Goal: Task Accomplishment & Management: Manage account settings

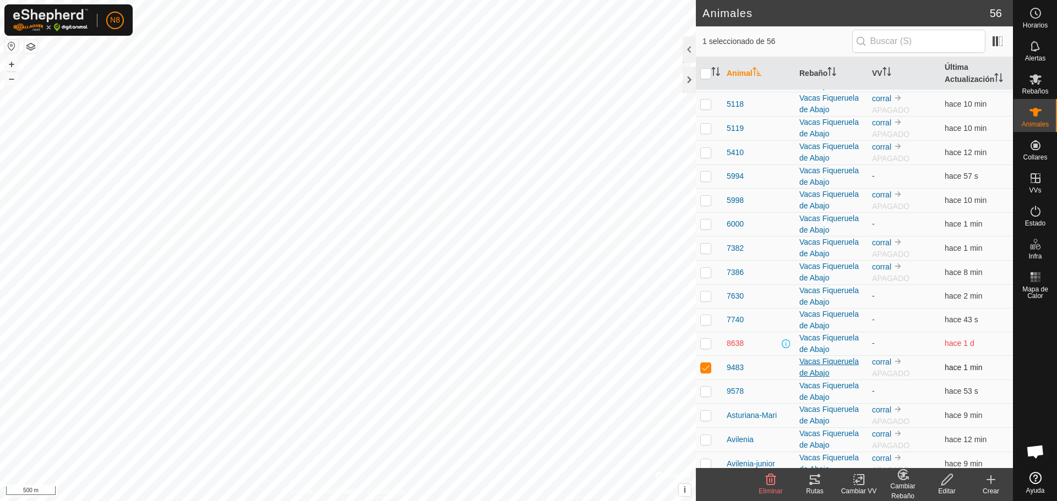
scroll to position [275, 0]
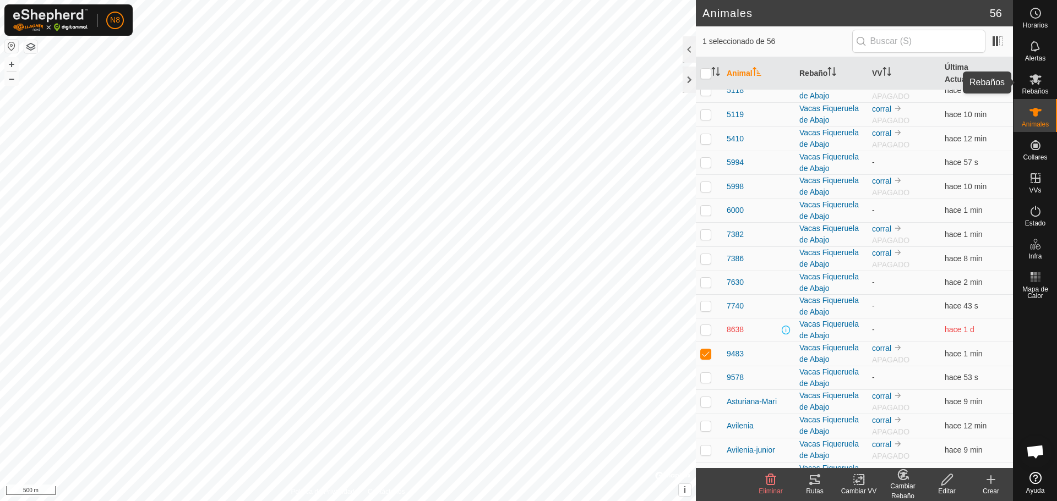
click at [1040, 84] on icon at bounding box center [1035, 79] width 13 height 13
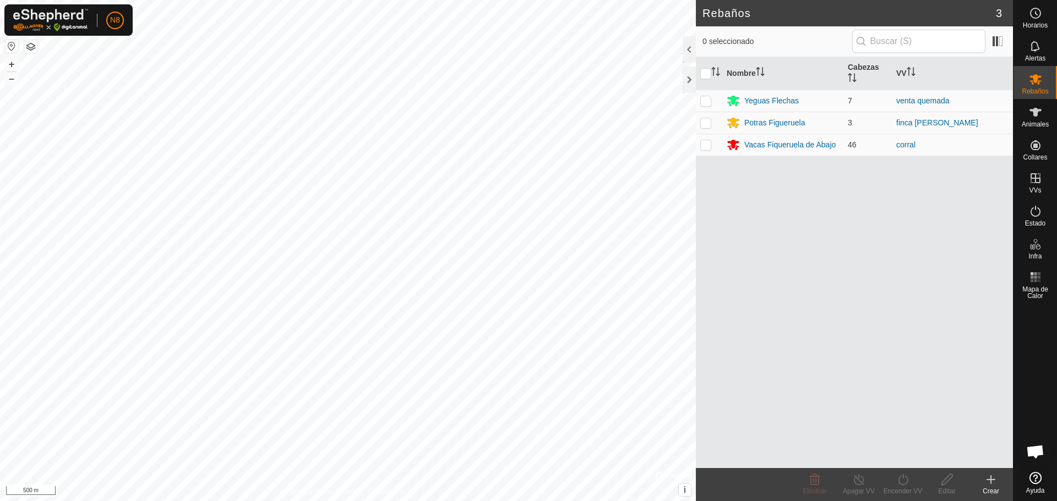
click at [992, 483] on icon at bounding box center [990, 479] width 13 height 13
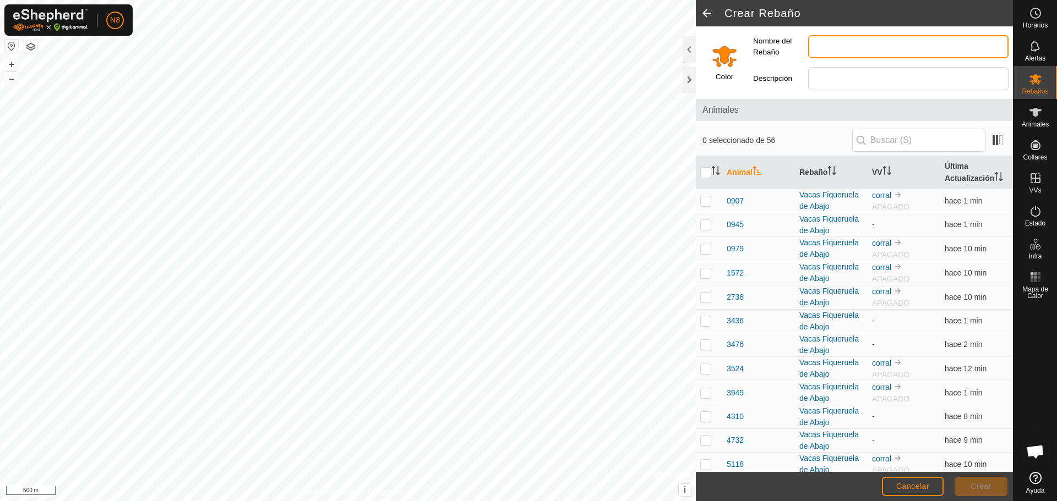
click at [849, 50] on input "Nombre del Rebaño" at bounding box center [908, 46] width 200 height 23
type input "Vacas Figueruela de Arriba"
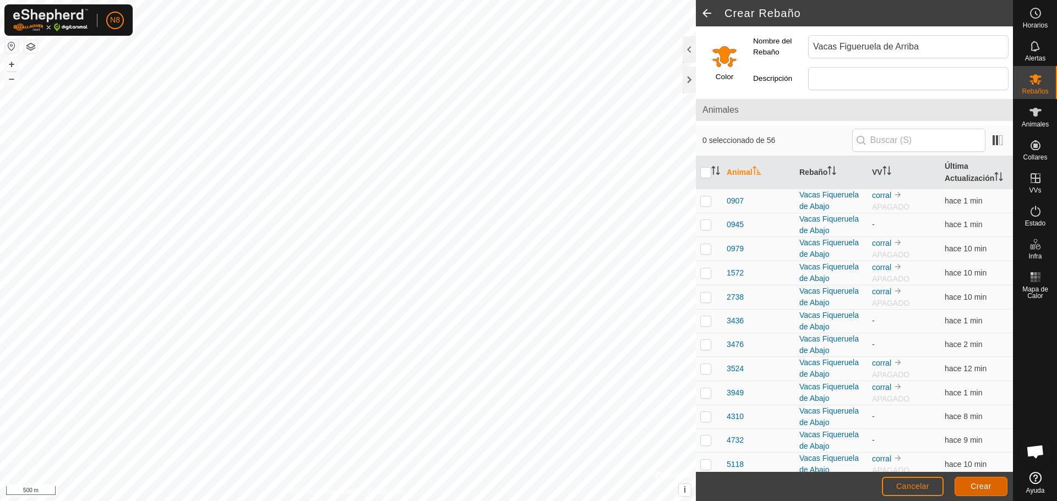
click at [974, 487] on span "Crear" at bounding box center [980, 486] width 21 height 9
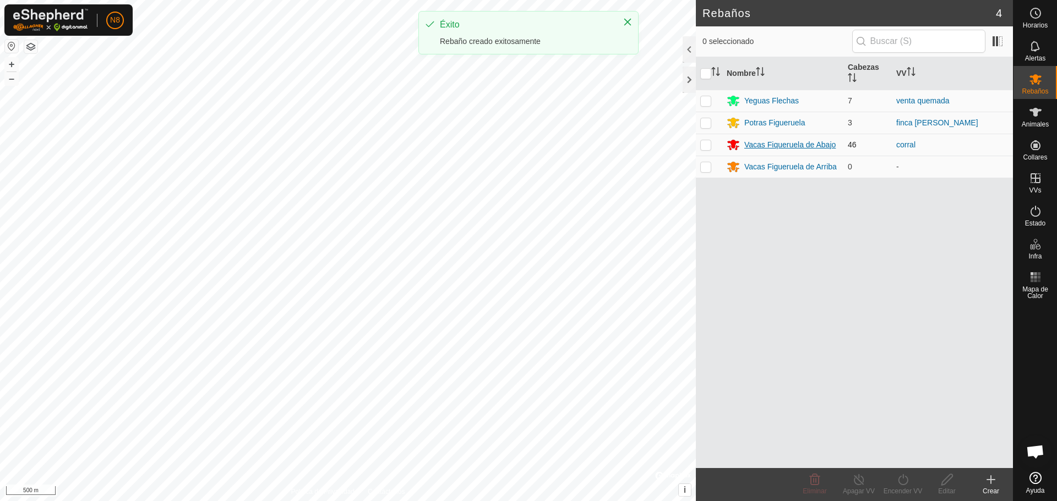
click at [786, 143] on div "Vacas Fiqueruela de Abajo" at bounding box center [789, 145] width 91 height 12
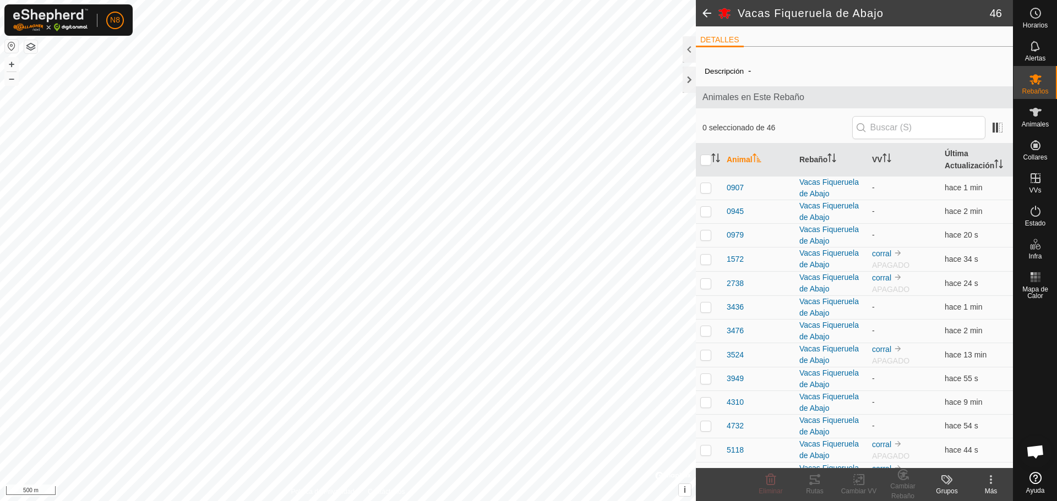
click at [948, 486] on icon at bounding box center [946, 479] width 13 height 13
click at [1038, 85] on icon at bounding box center [1035, 79] width 13 height 13
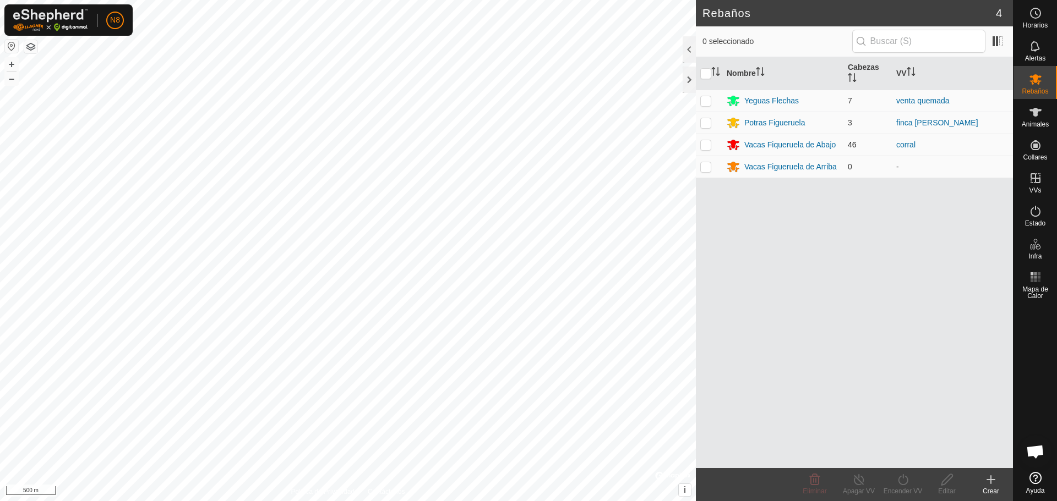
click at [706, 146] on p-checkbox at bounding box center [705, 144] width 11 height 9
checkbox input "true"
click at [945, 483] on icon at bounding box center [946, 479] width 11 height 11
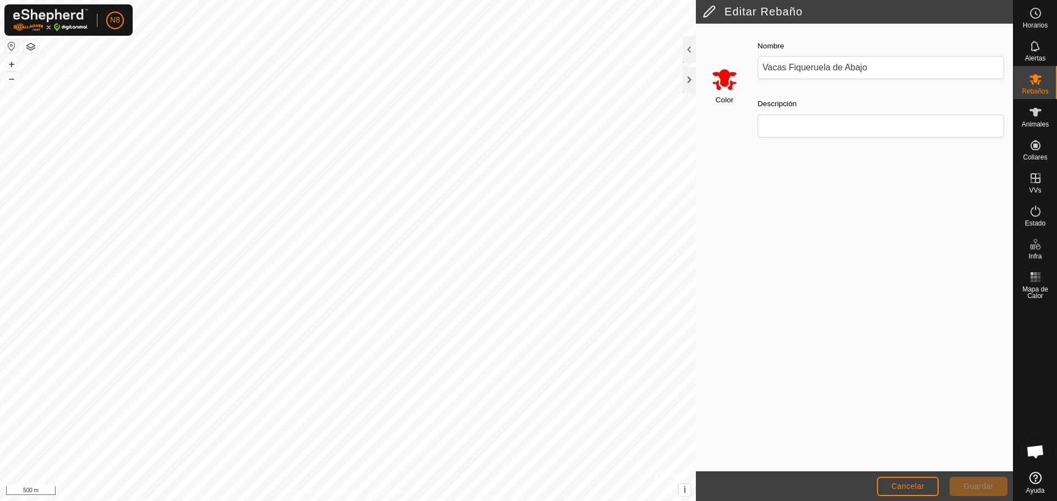
click at [721, 80] on input "Select a color" at bounding box center [724, 79] width 26 height 26
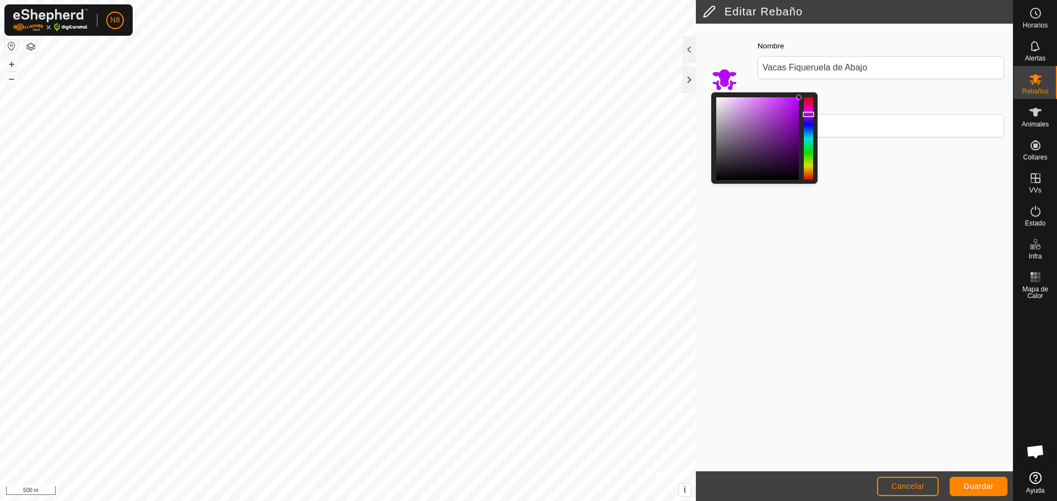
click at [807, 114] on div at bounding box center [808, 138] width 9 height 83
click at [808, 114] on div at bounding box center [809, 114] width 12 height 6
drag, startPoint x: 799, startPoint y: 99, endPoint x: 797, endPoint y: 105, distance: 6.8
click at [797, 105] on div at bounding box center [797, 106] width 6 height 6
click at [807, 111] on div at bounding box center [809, 111] width 12 height 6
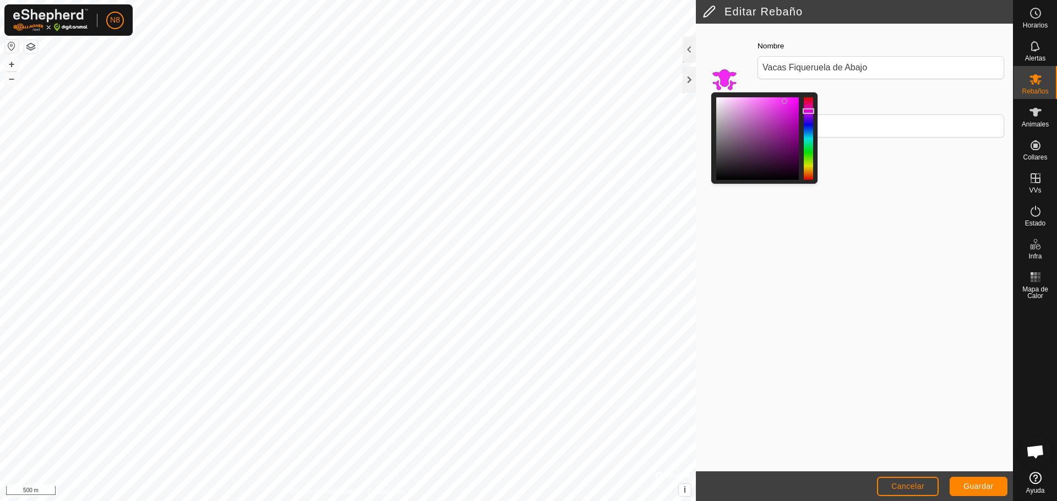
drag, startPoint x: 798, startPoint y: 106, endPoint x: 785, endPoint y: 101, distance: 13.9
click at [785, 101] on div at bounding box center [785, 102] width 6 height 6
click at [984, 492] on button "Guardar" at bounding box center [979, 486] width 58 height 19
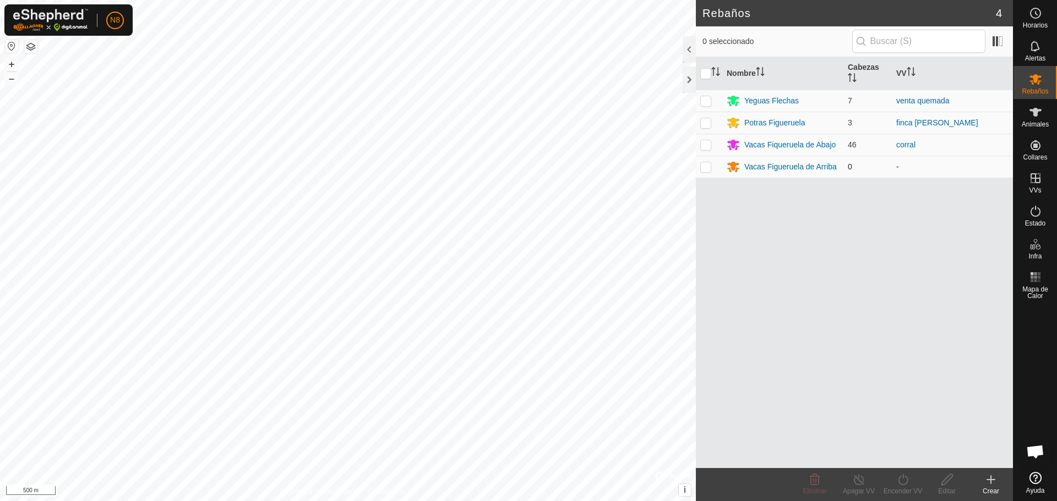
click at [700, 167] on p-checkbox at bounding box center [705, 166] width 11 height 9
checkbox input "true"
click at [945, 489] on div "Editar" at bounding box center [947, 492] width 44 height 10
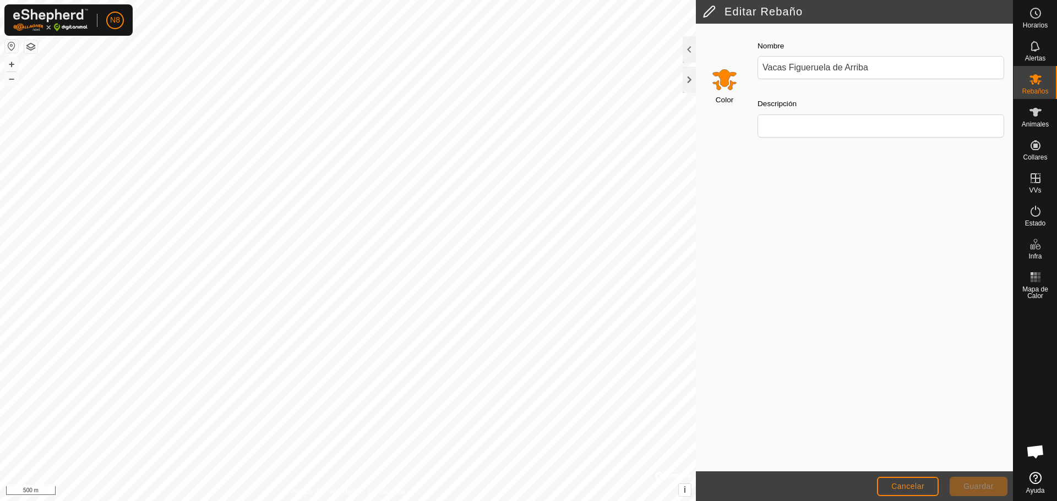
click at [716, 75] on input "Select a color" at bounding box center [724, 79] width 26 height 26
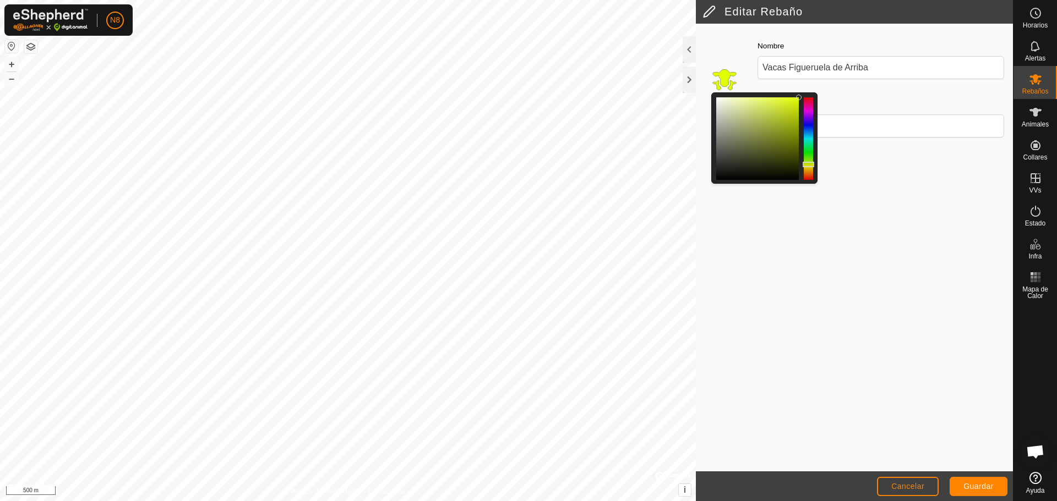
drag, startPoint x: 809, startPoint y: 172, endPoint x: 809, endPoint y: 165, distance: 7.2
click at [809, 165] on div at bounding box center [809, 165] width 12 height 6
click at [986, 486] on span "Guardar" at bounding box center [978, 486] width 30 height 9
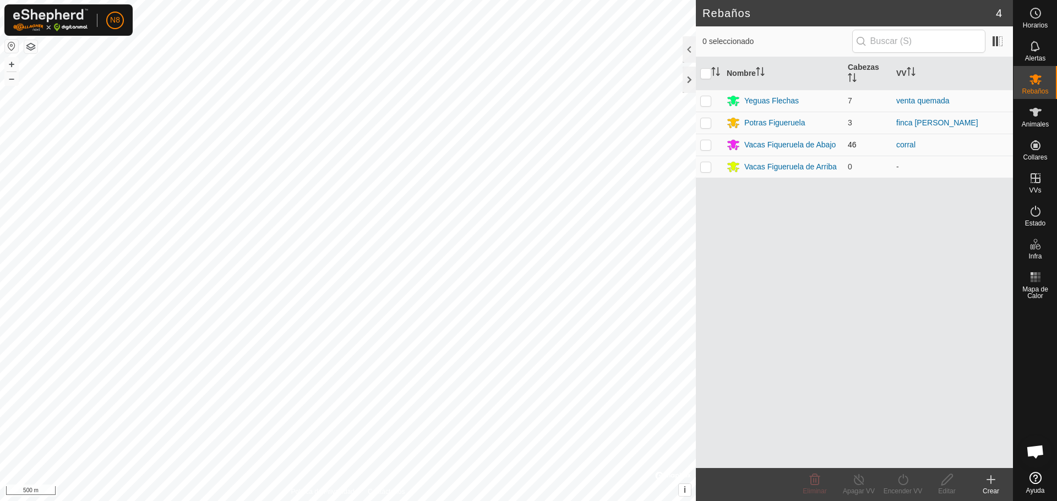
click at [706, 147] on p-checkbox at bounding box center [705, 144] width 11 height 9
checkbox input "true"
click at [949, 486] on icon at bounding box center [947, 479] width 14 height 13
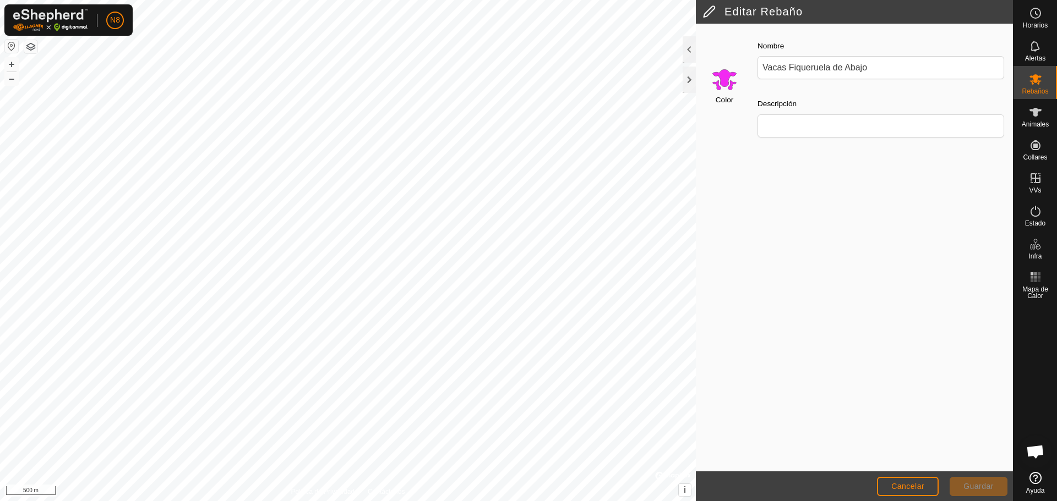
click at [724, 85] on input "Select a color" at bounding box center [724, 79] width 26 height 26
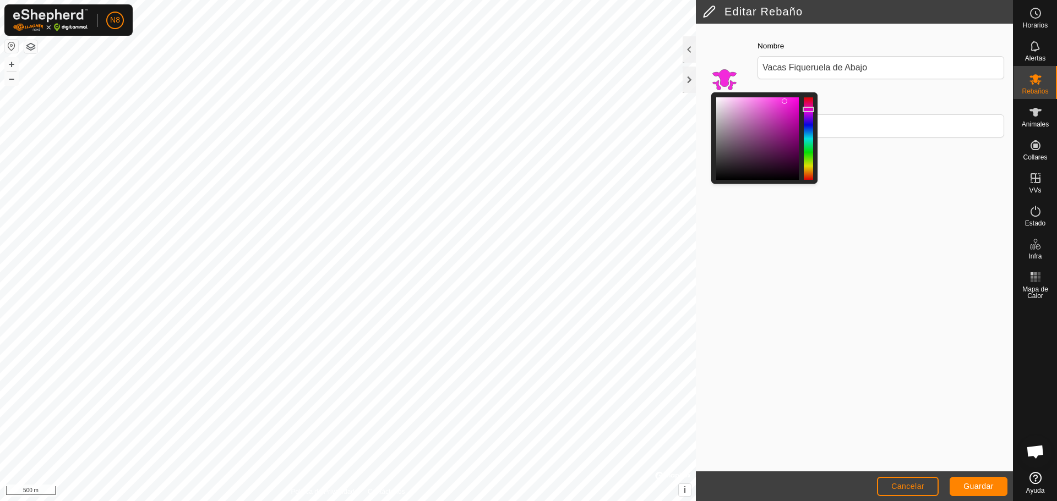
click at [809, 110] on div at bounding box center [809, 110] width 12 height 6
drag, startPoint x: 782, startPoint y: 101, endPoint x: 774, endPoint y: 105, distance: 8.9
click at [774, 108] on div at bounding box center [774, 111] width 6 height 6
click at [808, 111] on div at bounding box center [809, 111] width 12 height 6
drag, startPoint x: 772, startPoint y: 106, endPoint x: 764, endPoint y: 101, distance: 9.5
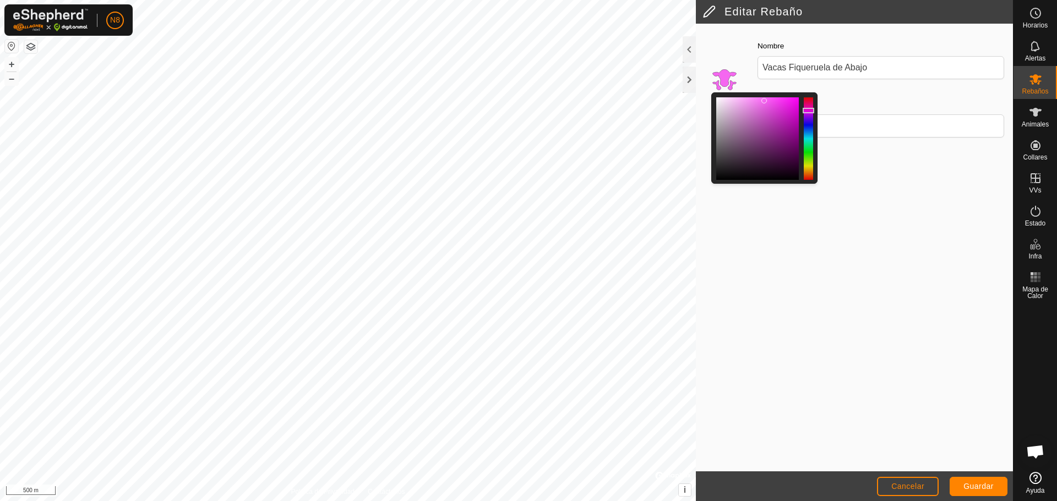
click at [764, 101] on div at bounding box center [764, 101] width 6 height 6
click at [809, 110] on div at bounding box center [809, 110] width 12 height 6
click at [760, 99] on div at bounding box center [759, 99] width 6 height 6
click at [982, 488] on span "Guardar" at bounding box center [978, 486] width 30 height 9
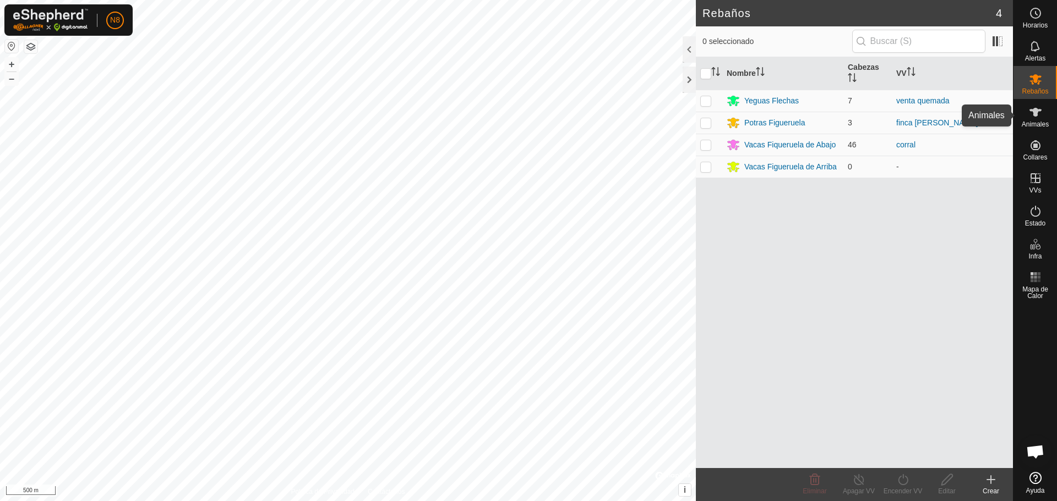
click at [1035, 118] on icon at bounding box center [1035, 112] width 13 height 13
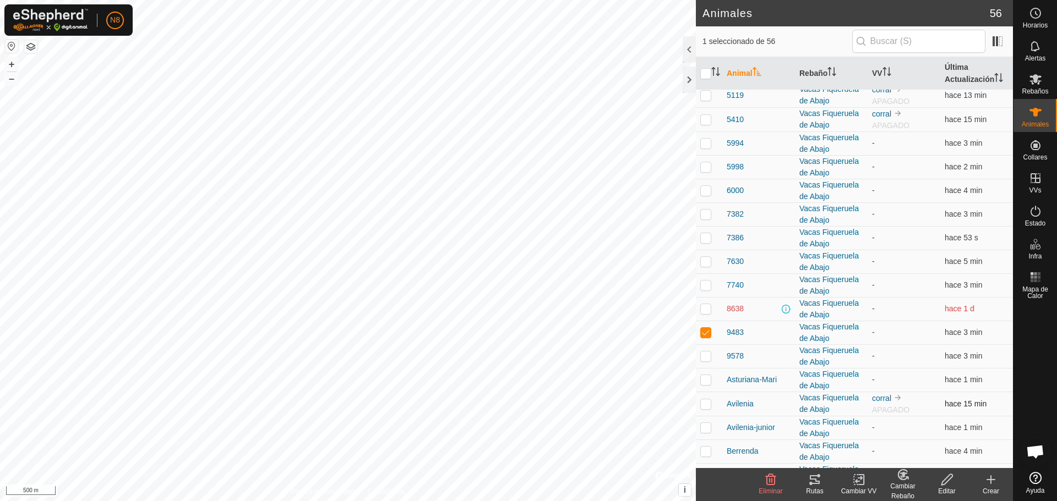
scroll to position [330, 0]
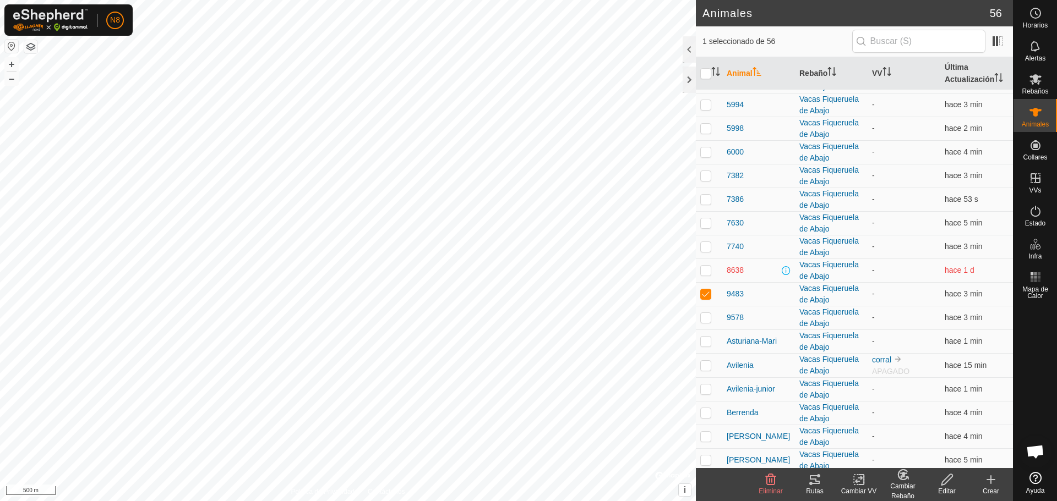
click at [902, 483] on div "Cambiar Rebaño" at bounding box center [903, 492] width 44 height 20
click at [928, 435] on link "Elegir Rebaño..." at bounding box center [936, 433] width 111 height 22
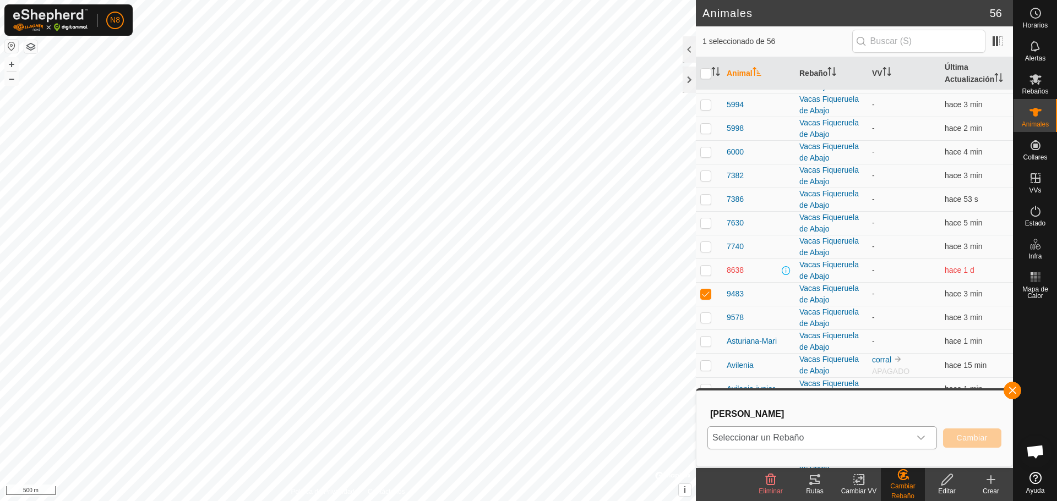
click at [875, 440] on span "Seleccionar un Rebaño" at bounding box center [809, 438] width 202 height 22
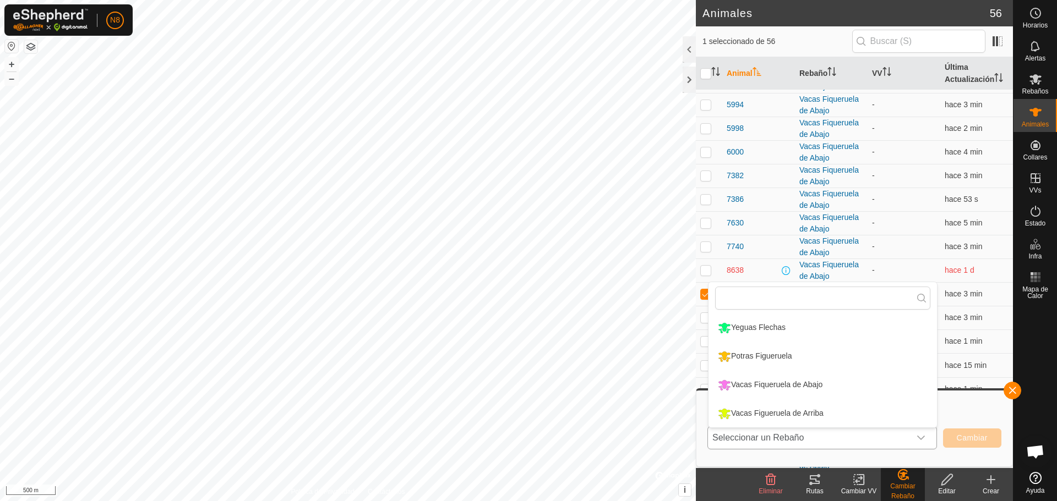
click at [777, 414] on li "Vacas Figueruela de Arriba" at bounding box center [822, 414] width 228 height 28
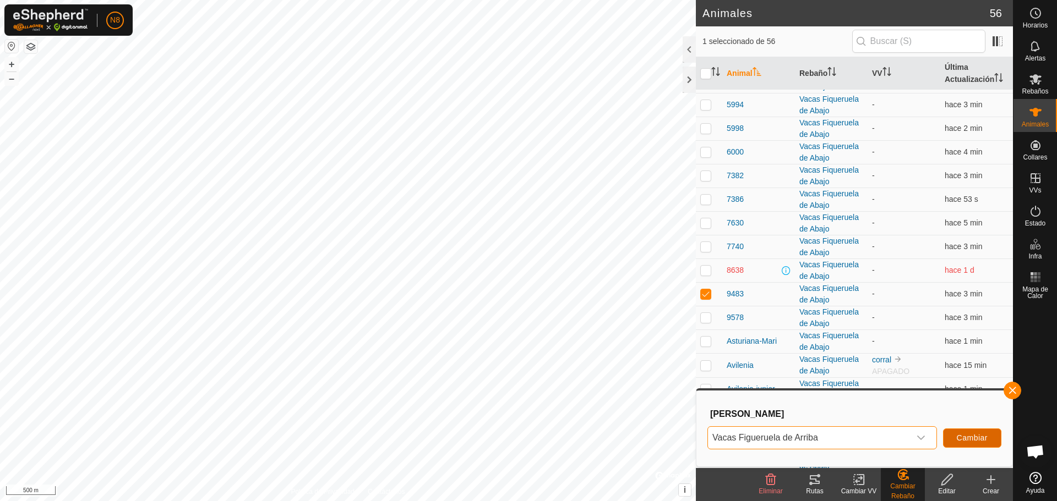
click at [969, 437] on span "Cambiar" at bounding box center [972, 438] width 31 height 9
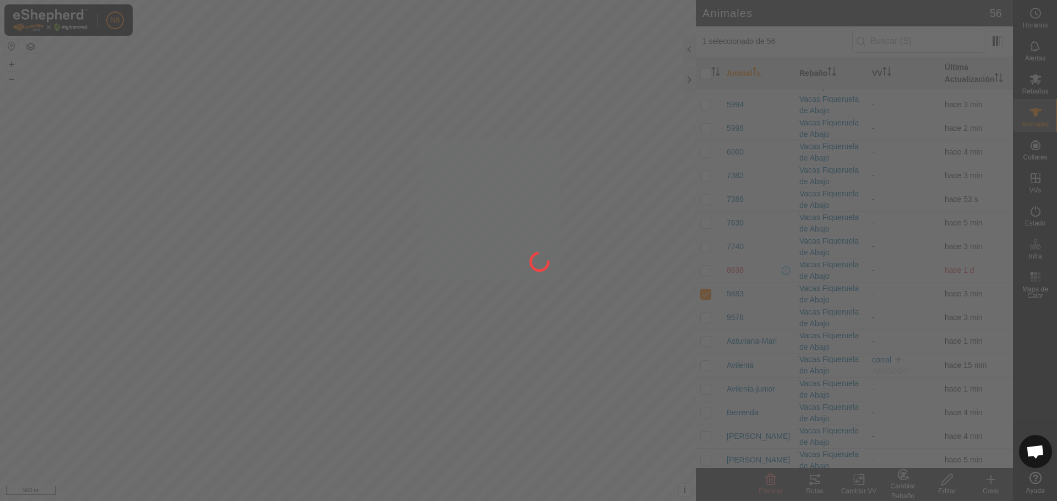
checkbox input "false"
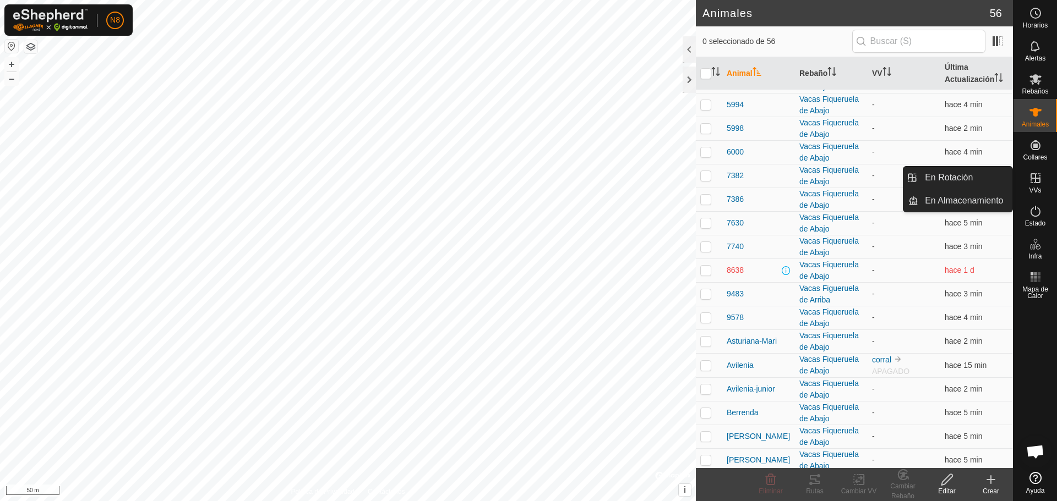
click at [1043, 184] on es-virtualpaddocks-svg-icon at bounding box center [1036, 179] width 20 height 18
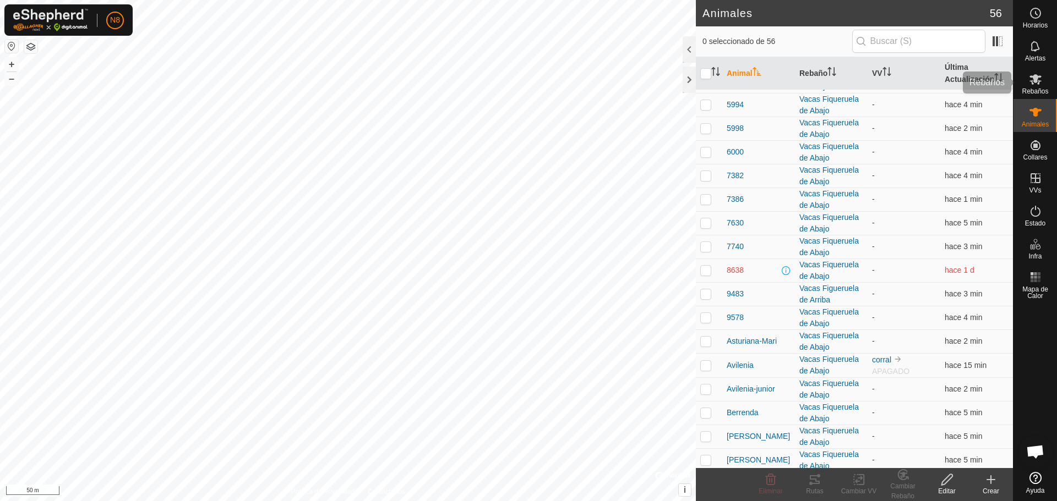
click at [1037, 78] on icon at bounding box center [1035, 79] width 12 height 10
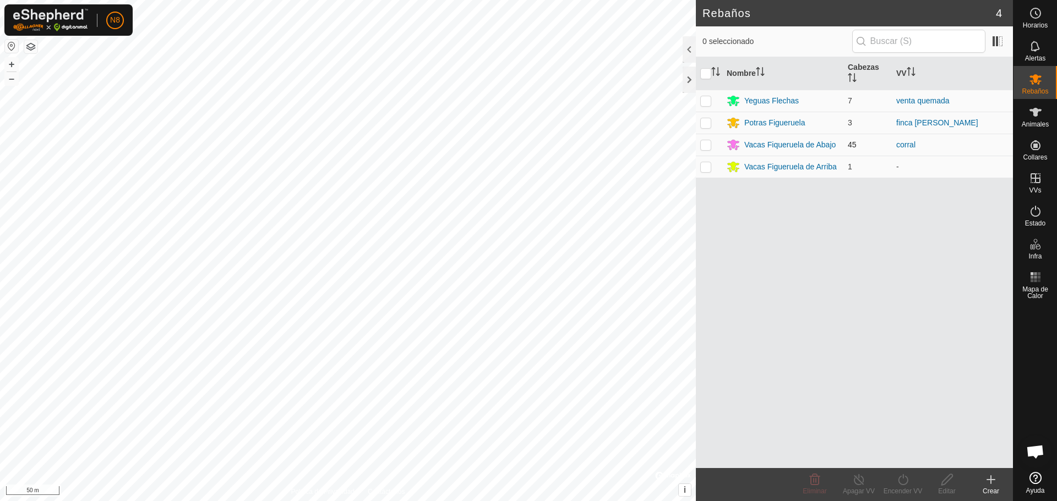
click at [702, 145] on p-checkbox at bounding box center [705, 144] width 11 height 9
checkbox input "true"
click at [800, 145] on div "Vacas Fiqueruela de Abajo" at bounding box center [789, 145] width 91 height 12
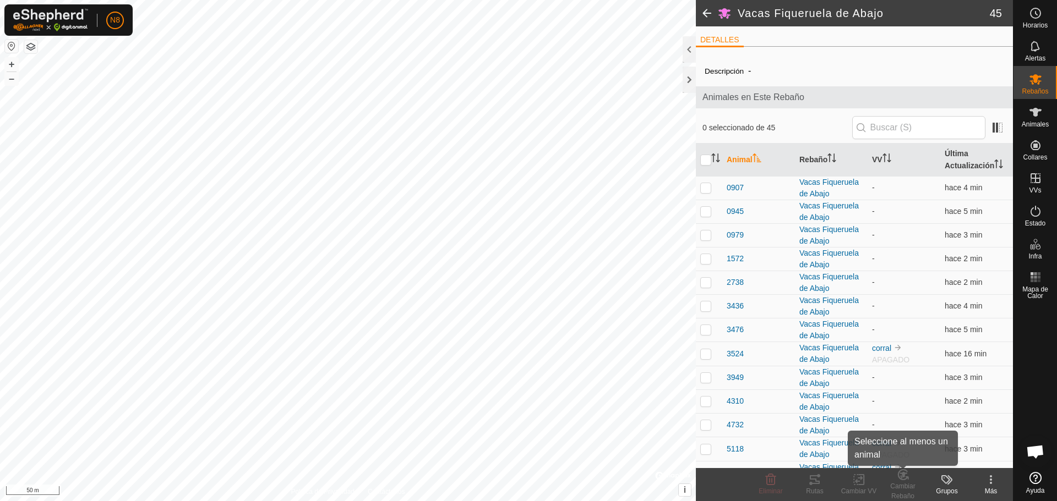
click at [902, 488] on div "Cambiar Rebaño" at bounding box center [903, 492] width 44 height 20
click at [860, 487] on div "Cambiar VV" at bounding box center [859, 492] width 44 height 10
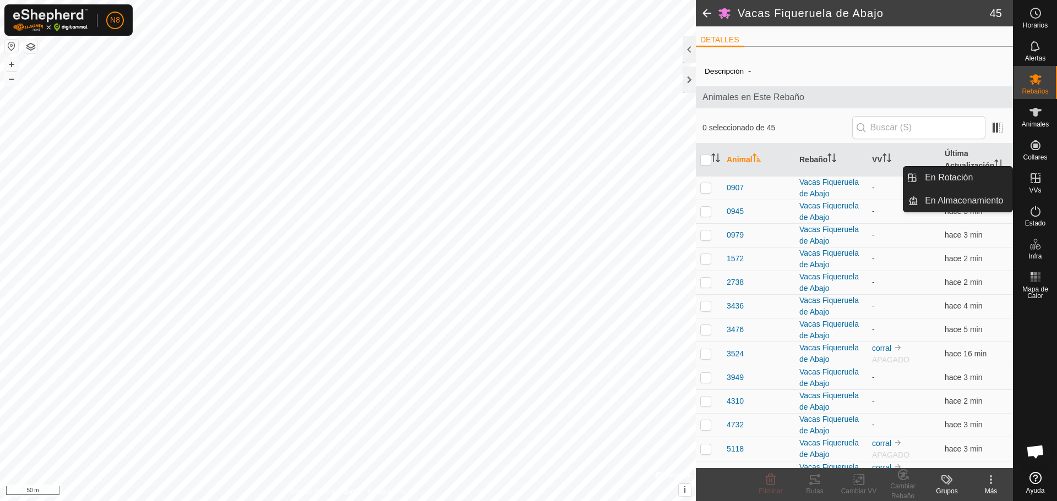
click at [1039, 176] on icon at bounding box center [1035, 178] width 13 height 13
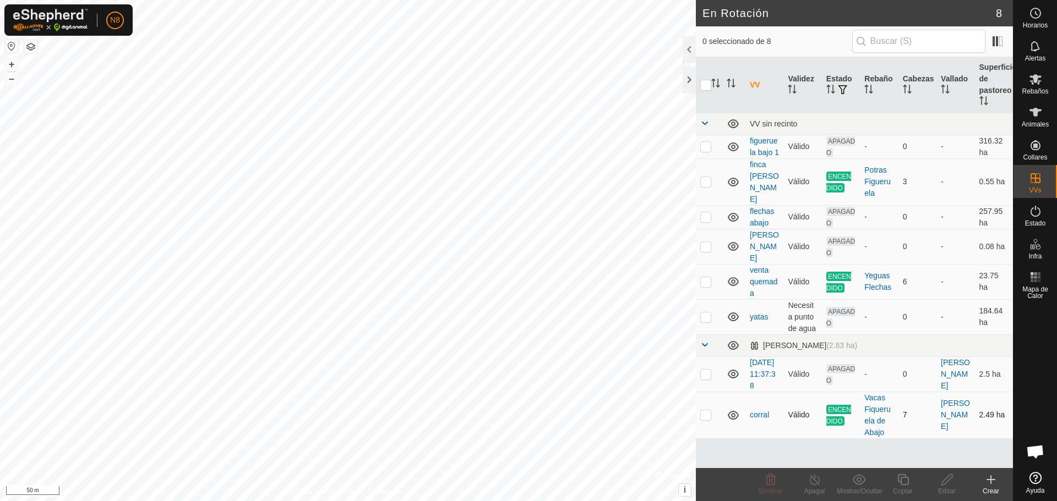
click at [701, 411] on p-checkbox at bounding box center [705, 415] width 11 height 9
checkbox input "true"
click at [812, 478] on line at bounding box center [814, 480] width 9 height 9
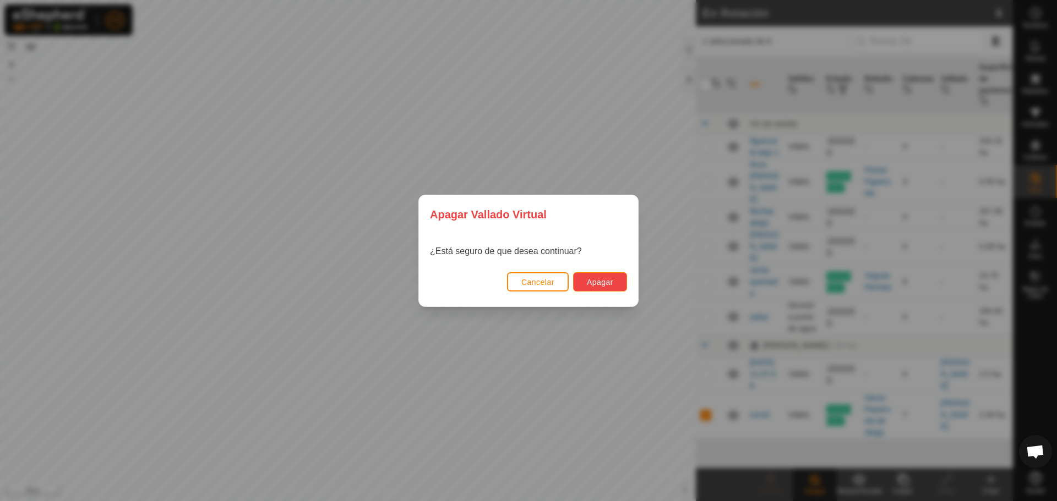
click at [601, 288] on button "Apagar" at bounding box center [600, 281] width 54 height 19
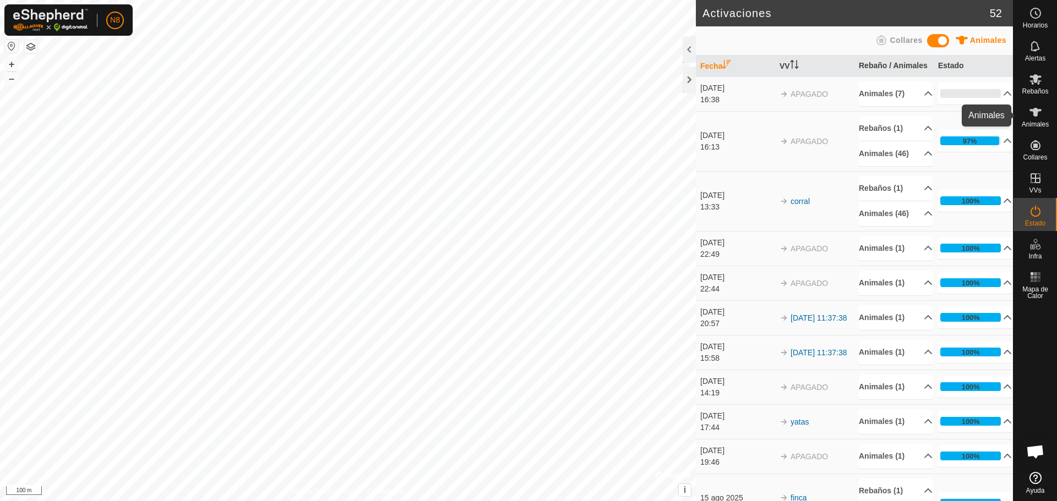
click at [1037, 118] on icon at bounding box center [1035, 112] width 13 height 13
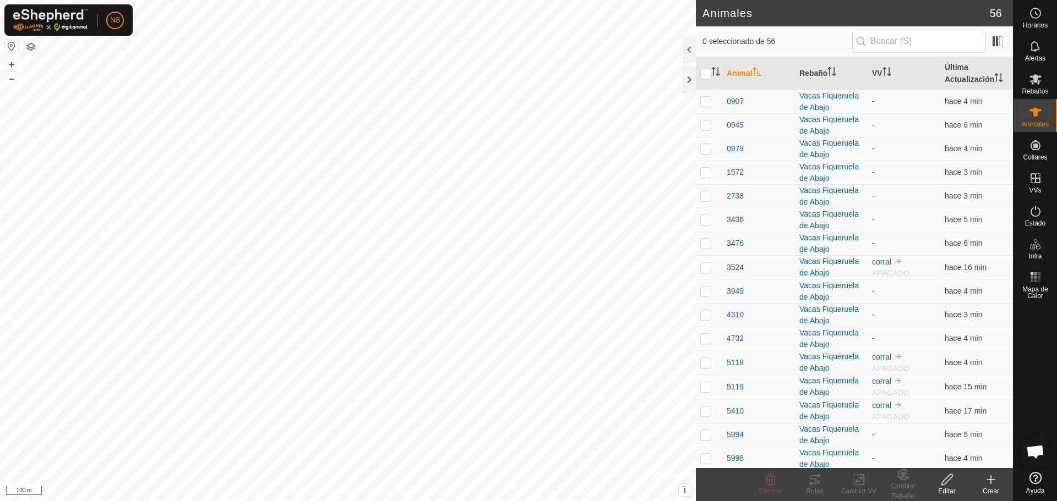
click at [992, 482] on icon at bounding box center [990, 479] width 13 height 13
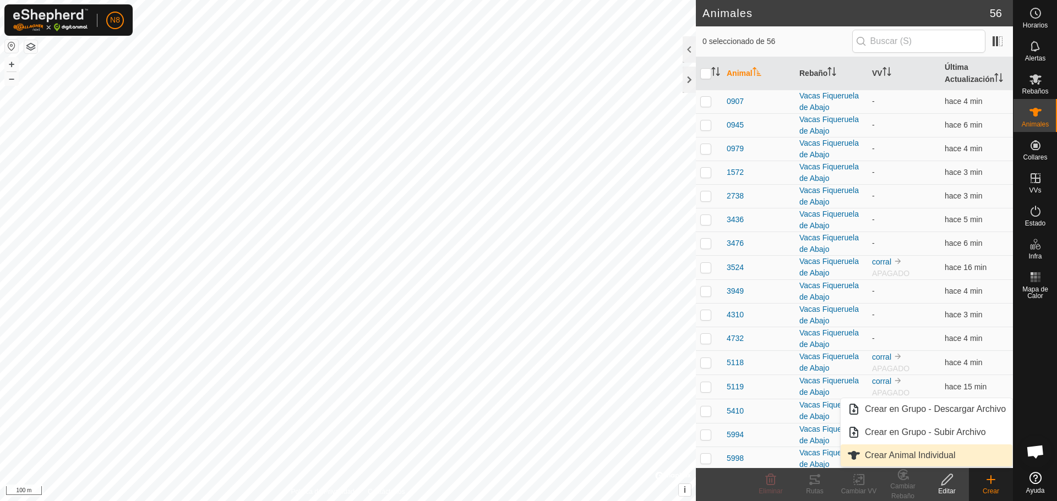
click at [951, 460] on link "Crear Animal Individual" at bounding box center [927, 456] width 172 height 22
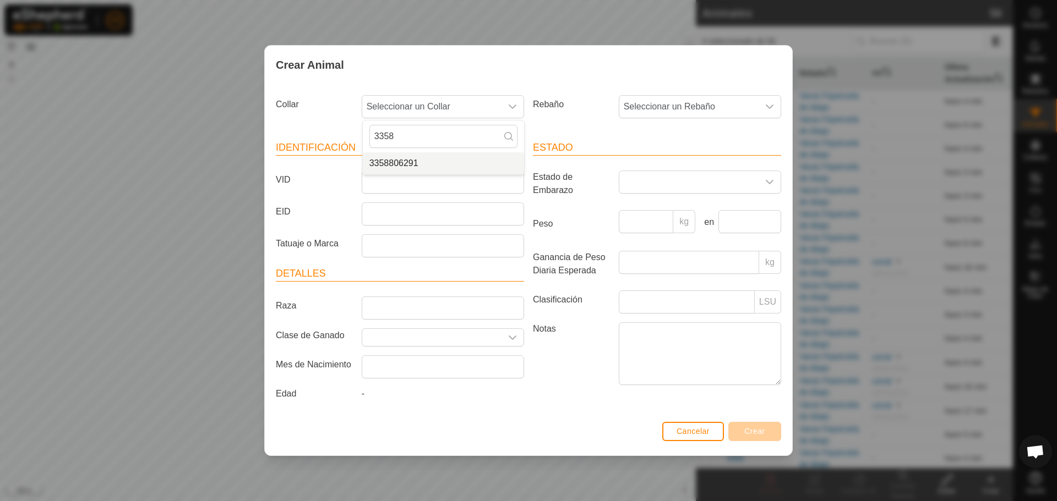
type input "3358"
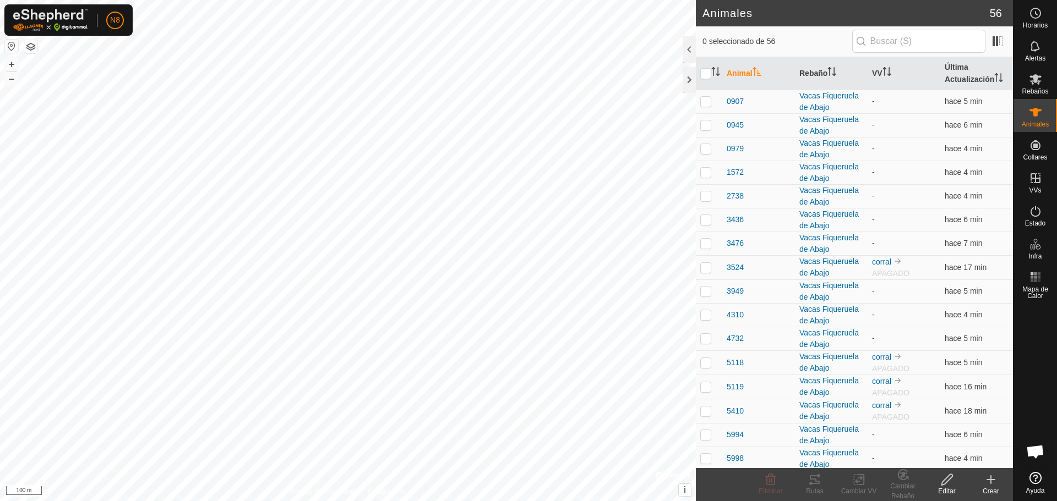
click at [995, 491] on div "Crear" at bounding box center [991, 492] width 44 height 10
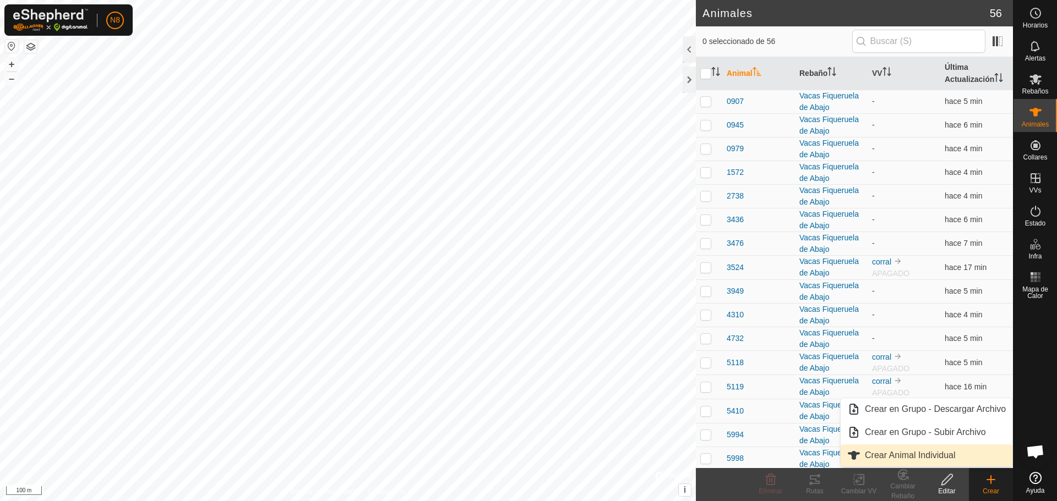
click at [952, 460] on link "Crear Animal Individual" at bounding box center [927, 456] width 172 height 22
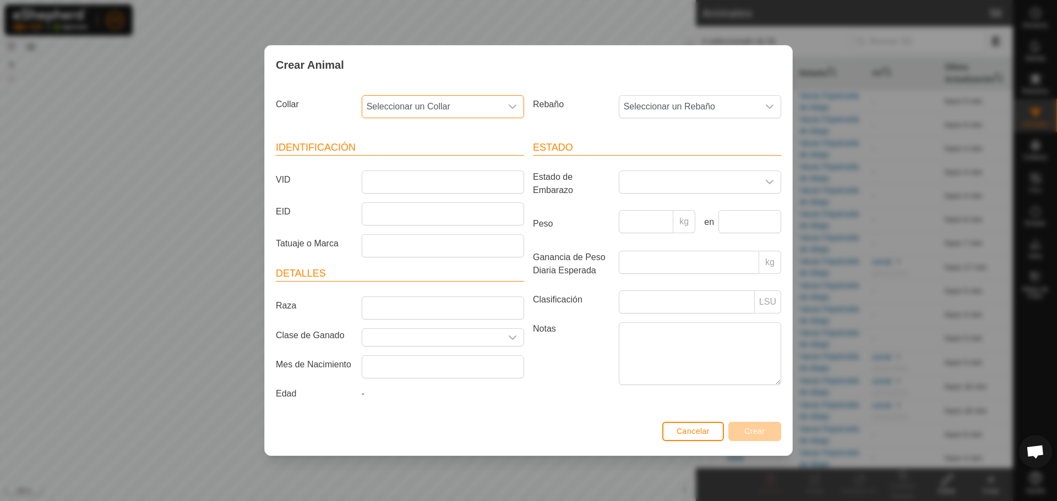
click at [462, 105] on span "Seleccionar un Collar" at bounding box center [431, 107] width 139 height 22
type input "33"
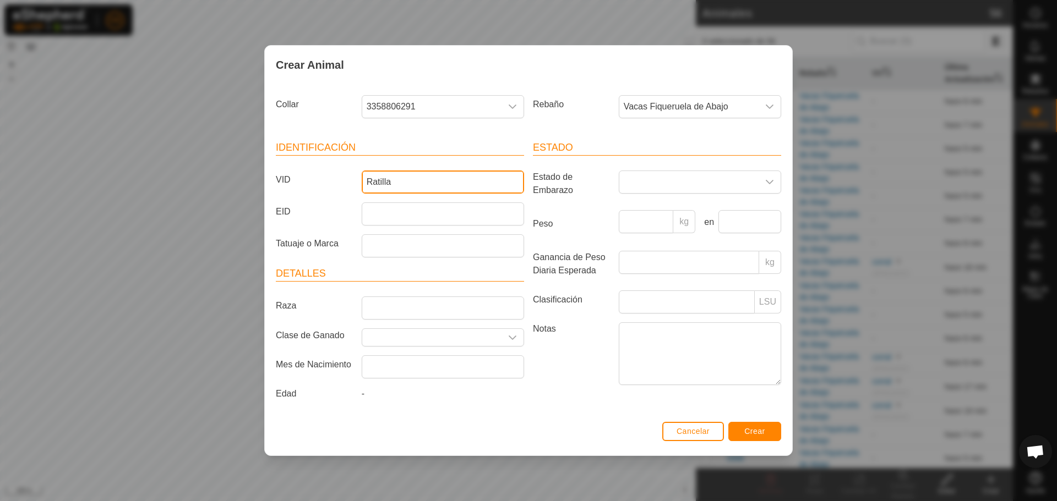
type input "Ratilla"
click at [754, 428] on span "Crear" at bounding box center [754, 431] width 21 height 9
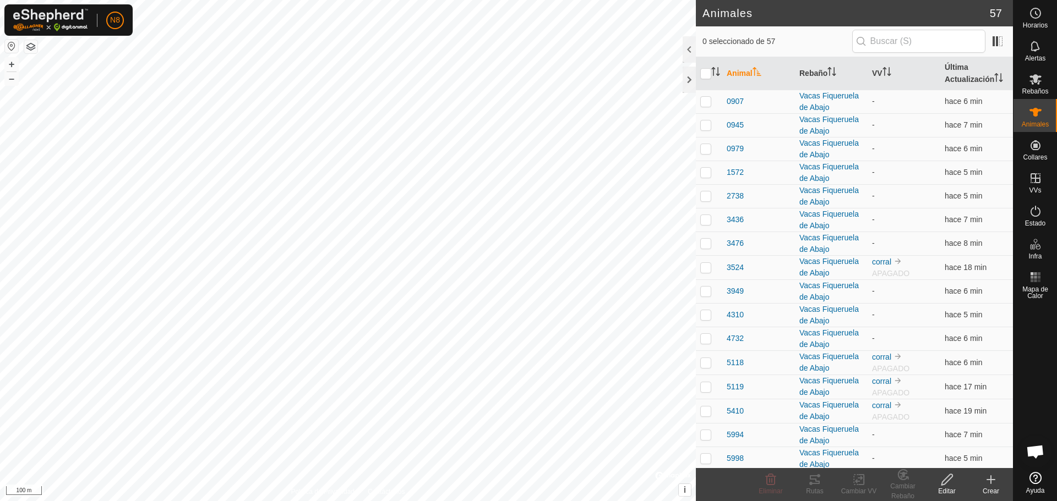
click at [989, 484] on icon at bounding box center [990, 479] width 13 height 13
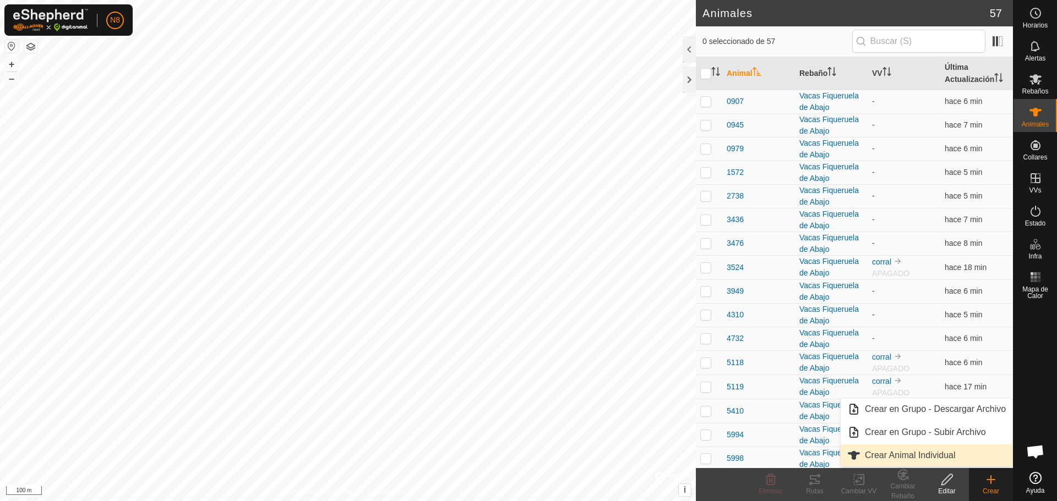
click at [913, 459] on link "Crear Animal Individual" at bounding box center [927, 456] width 172 height 22
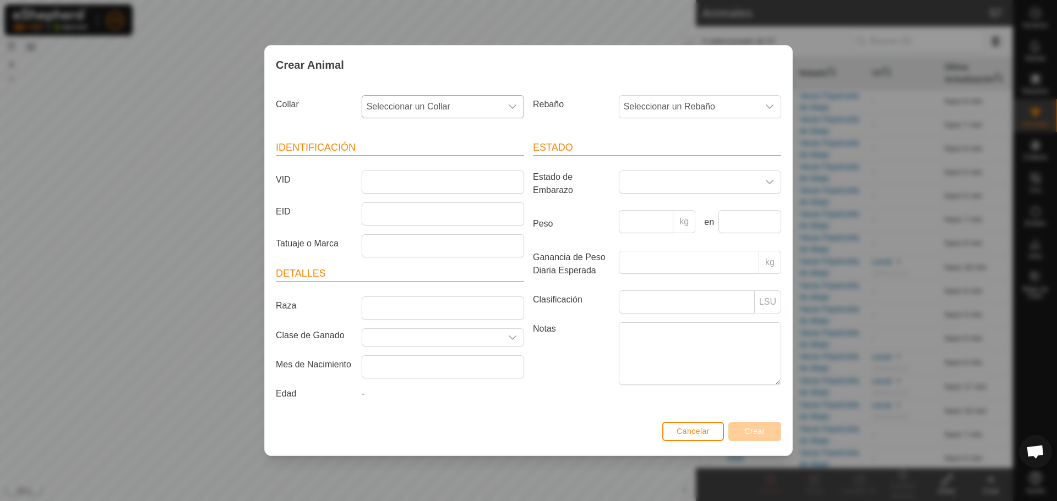
click at [467, 111] on span "Seleccionar un Collar" at bounding box center [431, 107] width 139 height 22
type input "1626"
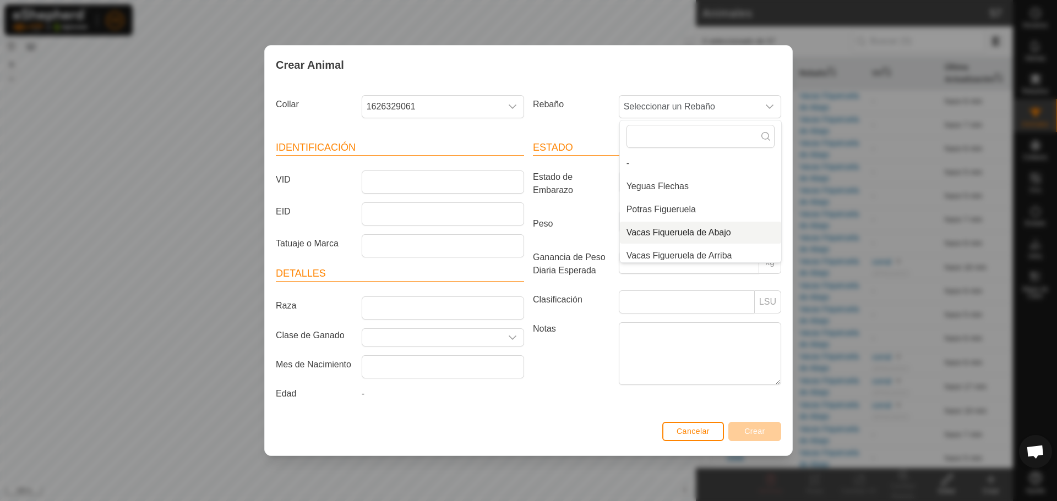
scroll to position [4, 0]
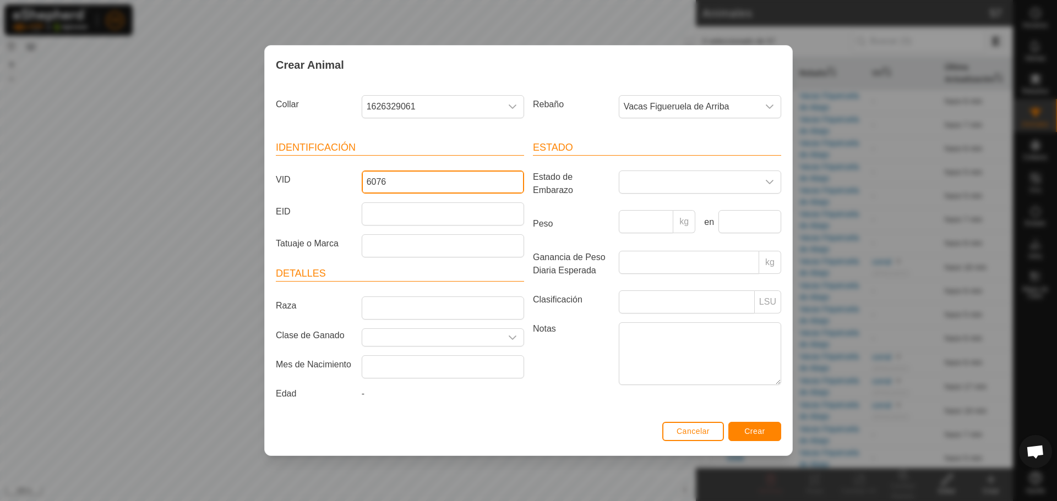
type input "6076"
click at [761, 433] on span "Crear" at bounding box center [754, 431] width 21 height 9
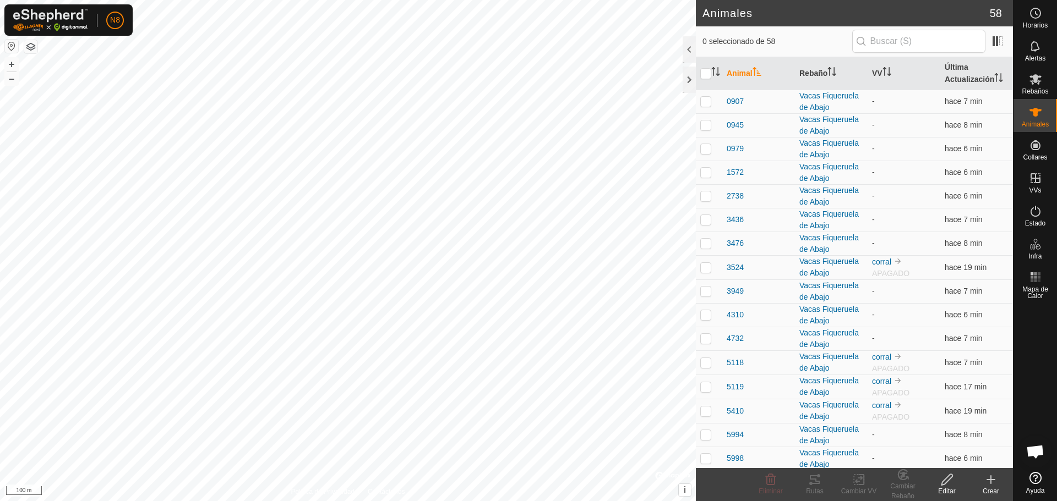
click at [992, 486] on icon at bounding box center [990, 479] width 13 height 13
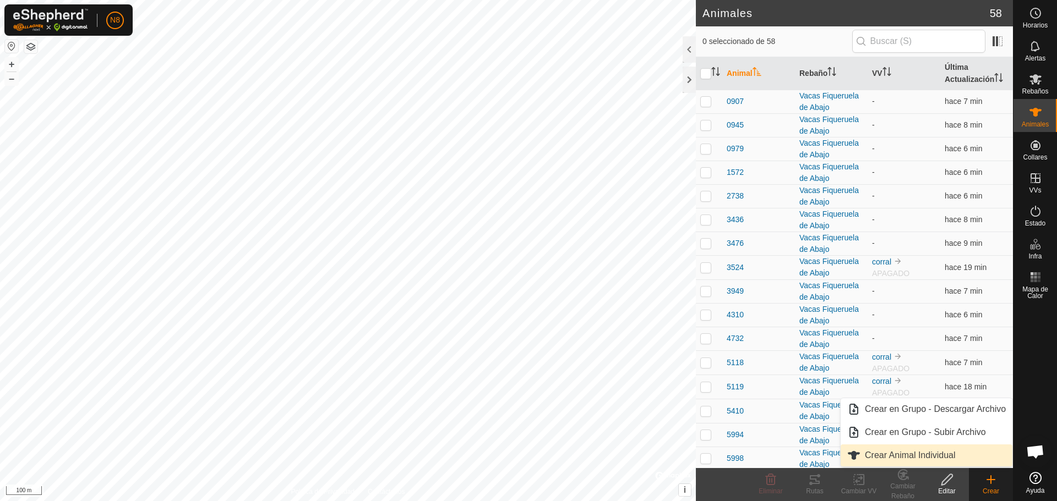
click at [917, 458] on link "Crear Animal Individual" at bounding box center [927, 456] width 172 height 22
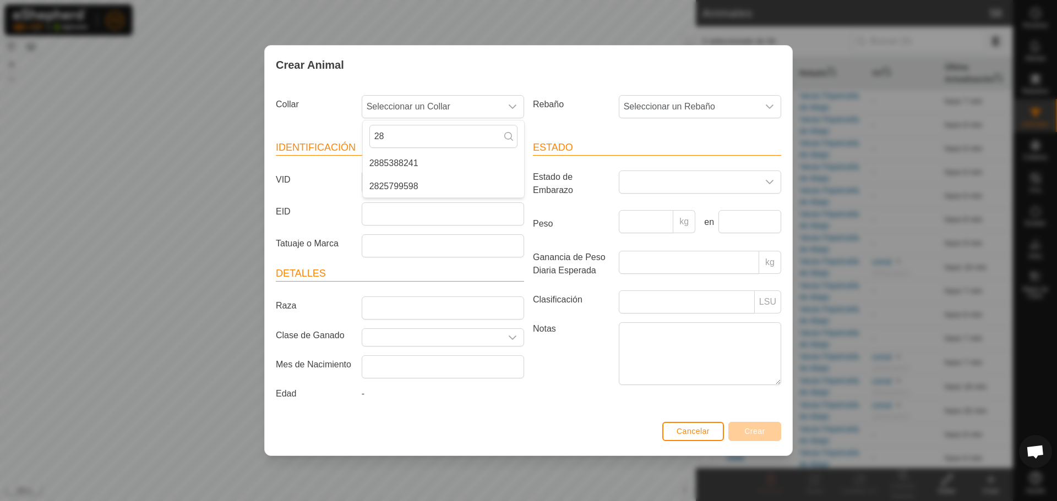
scroll to position [0, 0]
type input "2825"
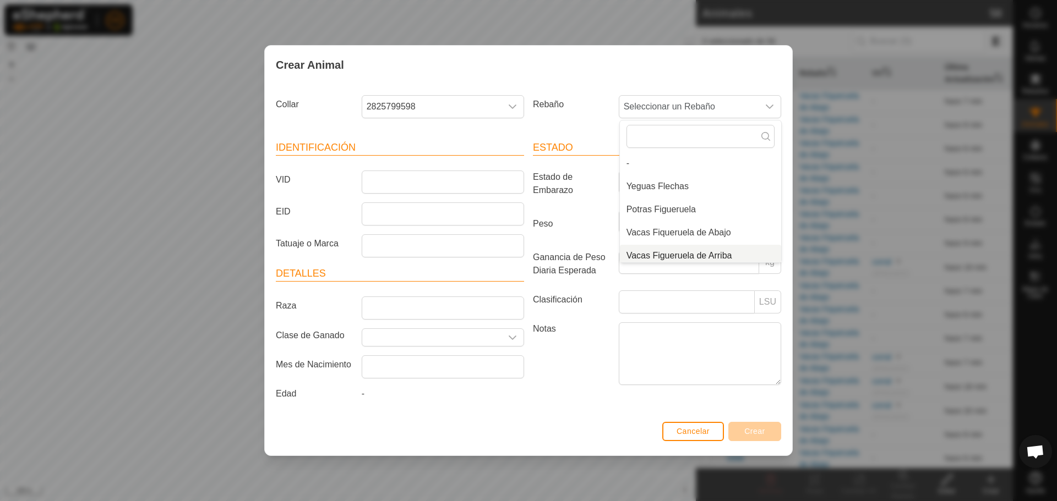
scroll to position [4, 0]
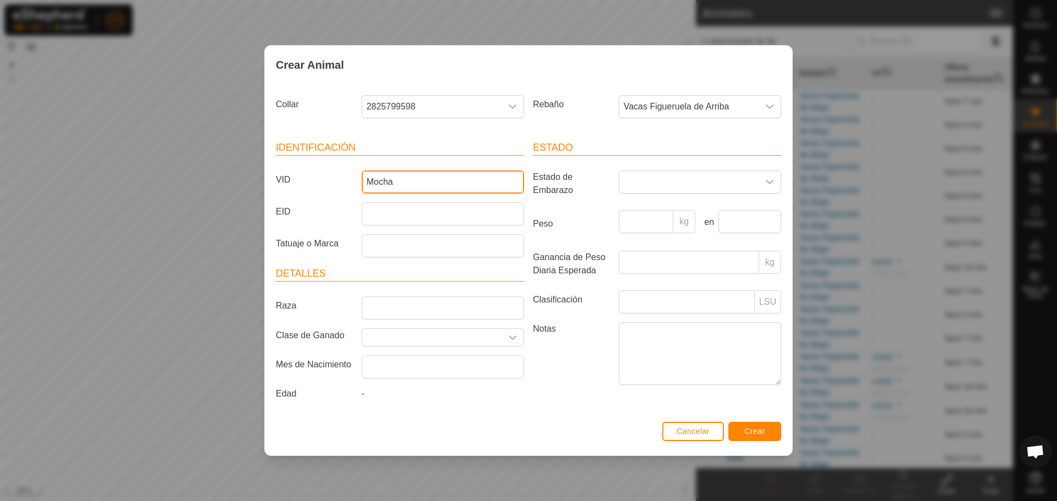
type input "Mocha"
click at [762, 433] on span "Crear" at bounding box center [754, 431] width 21 height 9
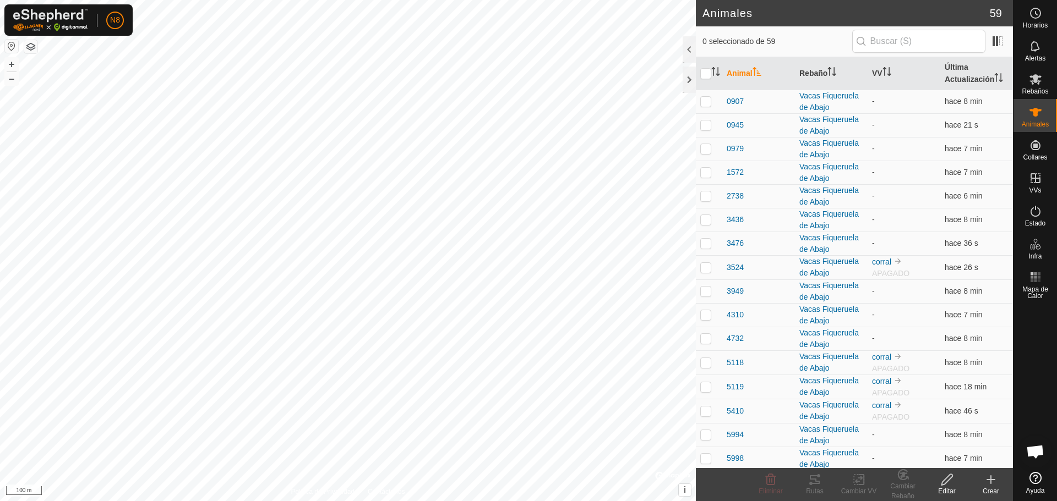
click at [995, 487] on div "Crear" at bounding box center [991, 492] width 44 height 10
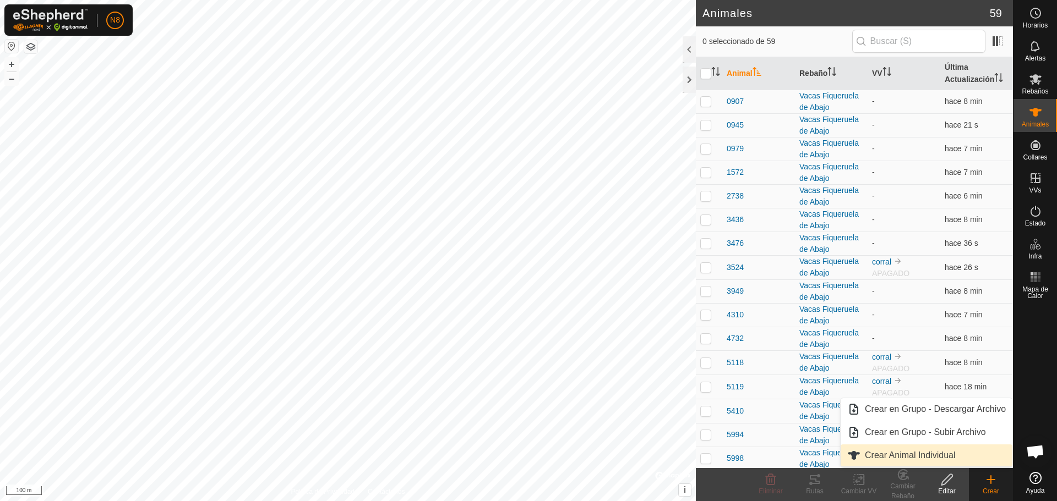
click at [942, 457] on link "Crear Animal Individual" at bounding box center [927, 456] width 172 height 22
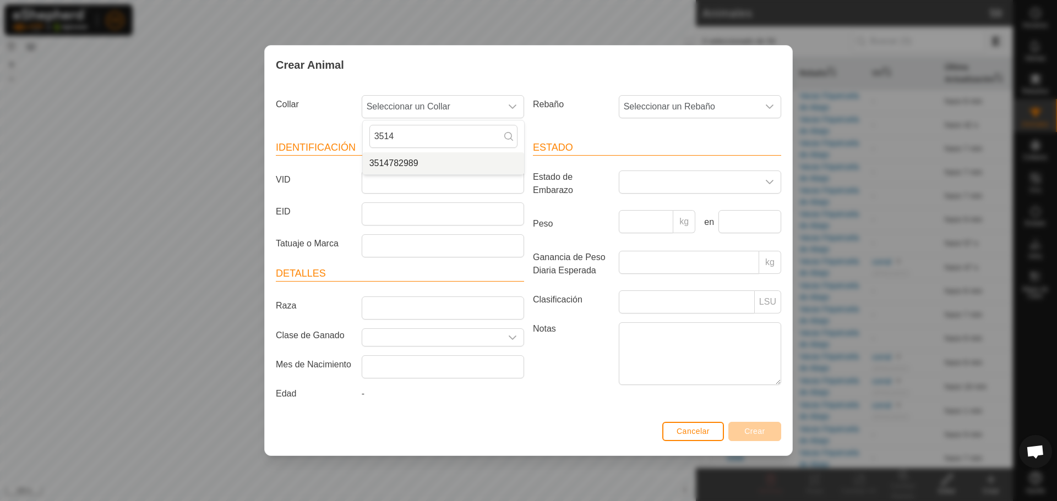
type input "3514"
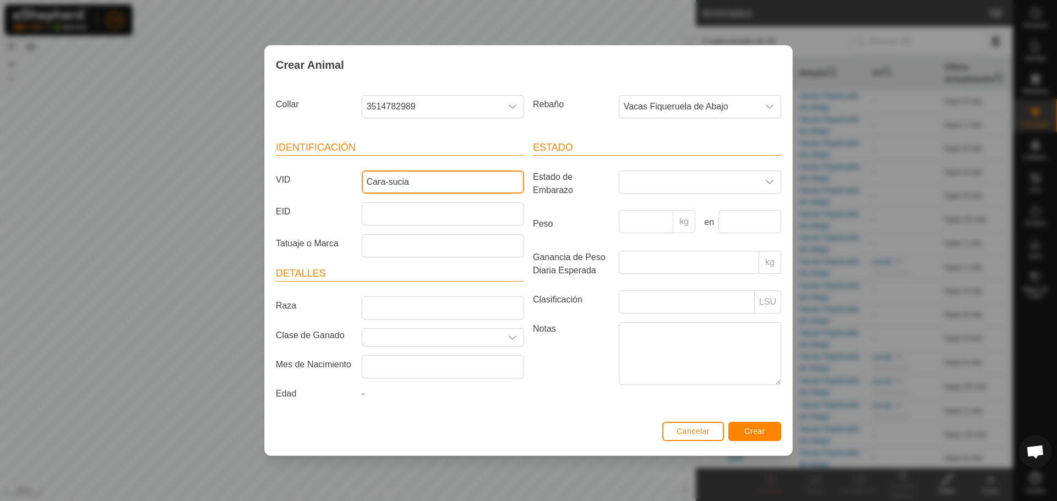
type input "Cara-sucia"
click at [773, 432] on button "Crear" at bounding box center [754, 431] width 53 height 19
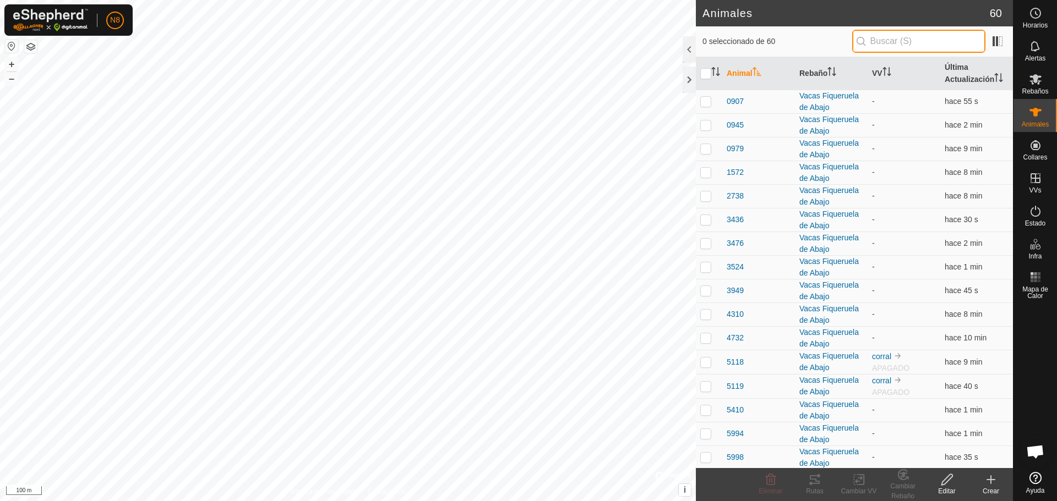
click at [898, 42] on input "text" at bounding box center [918, 41] width 133 height 23
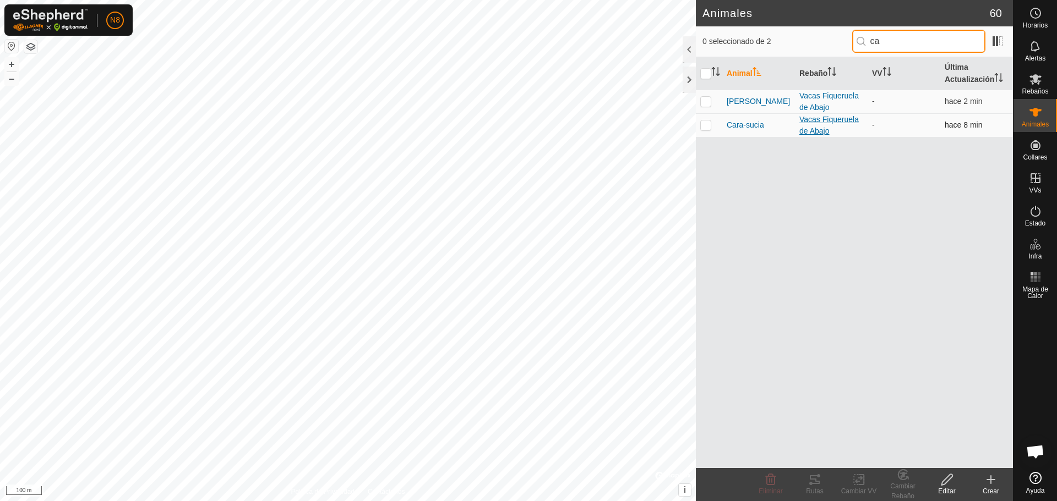
type input "c"
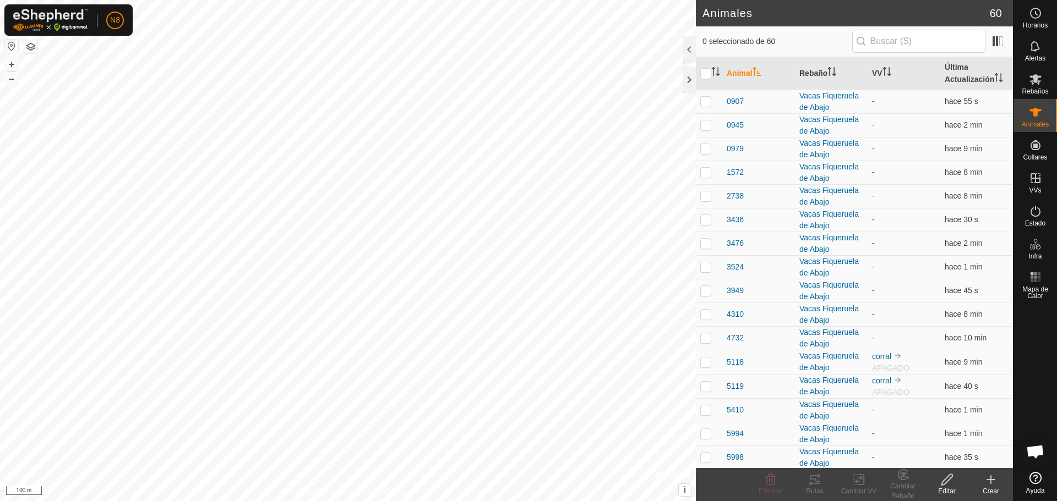
click at [989, 482] on icon at bounding box center [990, 479] width 13 height 13
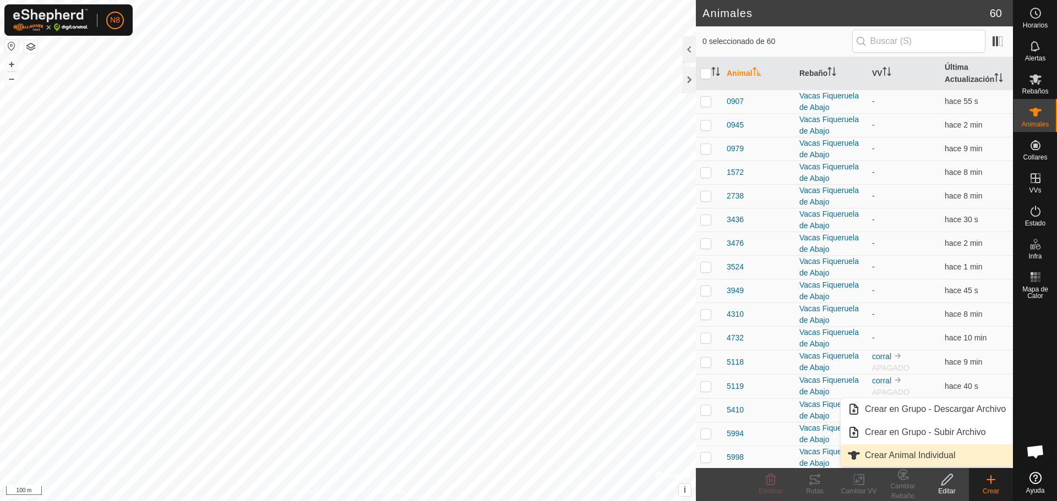
click at [942, 461] on link "Crear Animal Individual" at bounding box center [927, 456] width 172 height 22
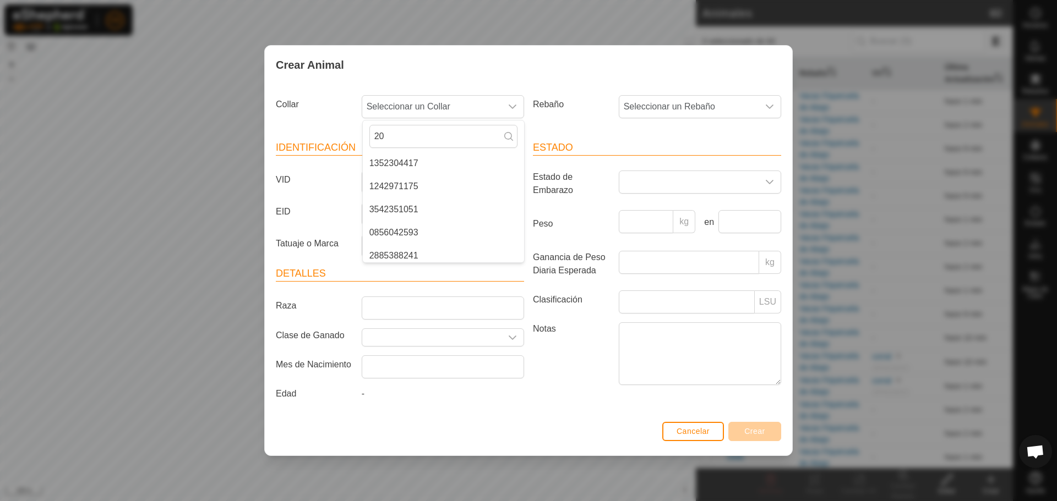
scroll to position [0, 0]
type input "205"
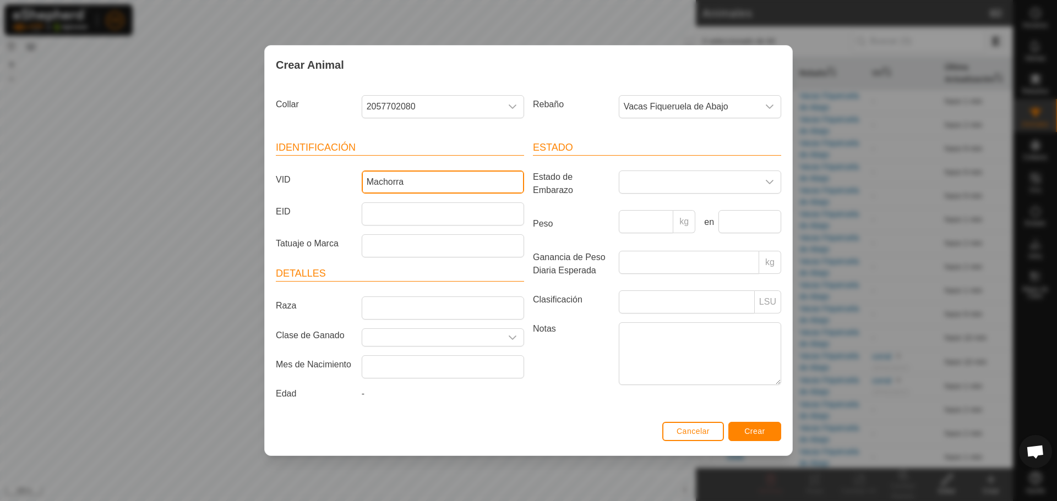
type input "Machorra"
click at [756, 435] on span "Crear" at bounding box center [754, 431] width 21 height 9
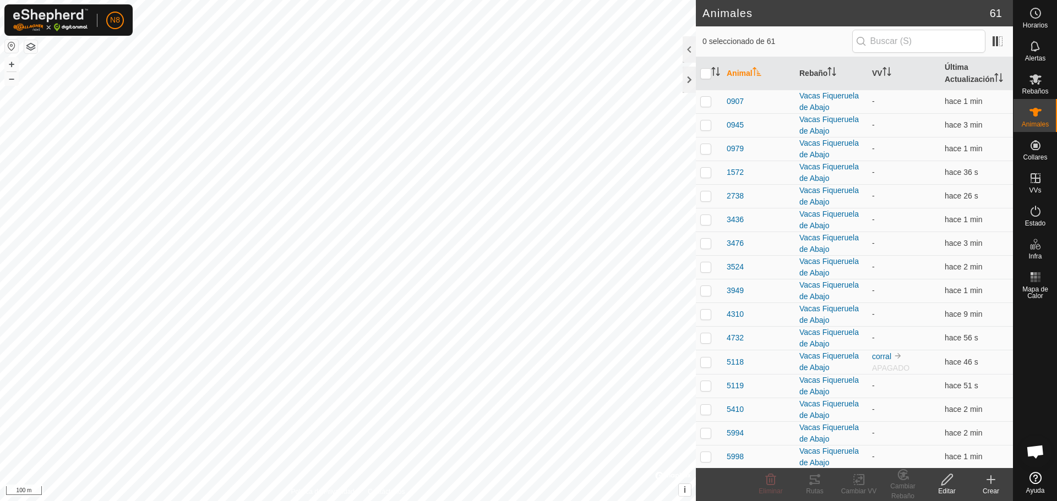
click at [993, 484] on icon at bounding box center [990, 479] width 13 height 13
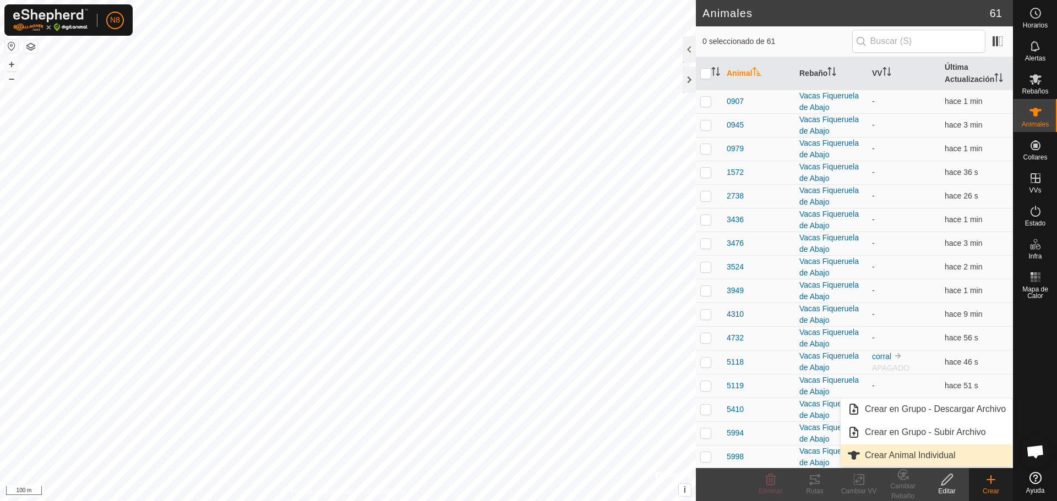
click at [947, 458] on link "Crear Animal Individual" at bounding box center [927, 456] width 172 height 22
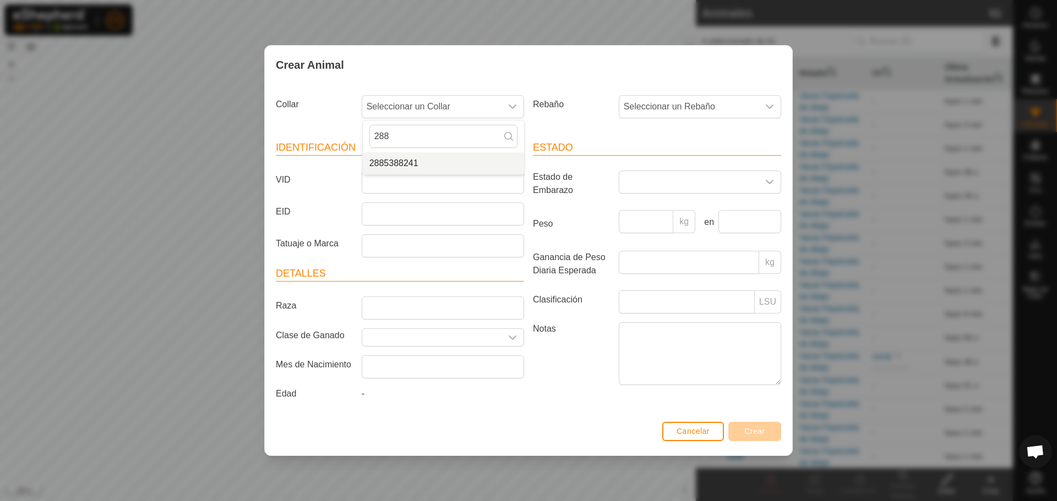
type input "288"
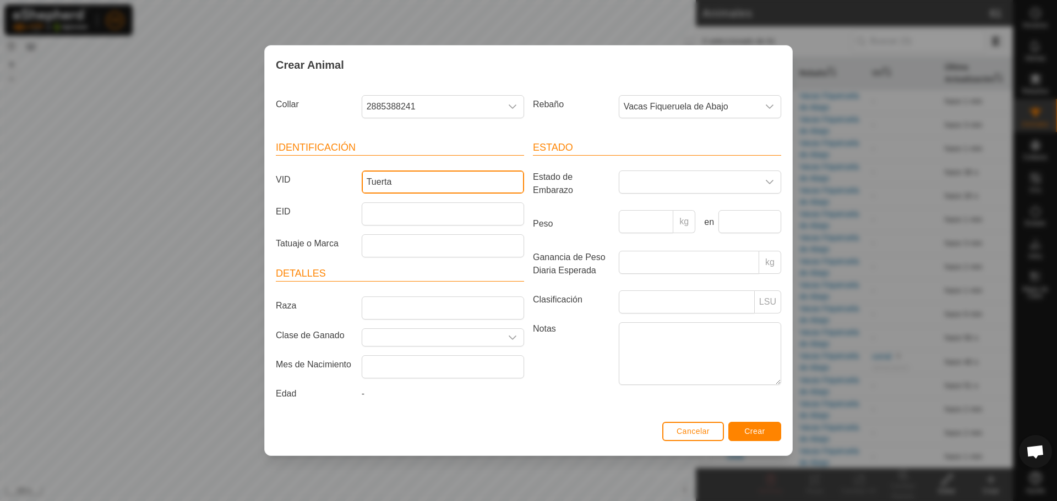
type input "Tuerta"
click at [761, 429] on span "Crear" at bounding box center [754, 431] width 21 height 9
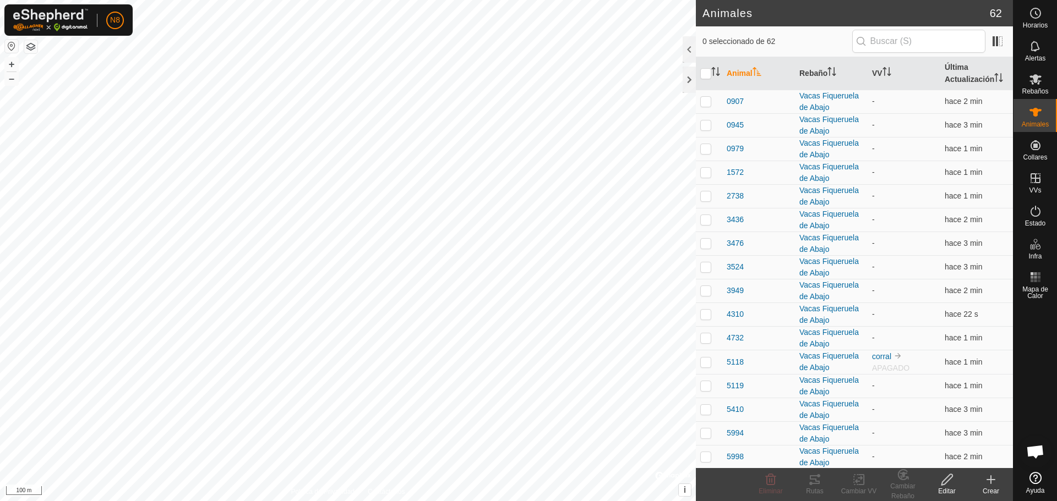
click at [995, 483] on icon at bounding box center [990, 479] width 13 height 13
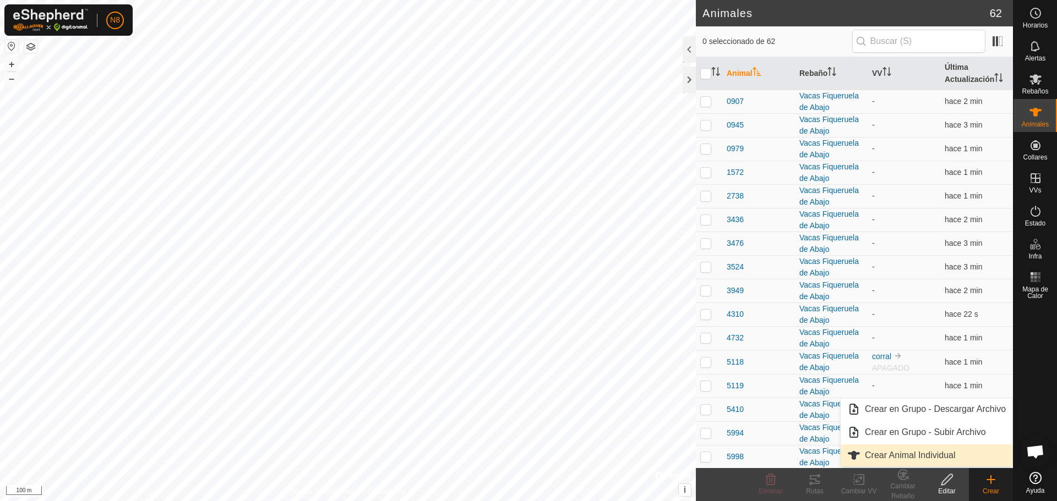
click at [924, 455] on link "Crear Animal Individual" at bounding box center [927, 456] width 172 height 22
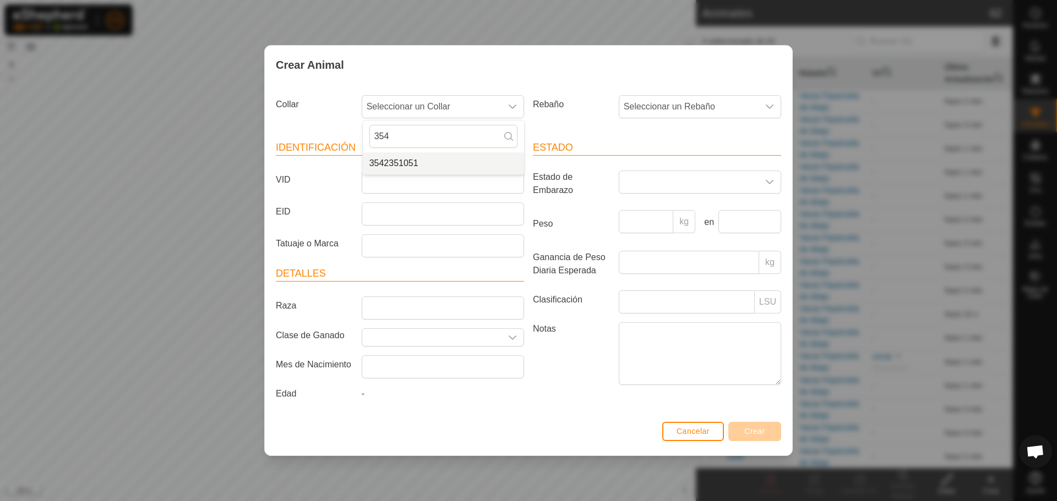
type input "354"
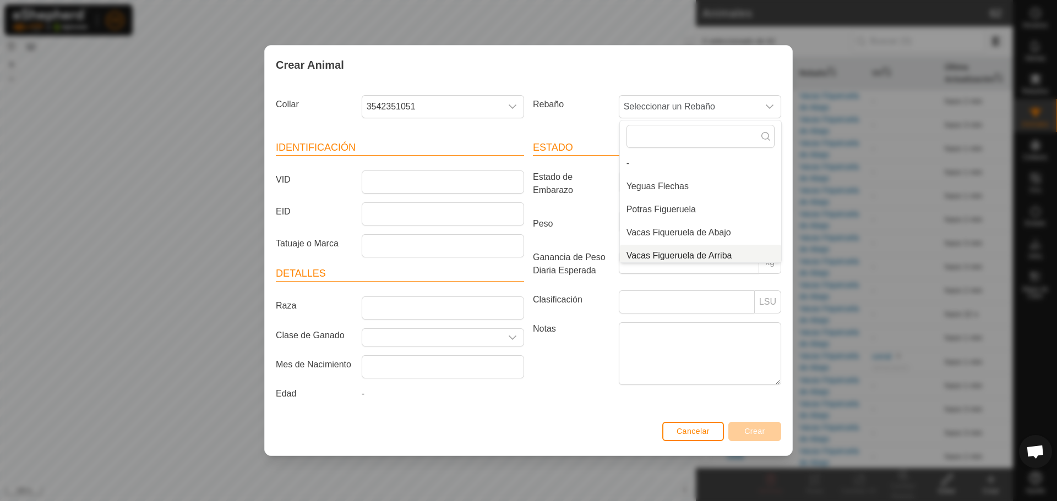
scroll to position [4, 0]
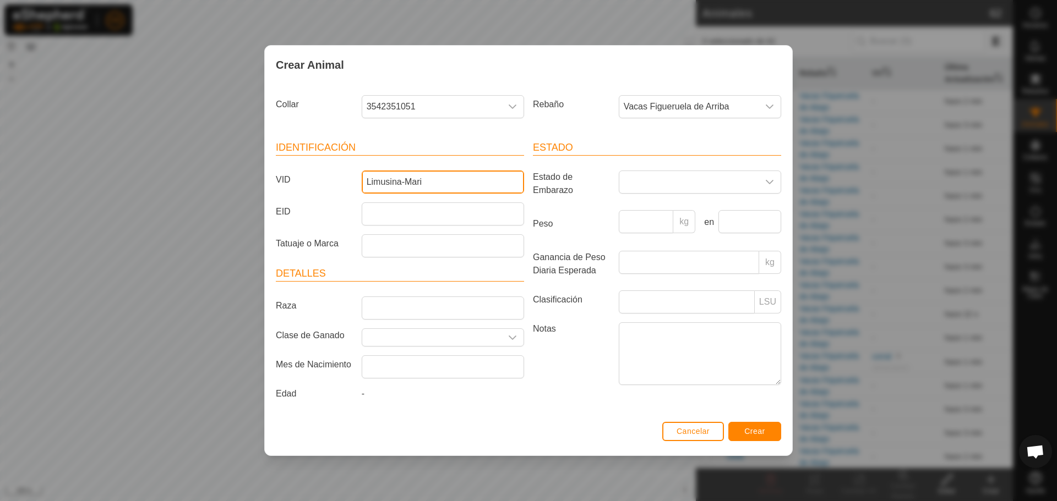
type input "Limusina-Mari"
click at [756, 430] on span "Crear" at bounding box center [754, 431] width 21 height 9
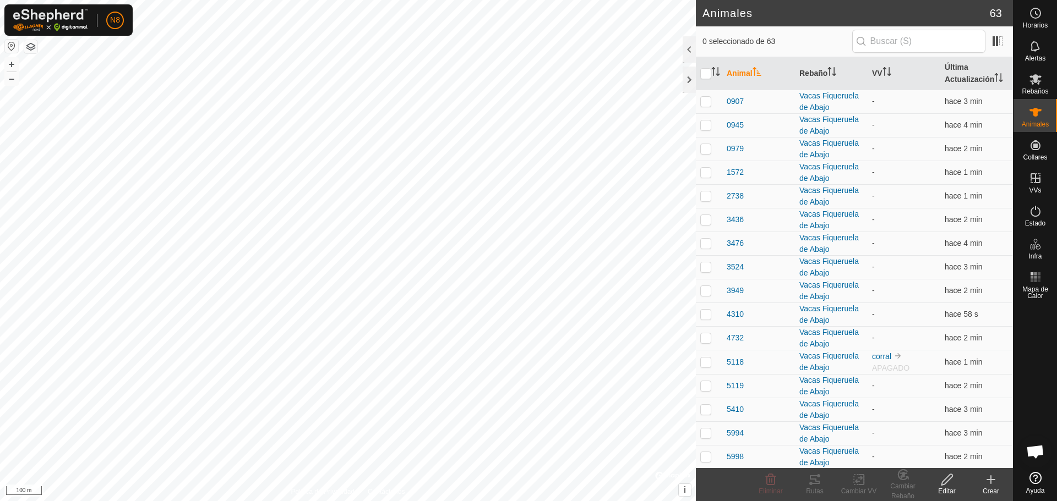
click at [990, 487] on div "Crear" at bounding box center [991, 492] width 44 height 10
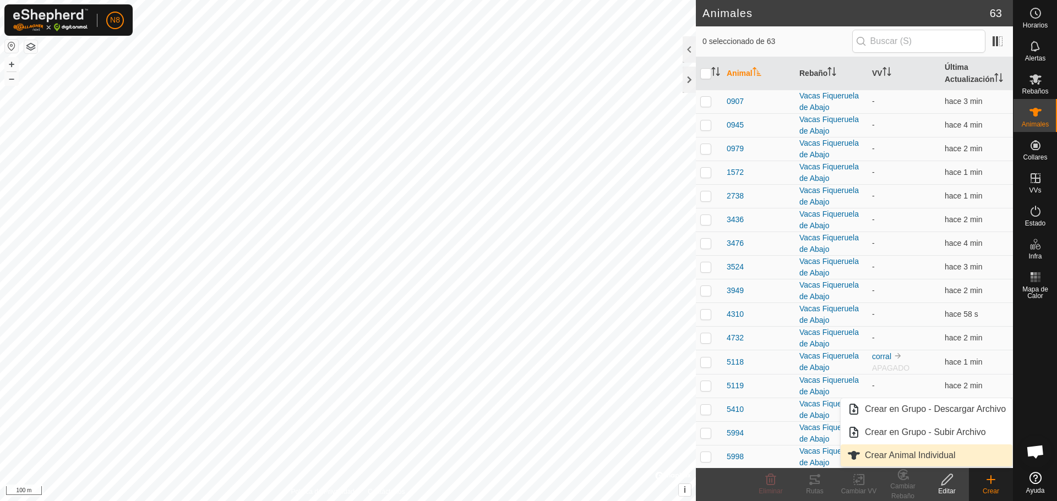
click at [974, 461] on link "Crear Animal Individual" at bounding box center [927, 456] width 172 height 22
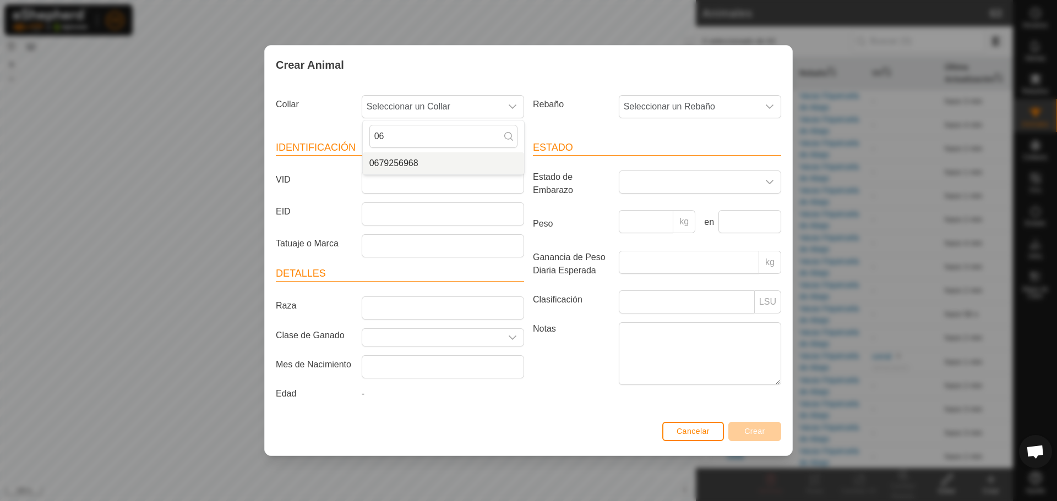
type input "06"
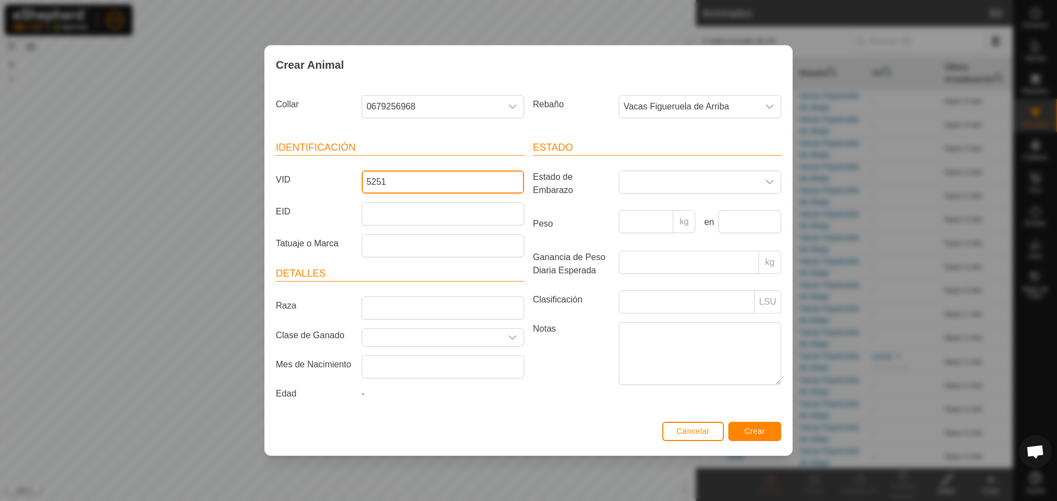
type input "5251"
click at [755, 430] on span "Crear" at bounding box center [754, 431] width 21 height 9
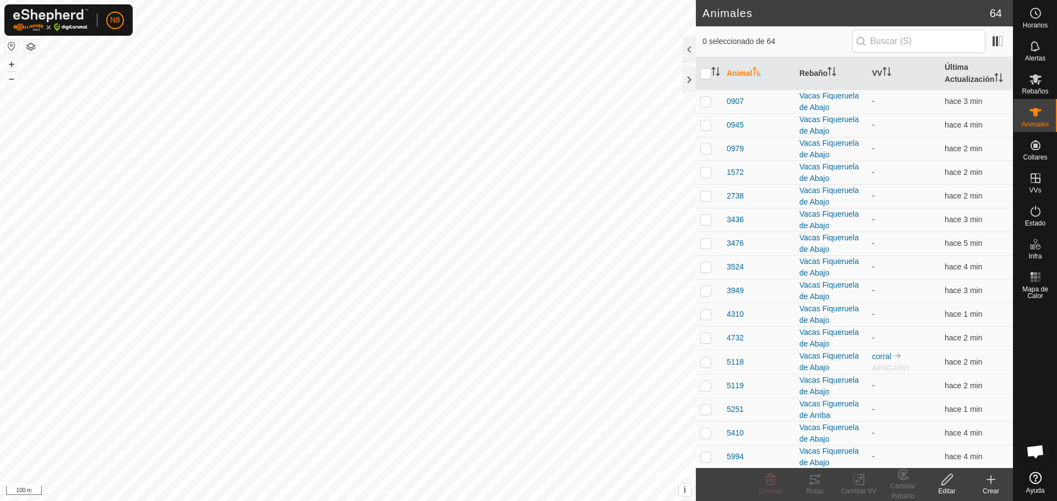
click at [995, 483] on icon at bounding box center [990, 479] width 13 height 13
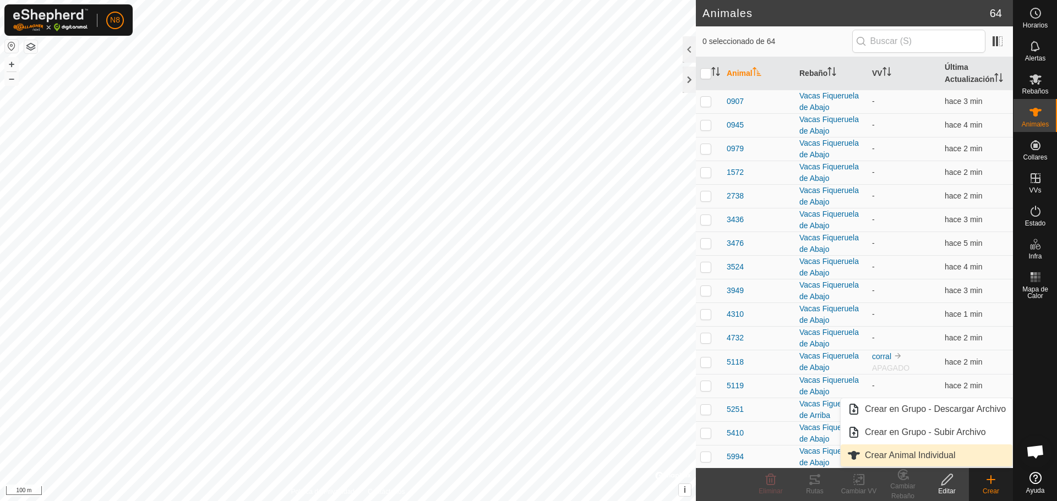
click at [929, 459] on link "Crear Animal Individual" at bounding box center [927, 456] width 172 height 22
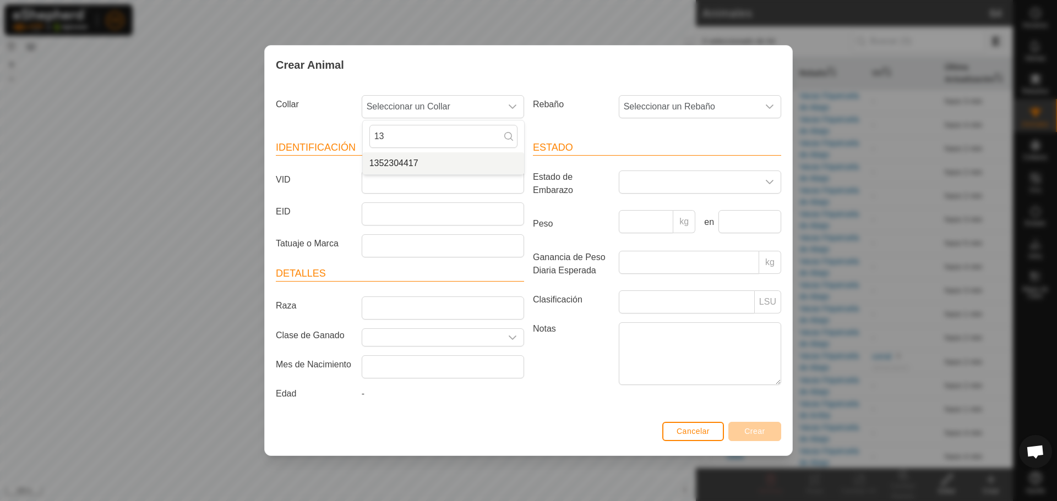
type input "13"
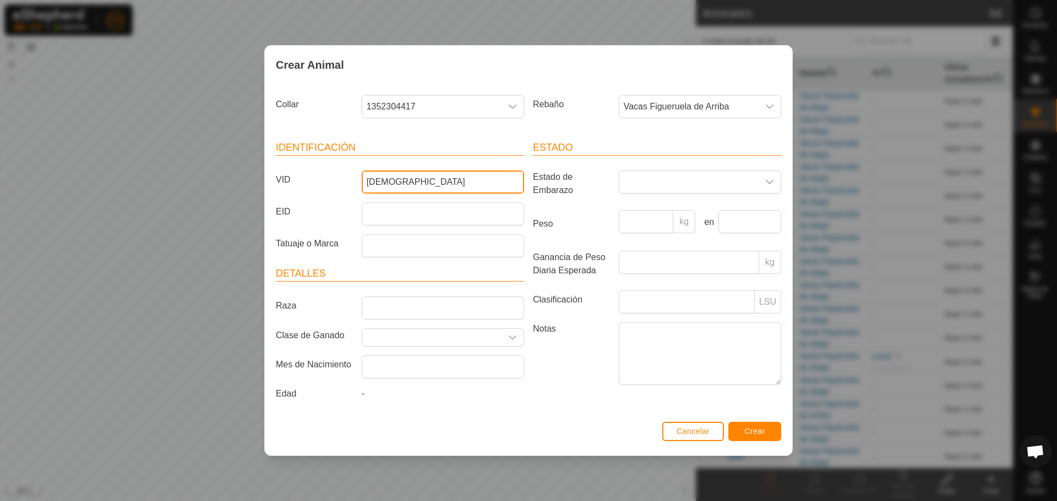
type input "[DEMOGRAPHIC_DATA]"
click at [741, 429] on button "Crear" at bounding box center [754, 431] width 53 height 19
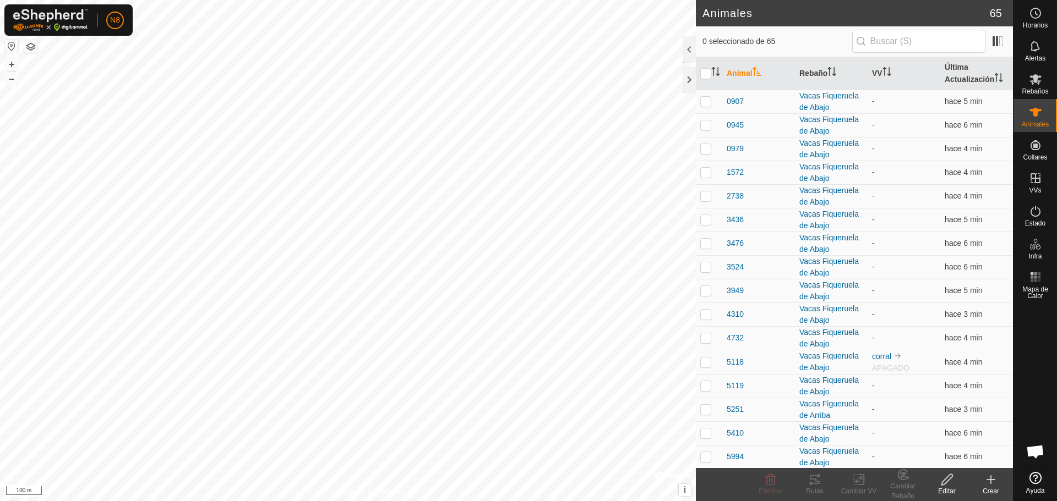
click at [985, 492] on div "Crear" at bounding box center [991, 492] width 44 height 10
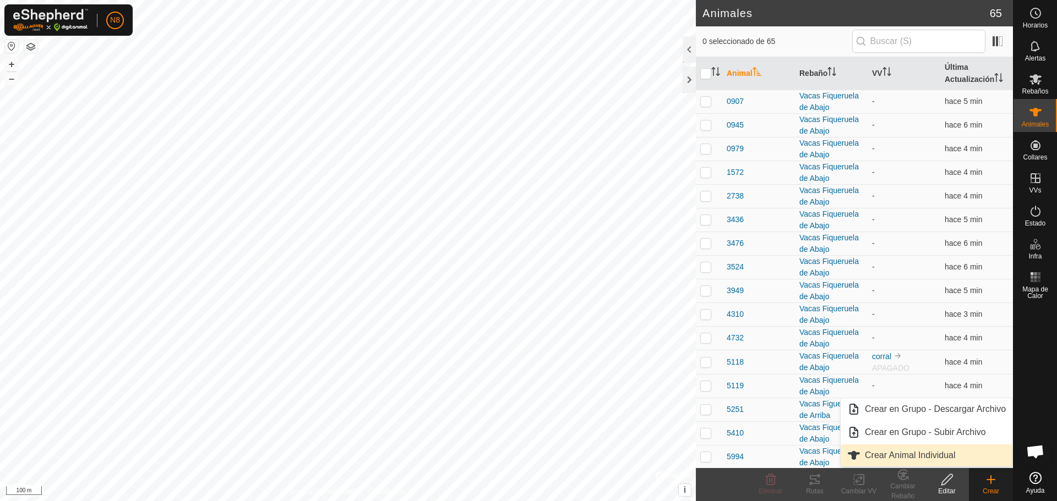
click at [940, 459] on link "Crear Animal Individual" at bounding box center [927, 456] width 172 height 22
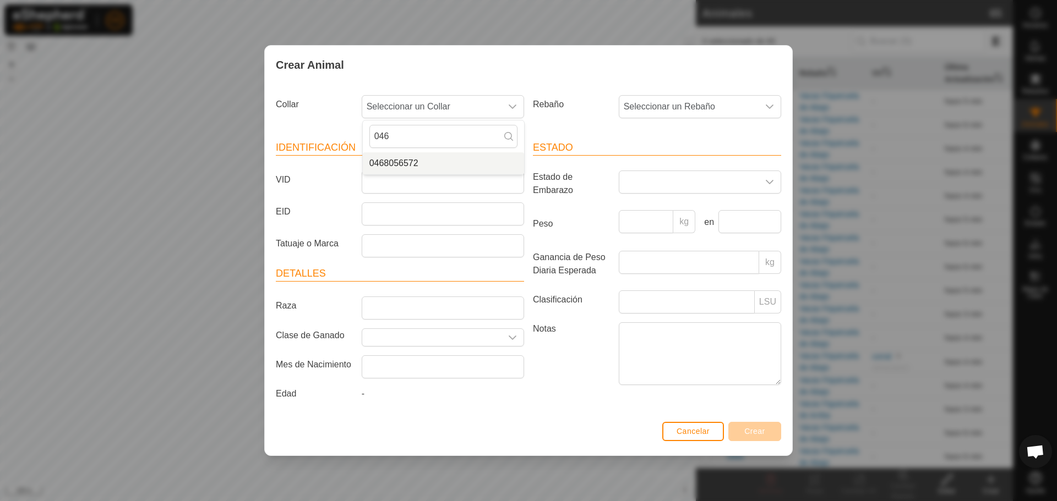
type input "046"
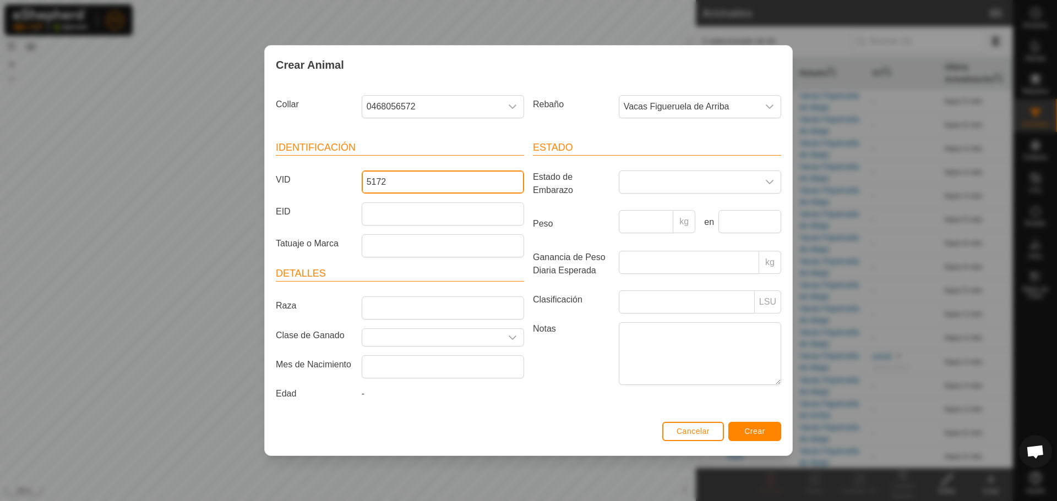
type input "5172"
click at [757, 434] on span "Crear" at bounding box center [754, 431] width 21 height 9
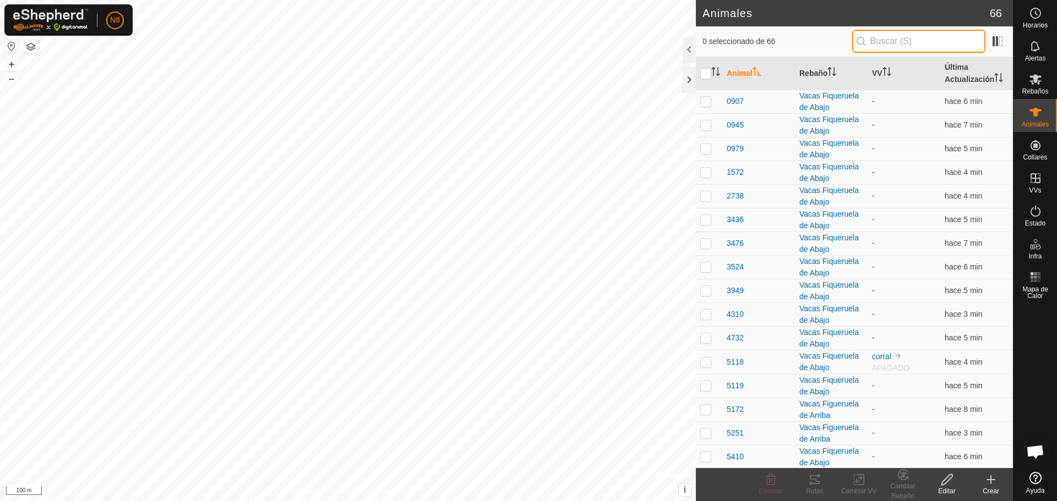
click at [893, 46] on input "text" at bounding box center [918, 41] width 133 height 23
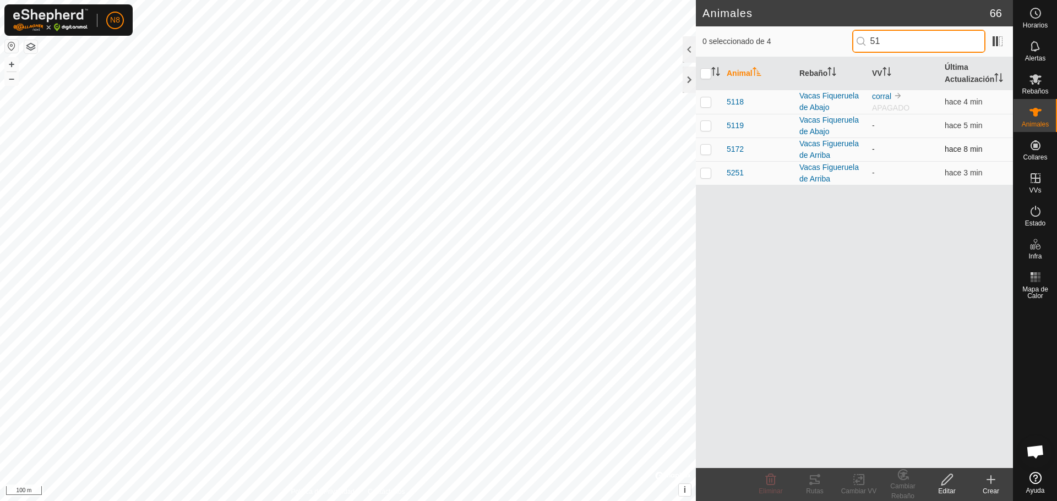
type input "51"
click at [707, 149] on p-checkbox at bounding box center [705, 149] width 11 height 9
checkbox input "false"
click at [915, 36] on input "51" at bounding box center [918, 41] width 133 height 23
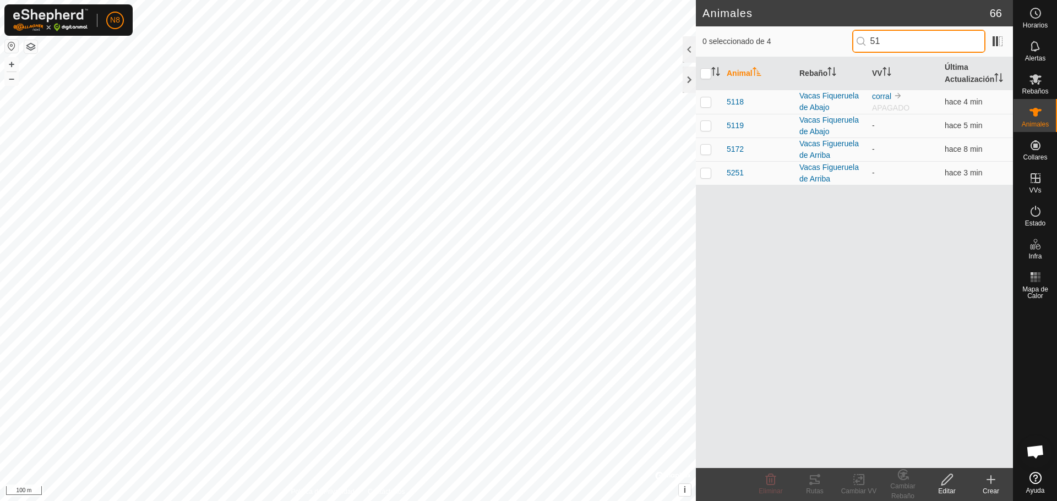
type input "5"
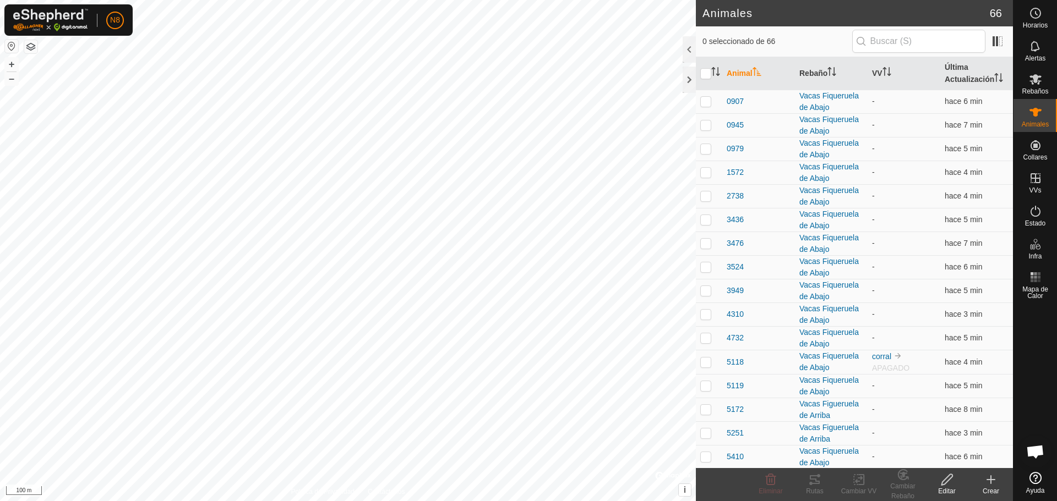
click at [991, 487] on div "Crear" at bounding box center [991, 492] width 44 height 10
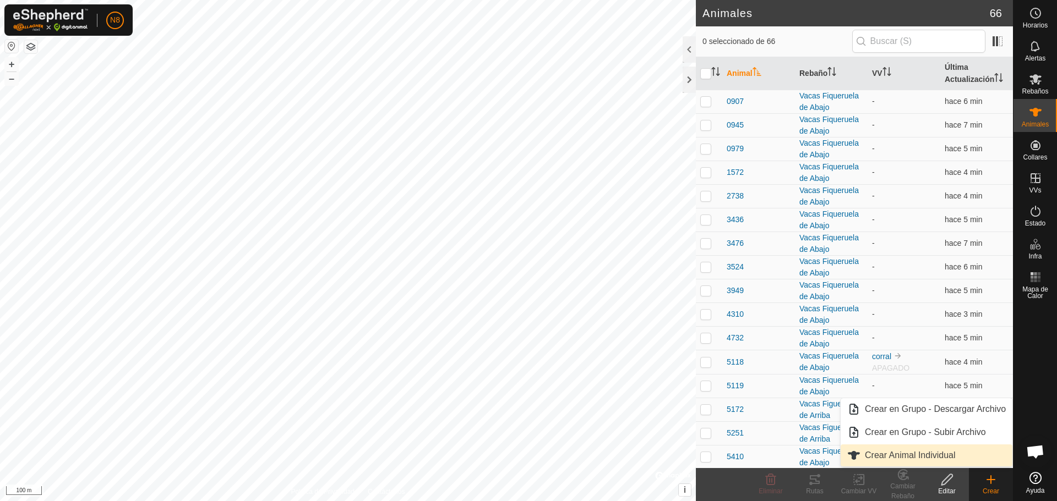
click at [948, 458] on link "Crear Animal Individual" at bounding box center [927, 456] width 172 height 22
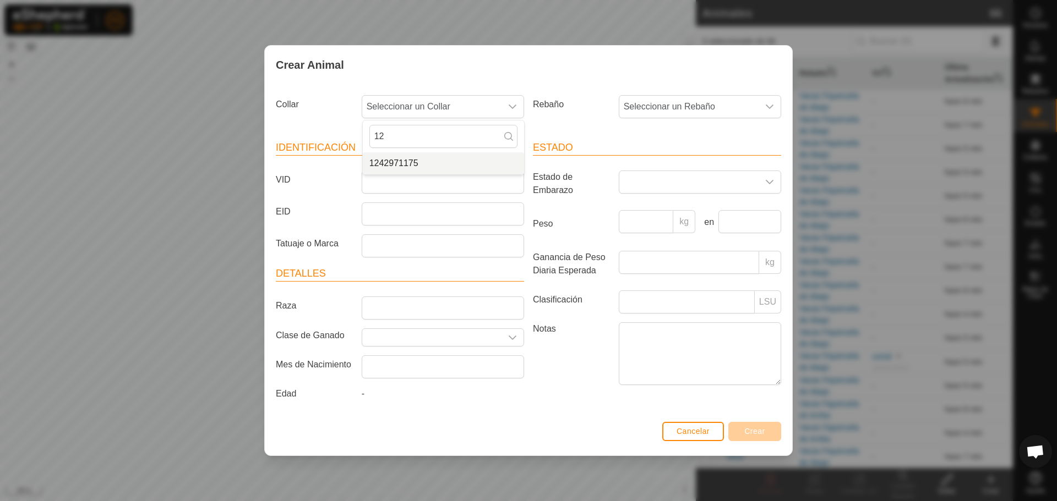
type input "12"
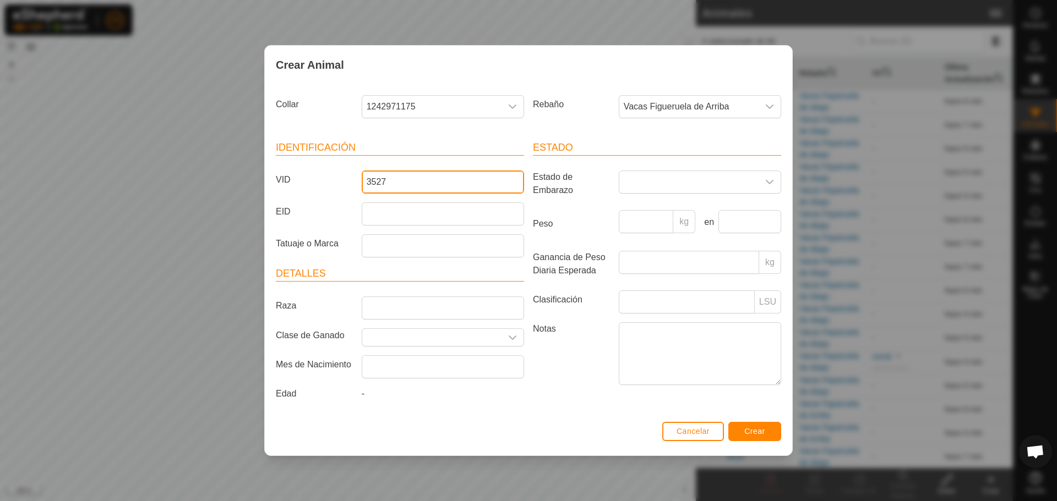
type input "3527"
click at [754, 433] on span "Crear" at bounding box center [754, 431] width 21 height 9
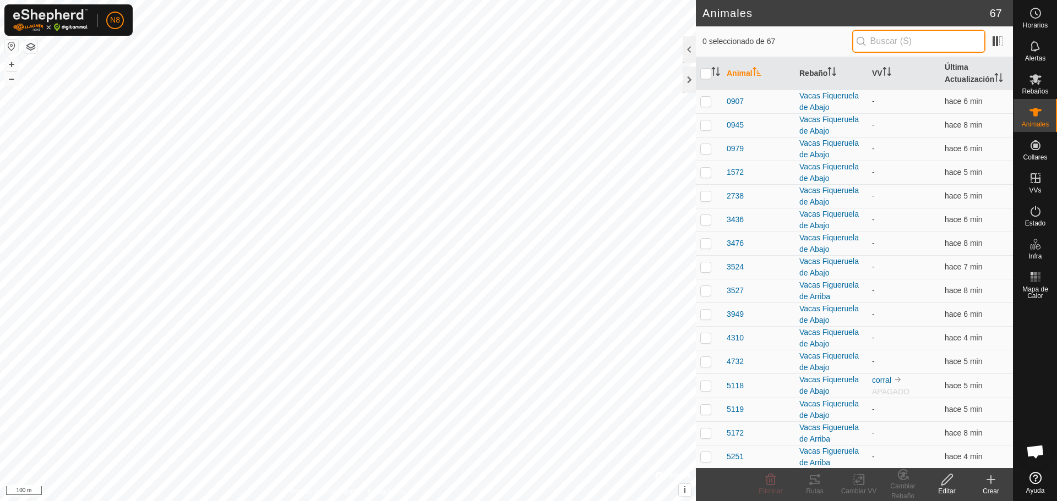
click at [920, 42] on input "text" at bounding box center [918, 41] width 133 height 23
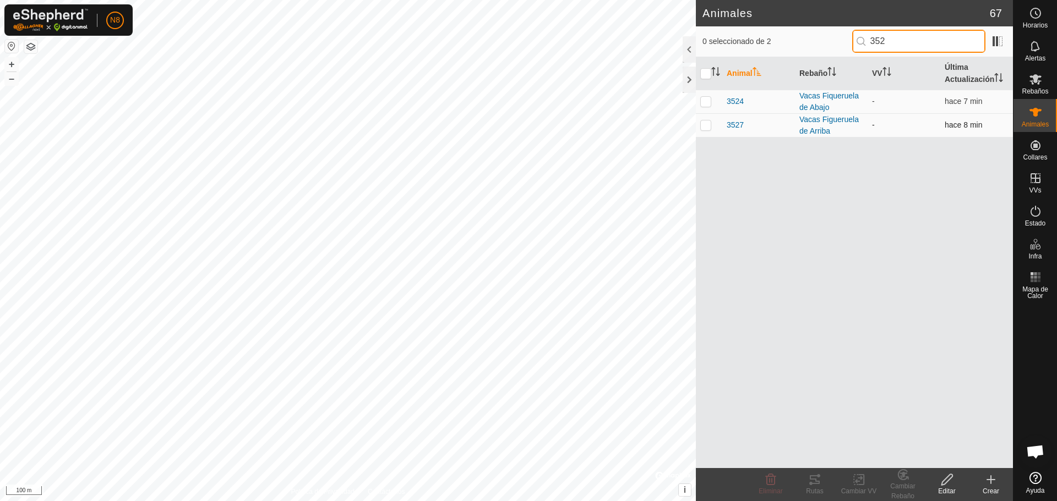
type input "352"
click at [703, 126] on p-checkbox at bounding box center [705, 125] width 11 height 9
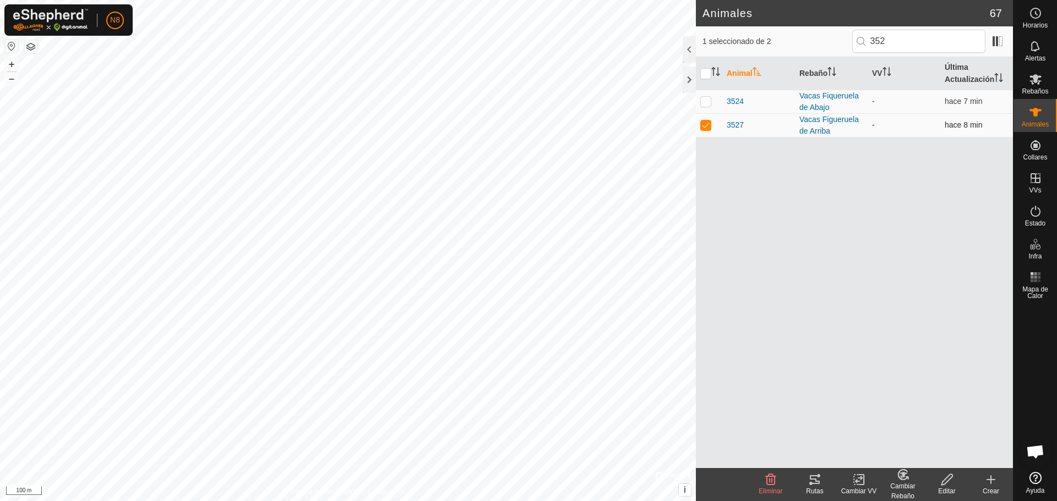
click at [703, 126] on p-checkbox at bounding box center [705, 125] width 11 height 9
checkbox input "false"
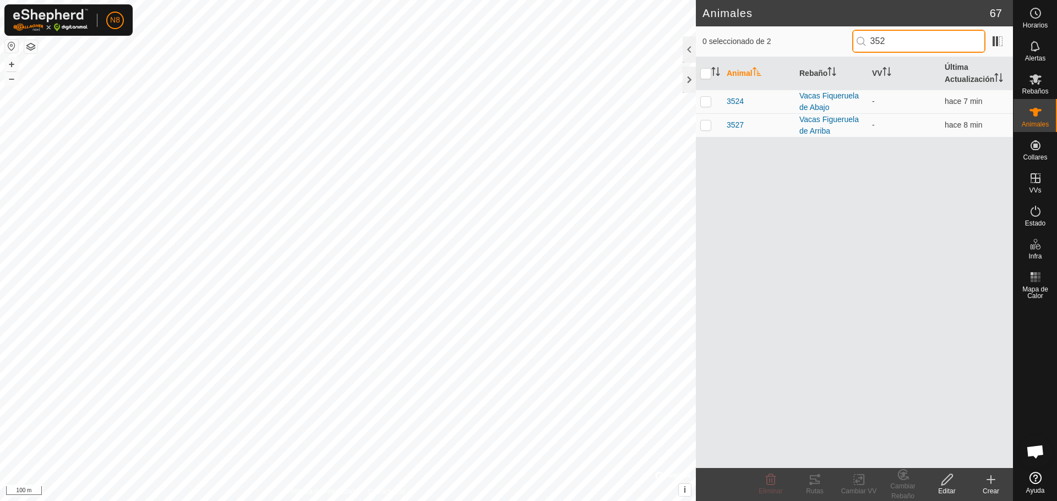
click at [896, 41] on input "352" at bounding box center [918, 41] width 133 height 23
type input "3"
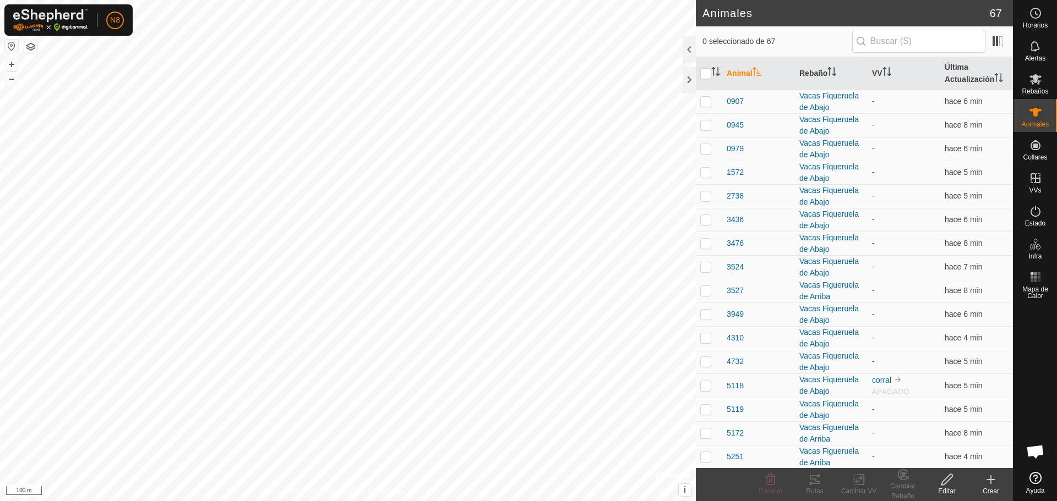
click at [994, 483] on icon at bounding box center [990, 479] width 13 height 13
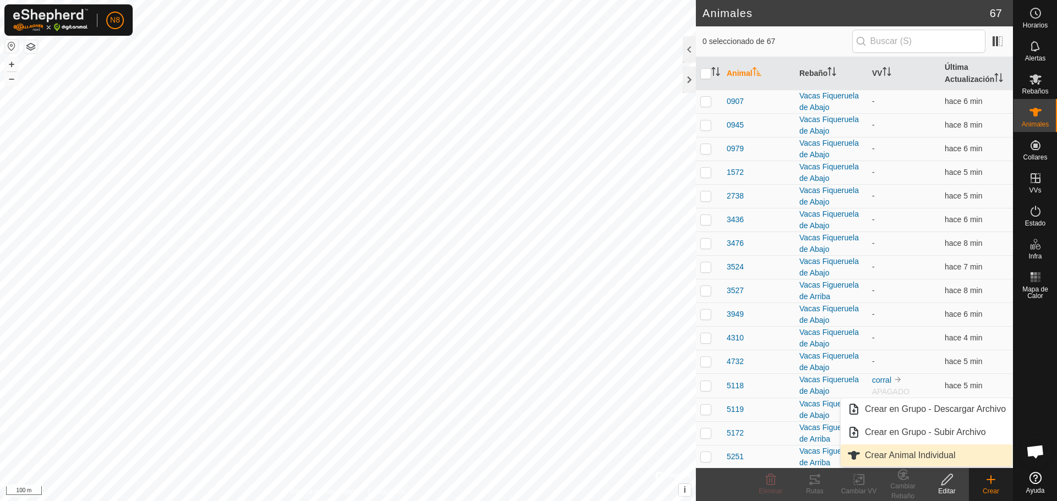
click at [945, 459] on link "Crear Animal Individual" at bounding box center [927, 456] width 172 height 22
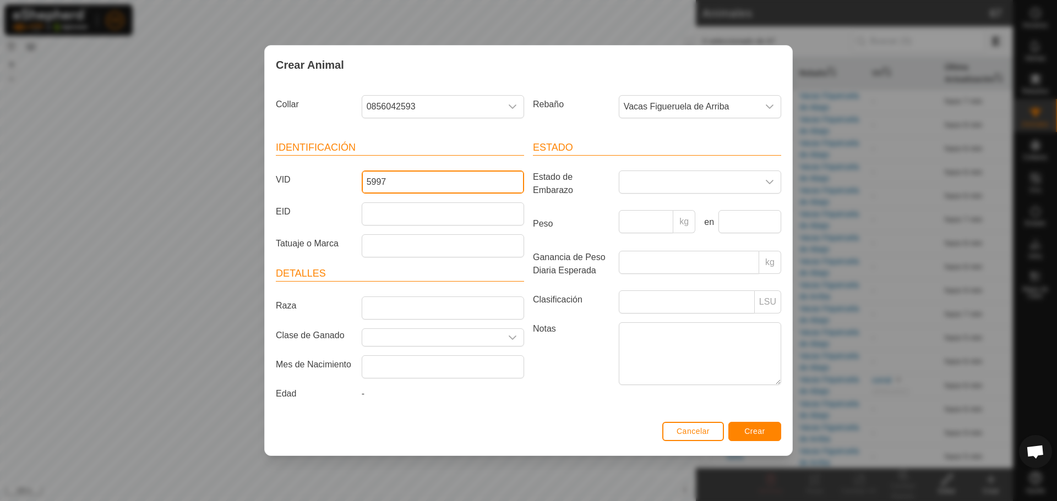
type input "5997"
click at [756, 433] on span "Crear" at bounding box center [754, 431] width 21 height 9
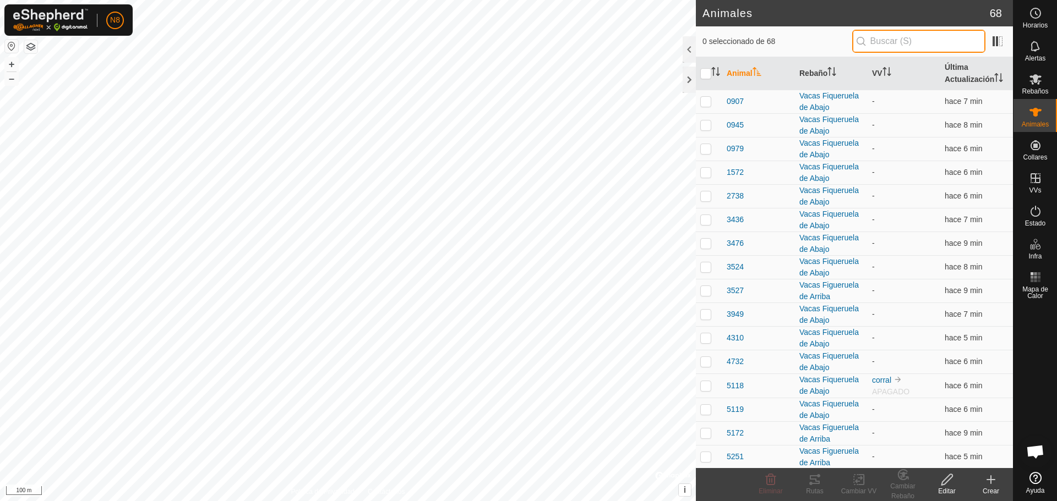
click at [897, 35] on input "text" at bounding box center [918, 41] width 133 height 23
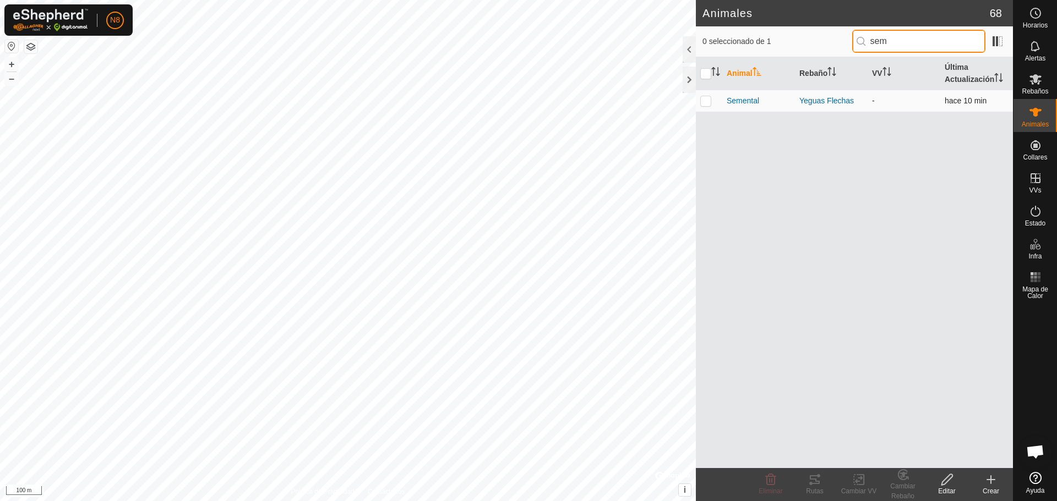
type input "sem"
click at [705, 106] on td at bounding box center [709, 101] width 26 height 22
checkbox input "true"
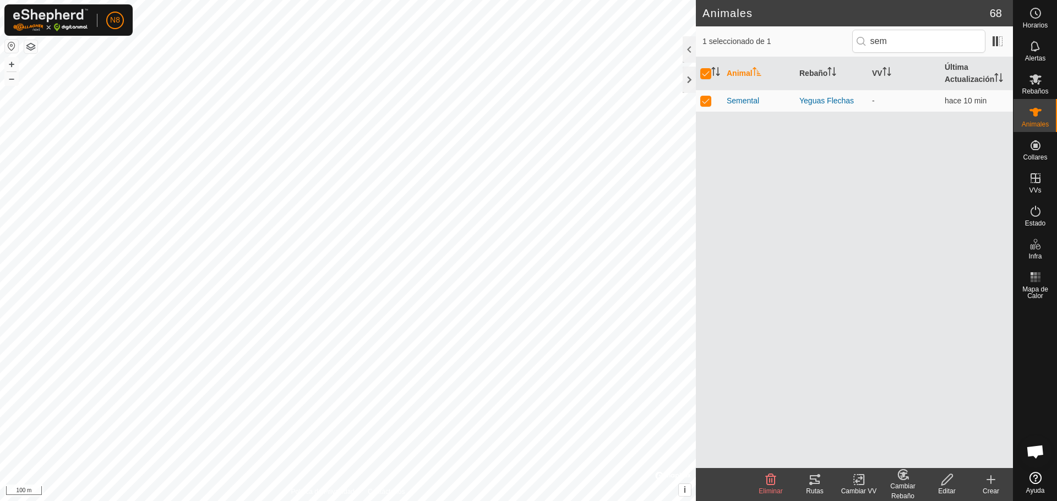
click at [907, 487] on div "Cambiar Rebaño" at bounding box center [903, 492] width 44 height 20
click at [918, 436] on link "Elegir Rebaño..." at bounding box center [936, 433] width 111 height 22
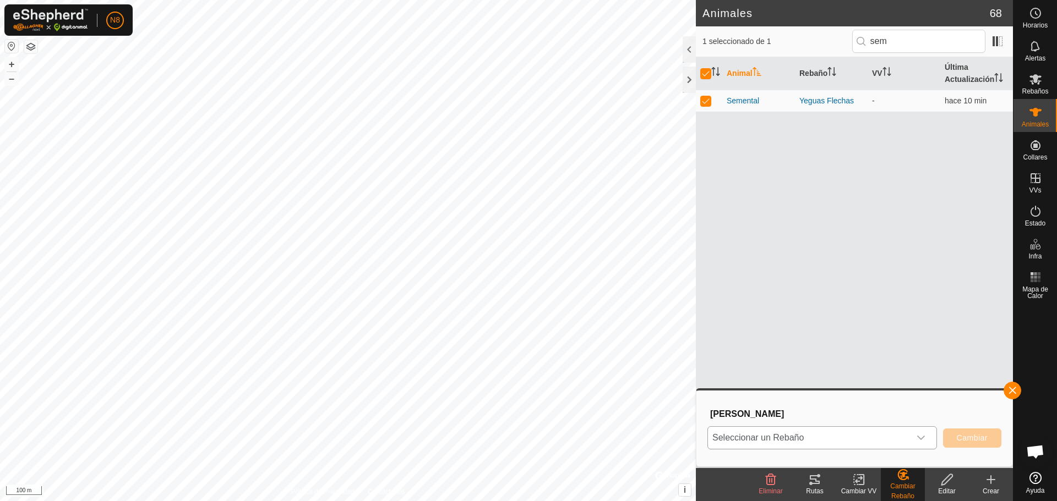
click at [833, 438] on span "Seleccionar un Rebaño" at bounding box center [809, 438] width 202 height 22
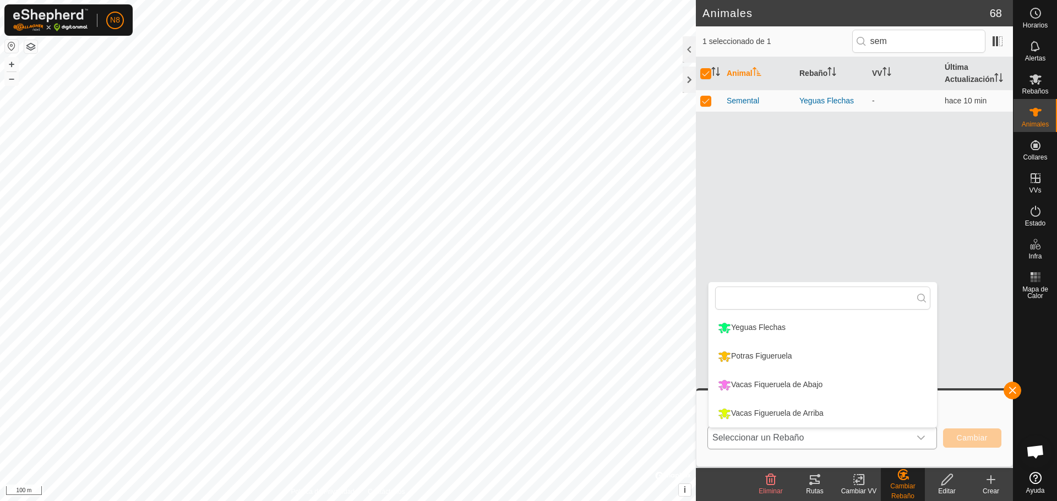
click at [810, 410] on li "Vacas Figueruela de Arriba" at bounding box center [822, 414] width 228 height 28
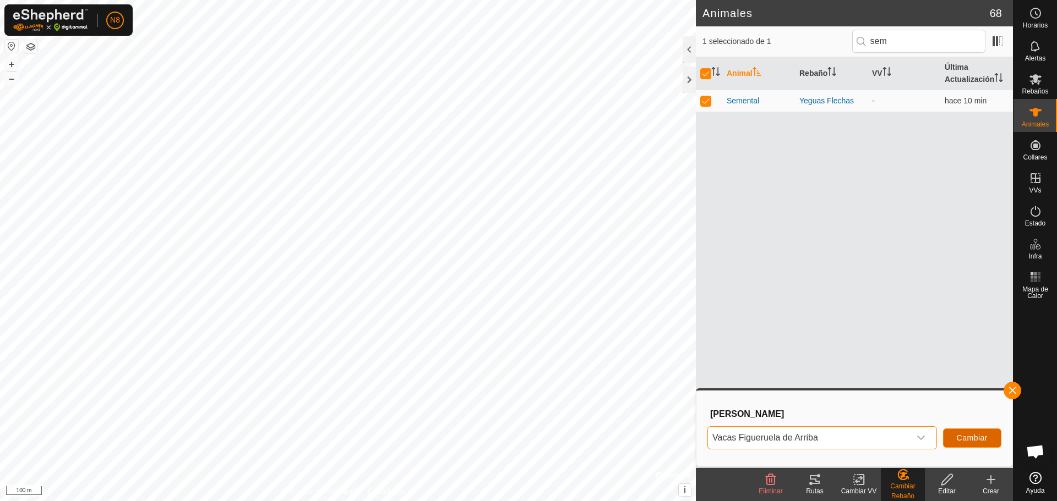
click at [975, 440] on span "Cambiar" at bounding box center [972, 438] width 31 height 9
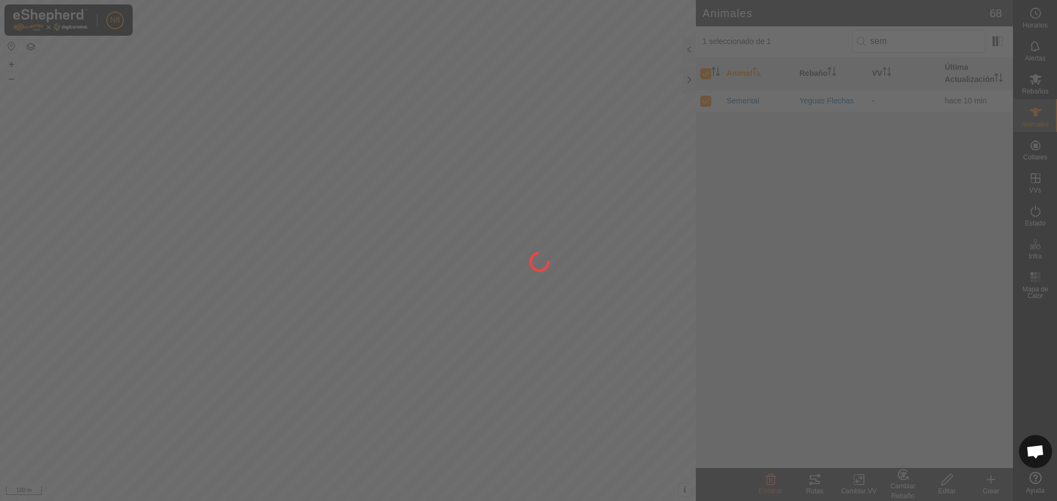
checkbox input "false"
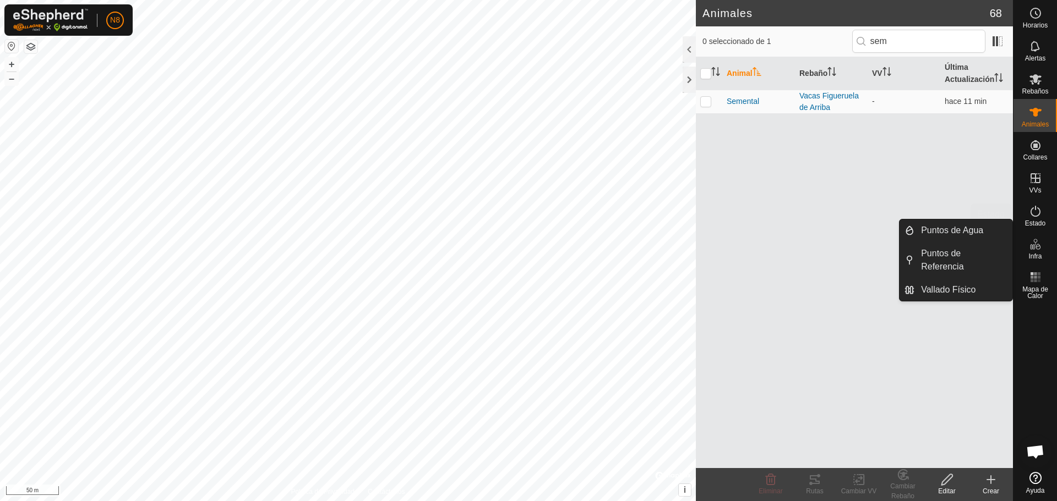
click at [1044, 218] on es-activation-svg-icon at bounding box center [1036, 212] width 20 height 18
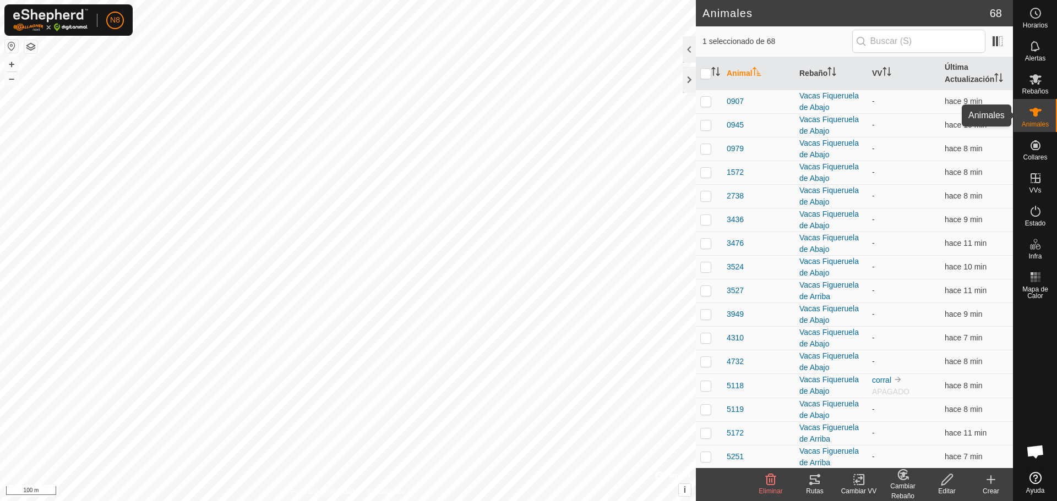
click at [1032, 122] on span "Animales" at bounding box center [1035, 124] width 27 height 7
click at [1031, 117] on icon at bounding box center [1035, 112] width 13 height 13
click at [1027, 82] on es-mob-svg-icon at bounding box center [1036, 79] width 20 height 18
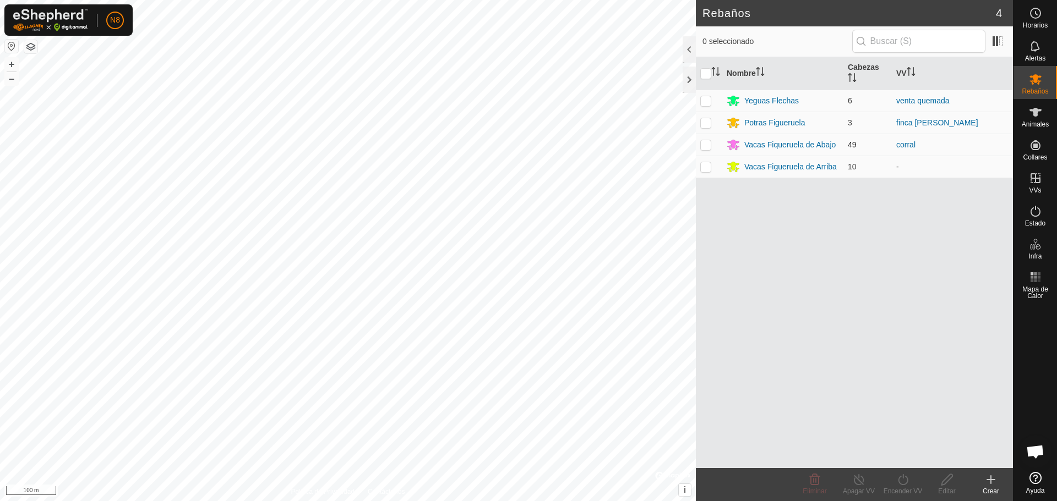
click at [706, 145] on p-checkbox at bounding box center [705, 144] width 11 height 9
checkbox input "true"
click at [945, 489] on div "Editar" at bounding box center [947, 492] width 44 height 10
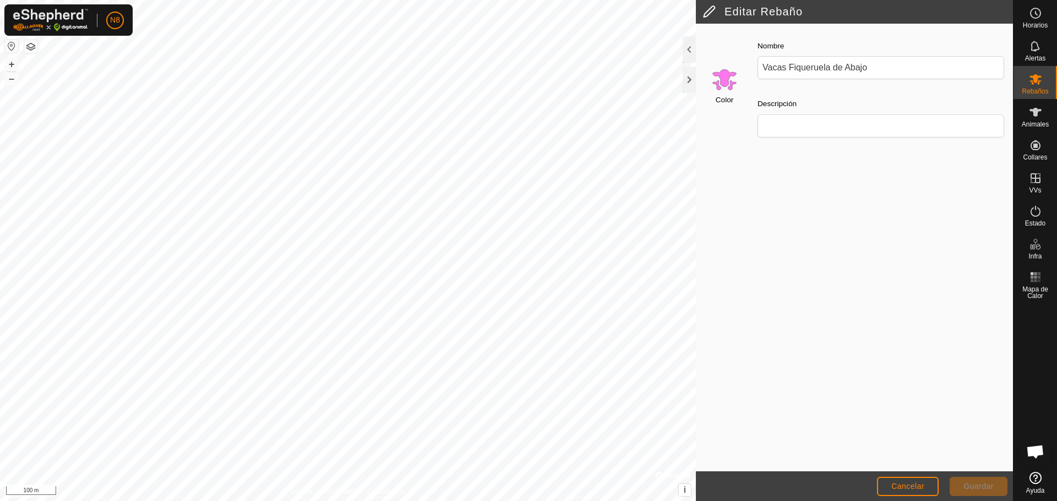
click at [720, 79] on input "Select a color" at bounding box center [724, 79] width 26 height 26
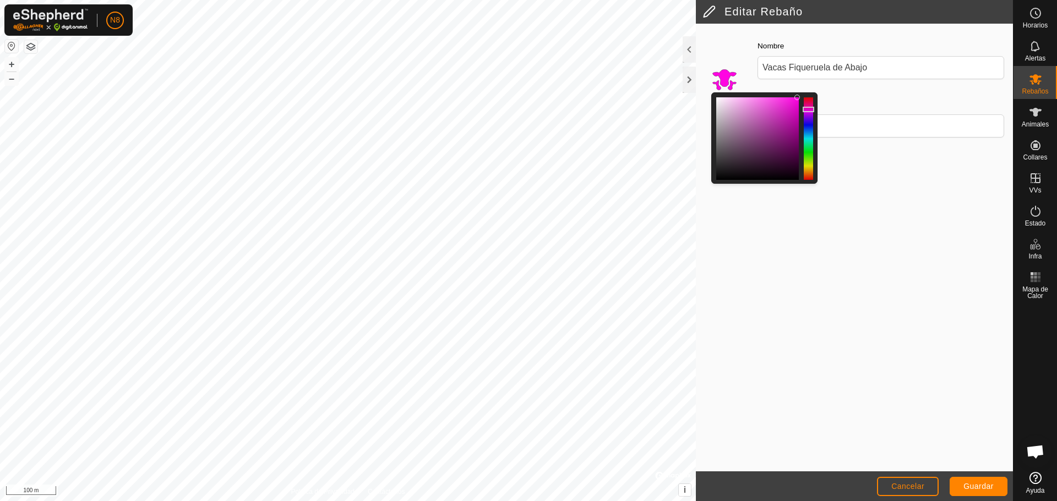
drag, startPoint x: 759, startPoint y: 100, endPoint x: 797, endPoint y: 95, distance: 38.8
click at [797, 95] on div at bounding box center [797, 98] width 6 height 6
click at [992, 492] on button "Guardar" at bounding box center [979, 486] width 58 height 19
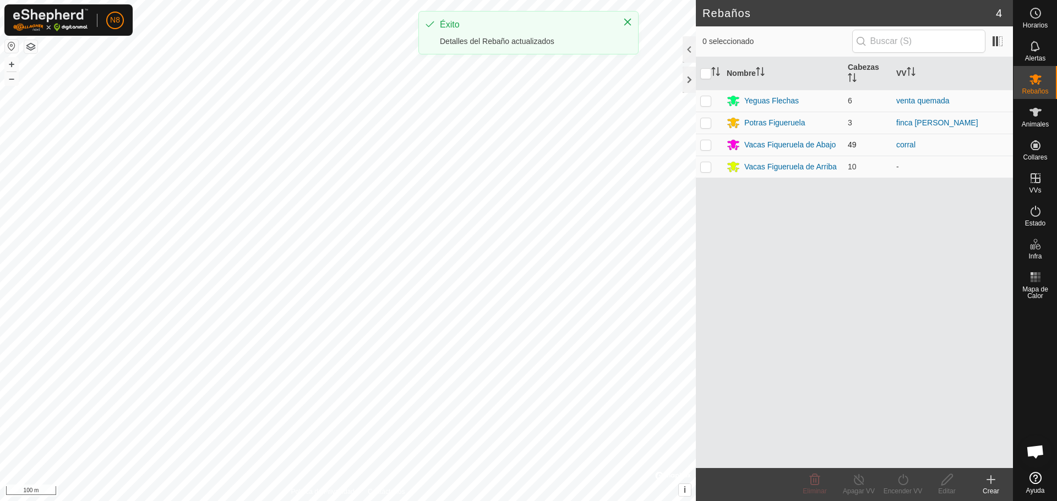
click at [703, 146] on p-checkbox at bounding box center [705, 144] width 11 height 9
checkbox input "true"
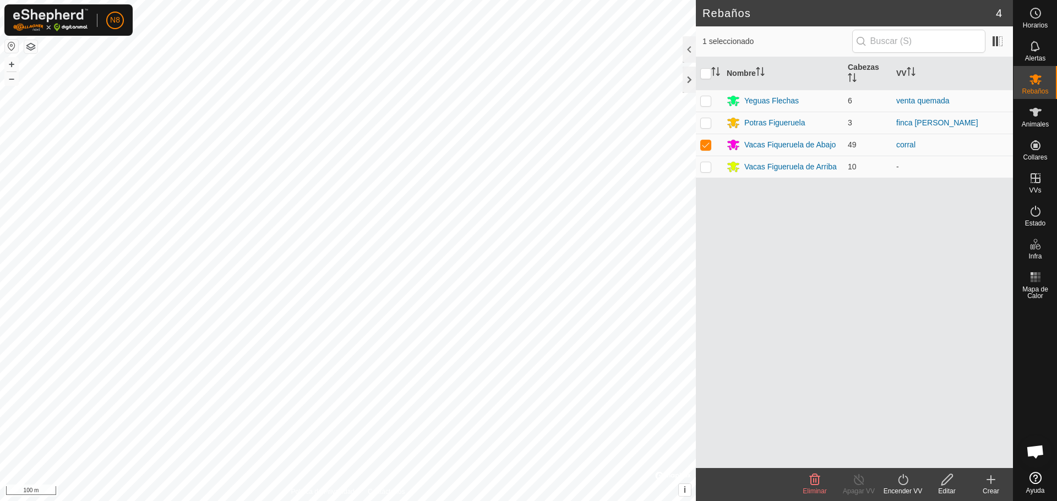
click at [952, 483] on icon at bounding box center [947, 479] width 14 height 13
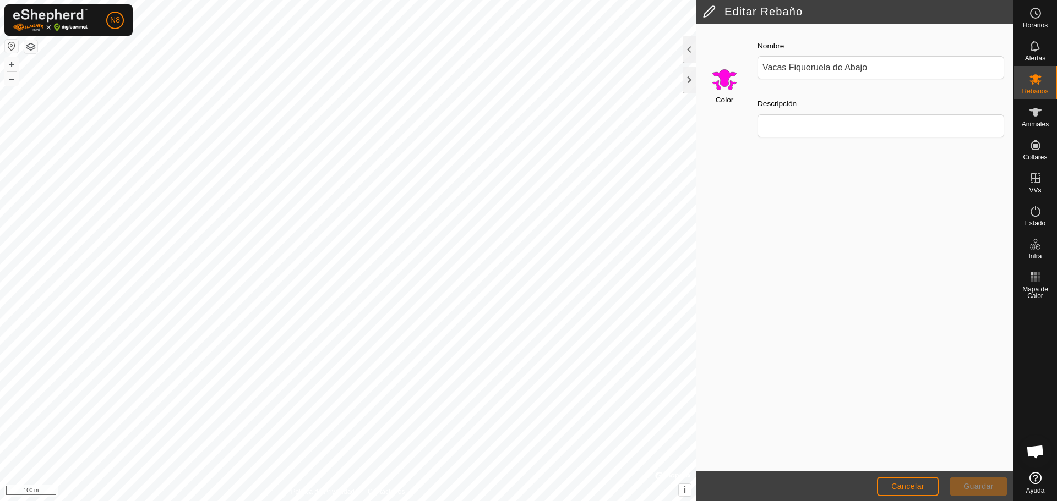
click at [722, 81] on input "Select a color" at bounding box center [724, 79] width 26 height 26
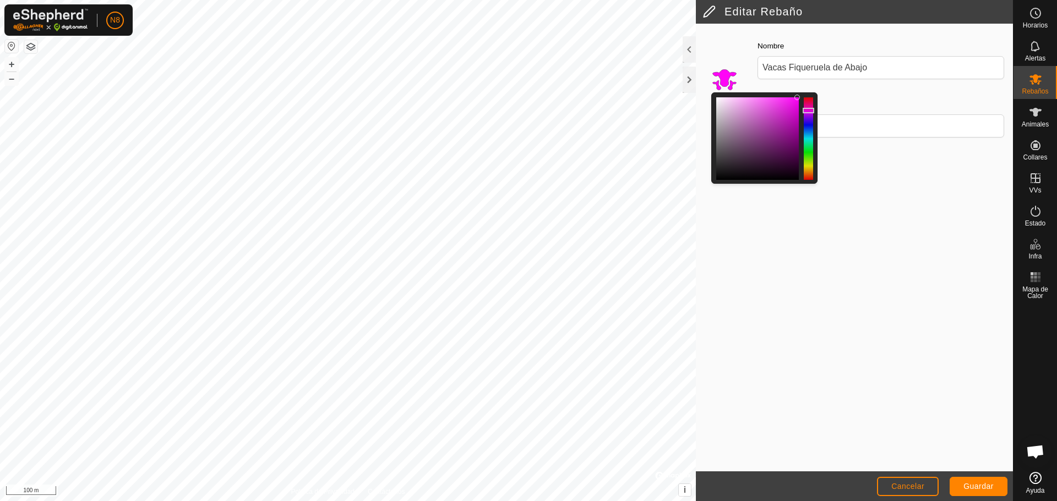
click at [803, 111] on div at bounding box center [809, 111] width 12 height 6
drag, startPoint x: 796, startPoint y: 99, endPoint x: 749, endPoint y: 102, distance: 47.4
click at [749, 102] on div at bounding box center [748, 103] width 6 height 6
click at [978, 488] on span "Guardar" at bounding box center [978, 486] width 30 height 9
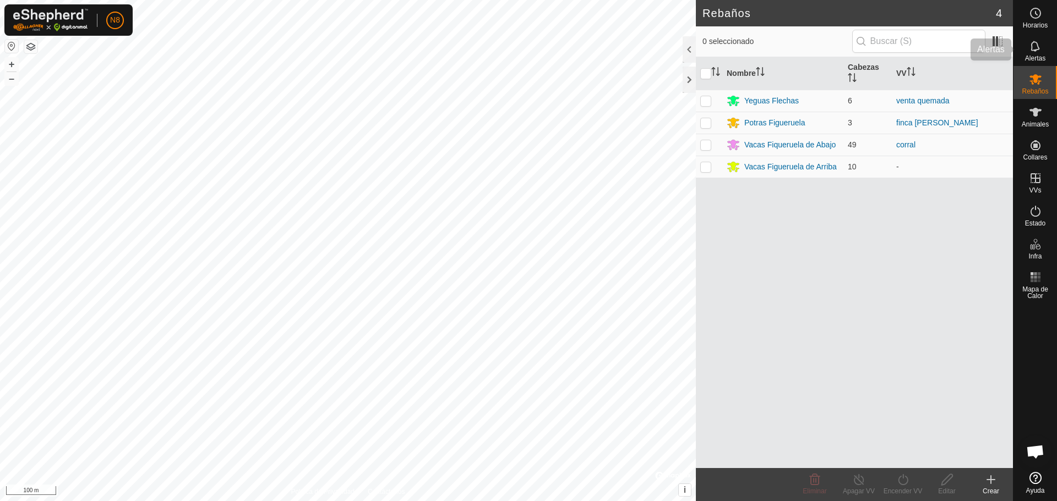
click at [1037, 52] on icon at bounding box center [1035, 46] width 13 height 13
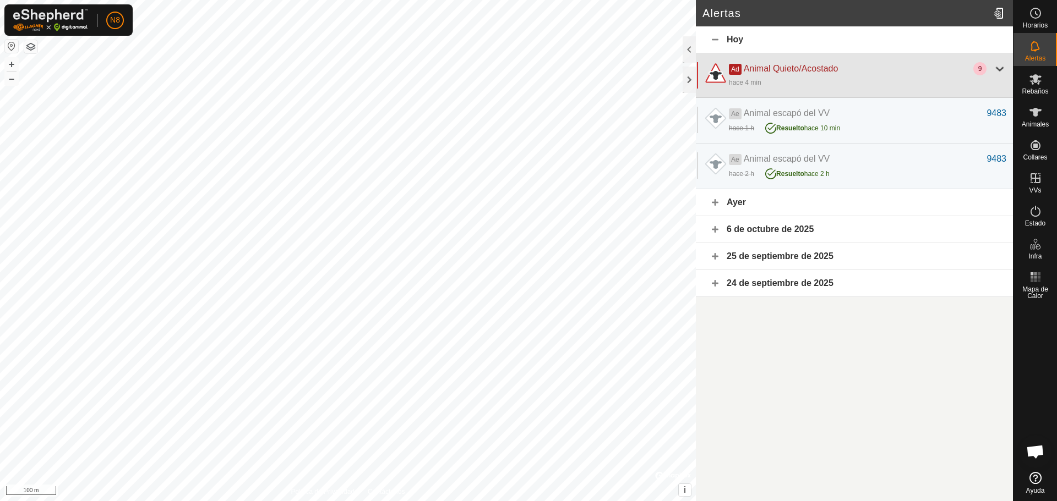
click at [785, 78] on div "hace 4 min" at bounding box center [867, 81] width 277 height 13
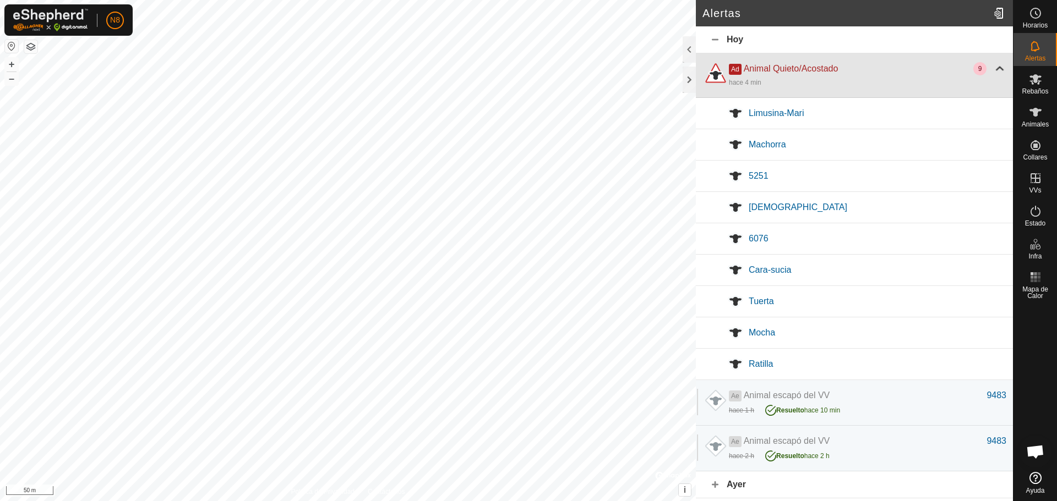
click at [993, 65] on div at bounding box center [999, 68] width 13 height 13
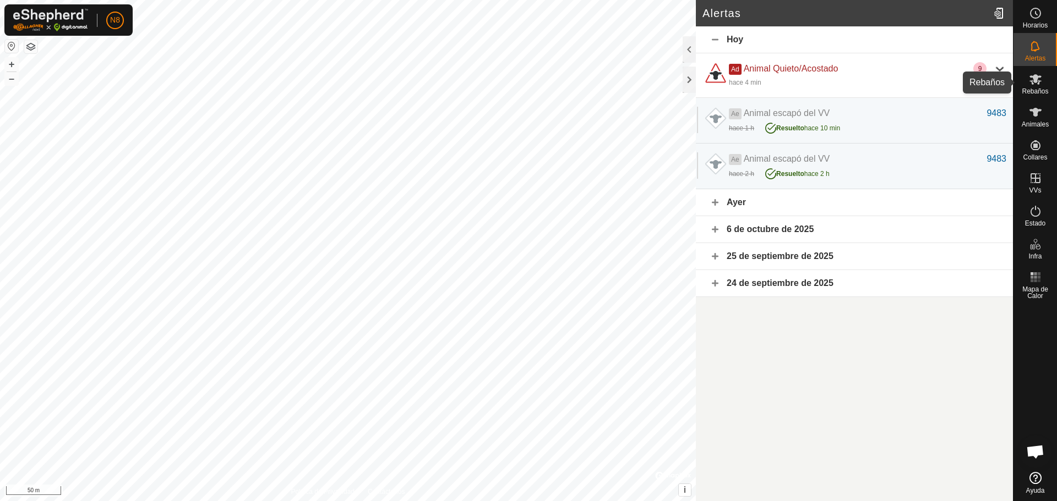
click at [1034, 81] on icon at bounding box center [1035, 79] width 12 height 10
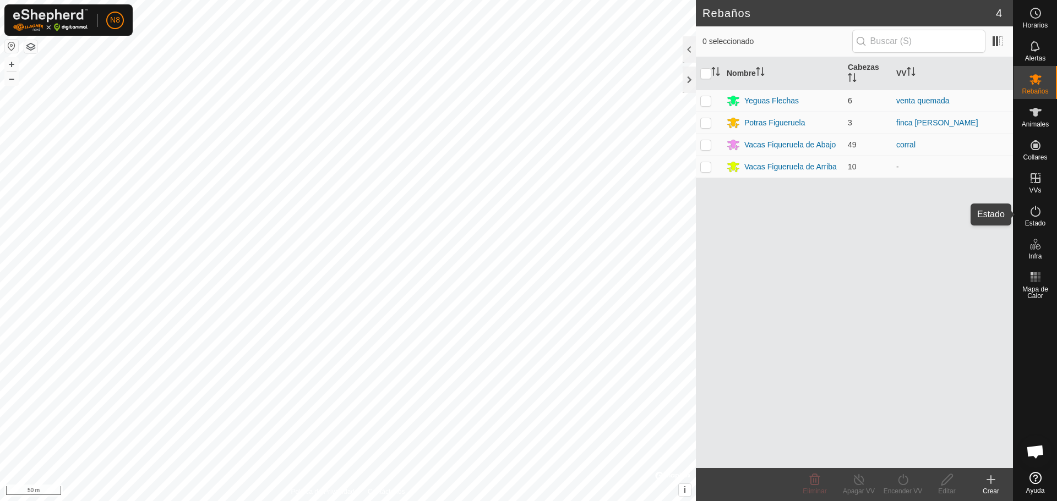
click at [1037, 216] on icon at bounding box center [1035, 211] width 10 height 11
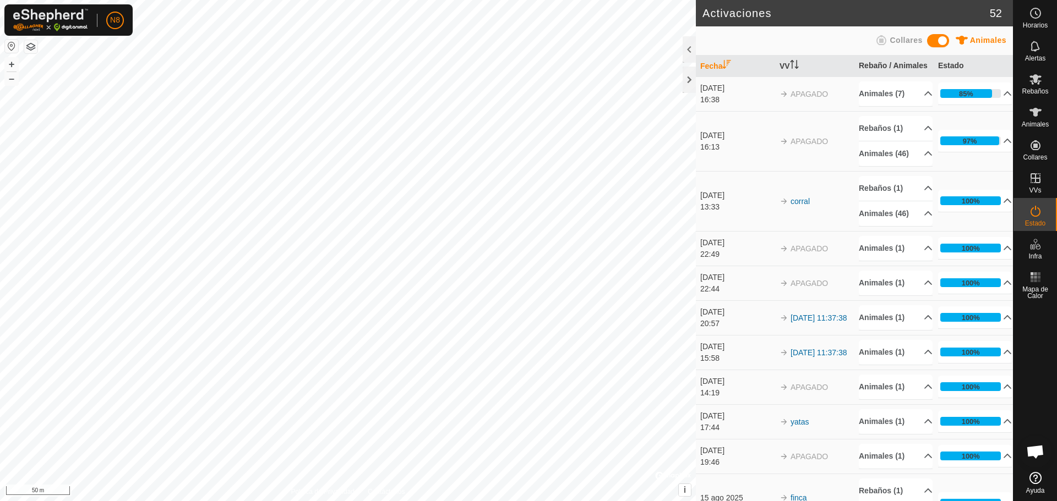
click at [474, 501] on html "N8 Horarios Alertas Rebaños Animales Collares VVs Estado Infra Mapa de Calor Ay…" at bounding box center [528, 250] width 1057 height 501
click at [711, 405] on div "Activaciones 52 Animales Collares Fecha VV Rebaño / Animales Estado 8 oct 2025 …" at bounding box center [506, 250] width 1013 height 501
click at [711, 405] on td "6 oct 2025 14:19" at bounding box center [735, 387] width 79 height 35
click at [443, 501] on html "N8 Horarios Alertas Rebaños Animales Collares VVs Estado Infra Mapa de Calor Ay…" at bounding box center [528, 250] width 1057 height 501
click at [412, 501] on html "N8 Horarios Alertas Rebaños Animales Collares VVs Estado Infra Mapa de Calor Ay…" at bounding box center [528, 250] width 1057 height 501
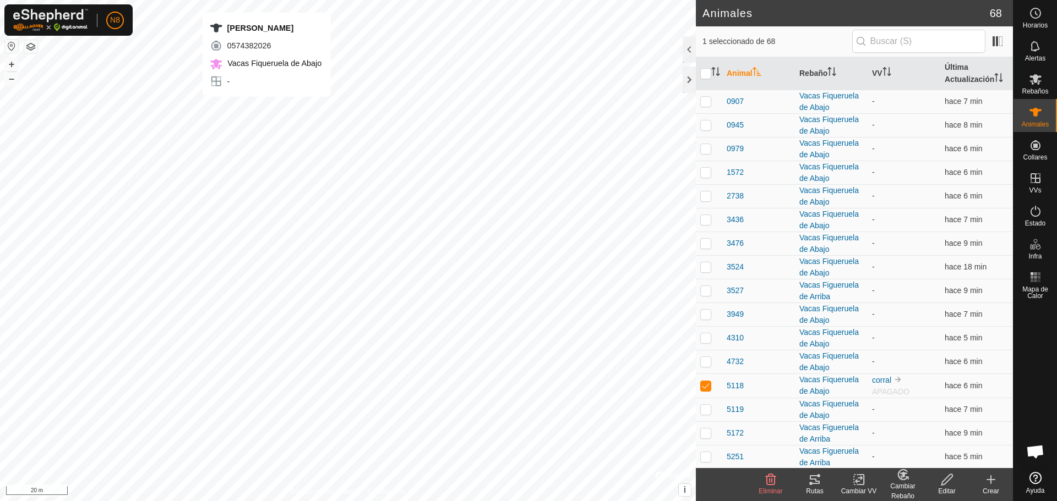
checkbox input "false"
checkbox input "true"
checkbox input "false"
click at [710, 388] on p-checkbox at bounding box center [705, 385] width 11 height 9
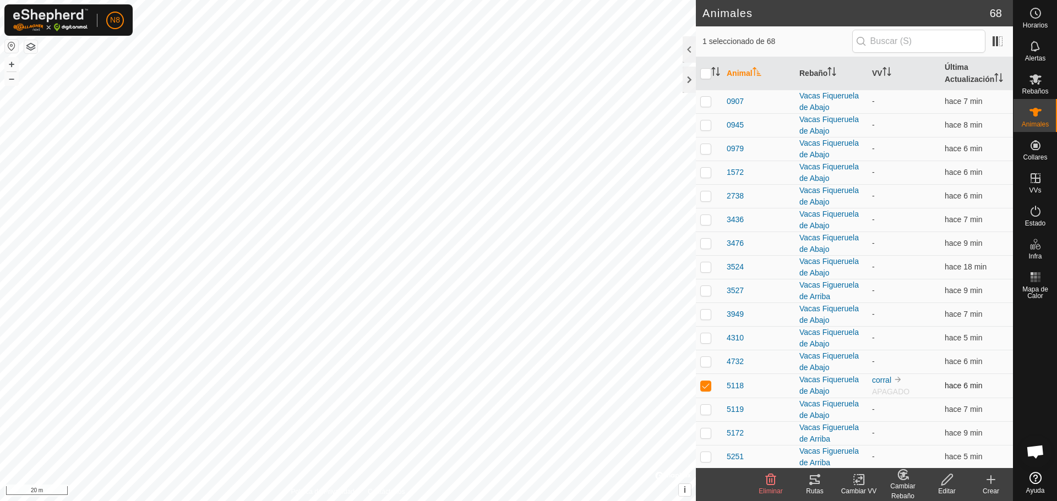
checkbox input "false"
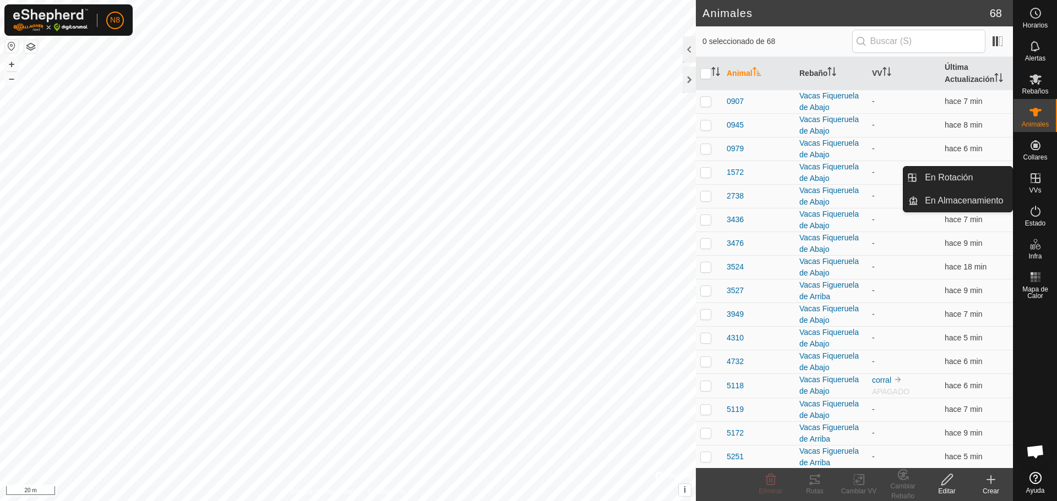
click at [1043, 195] on div "VVs" at bounding box center [1034, 181] width 43 height 33
click at [1038, 179] on icon at bounding box center [1035, 178] width 13 height 13
click at [979, 180] on link "En Rotación" at bounding box center [965, 178] width 94 height 22
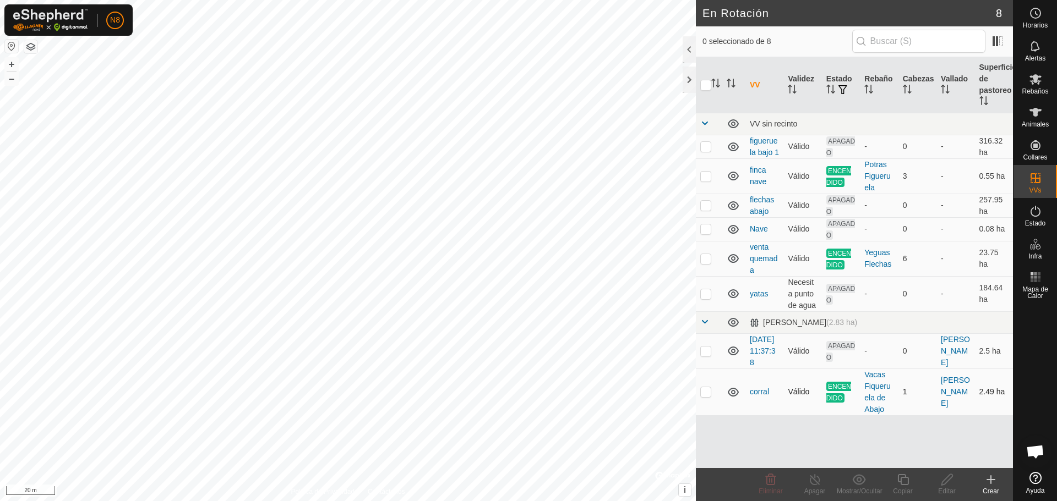
click at [703, 396] on p-checkbox at bounding box center [705, 392] width 11 height 9
checkbox input "true"
click at [707, 356] on p-checkbox at bounding box center [705, 351] width 11 height 9
checkbox input "true"
click at [705, 396] on p-checkbox at bounding box center [705, 392] width 11 height 9
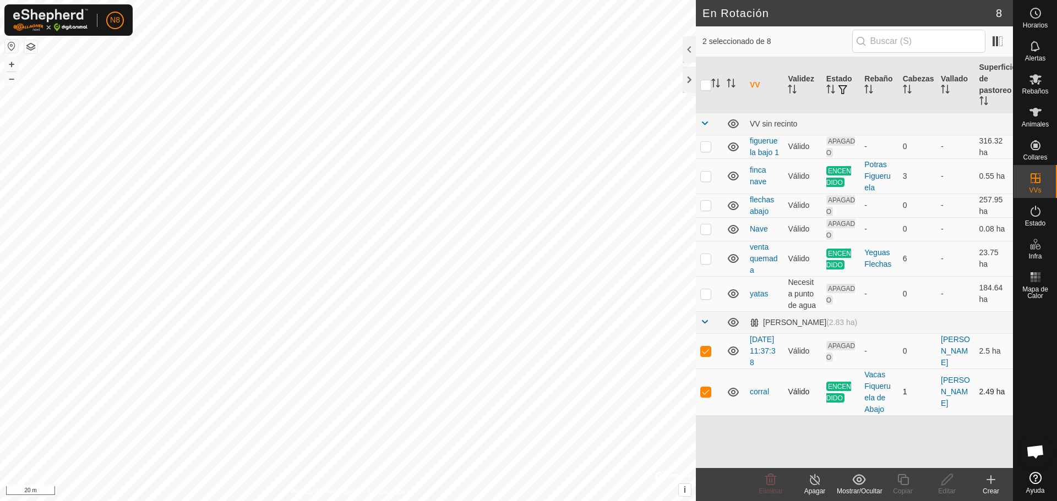
checkbox input "false"
click at [706, 231] on p-checkbox at bounding box center [705, 229] width 11 height 9
checkbox input "true"
click at [705, 356] on p-checkbox at bounding box center [705, 351] width 11 height 9
checkbox input "false"
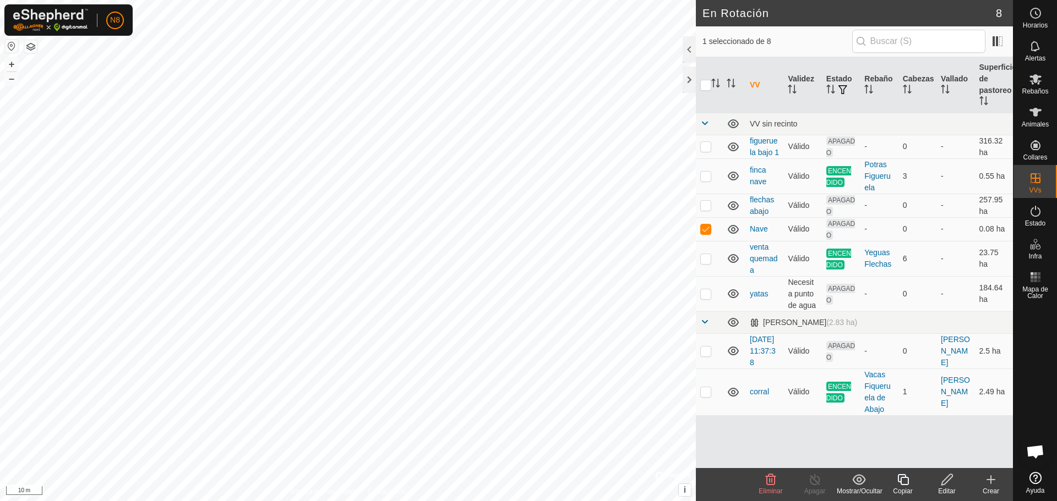
click at [770, 484] on icon at bounding box center [770, 479] width 13 height 13
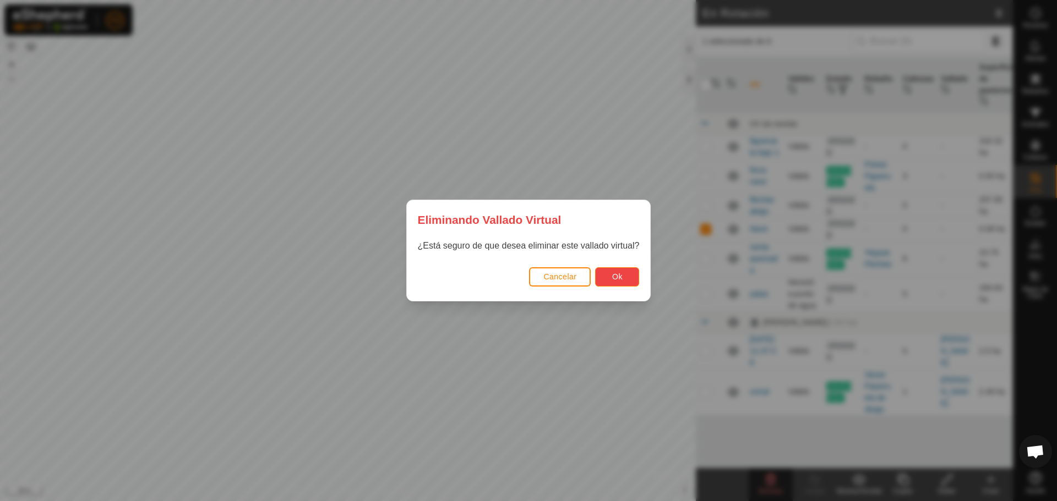
click at [612, 273] on button "Ok" at bounding box center [617, 277] width 44 height 19
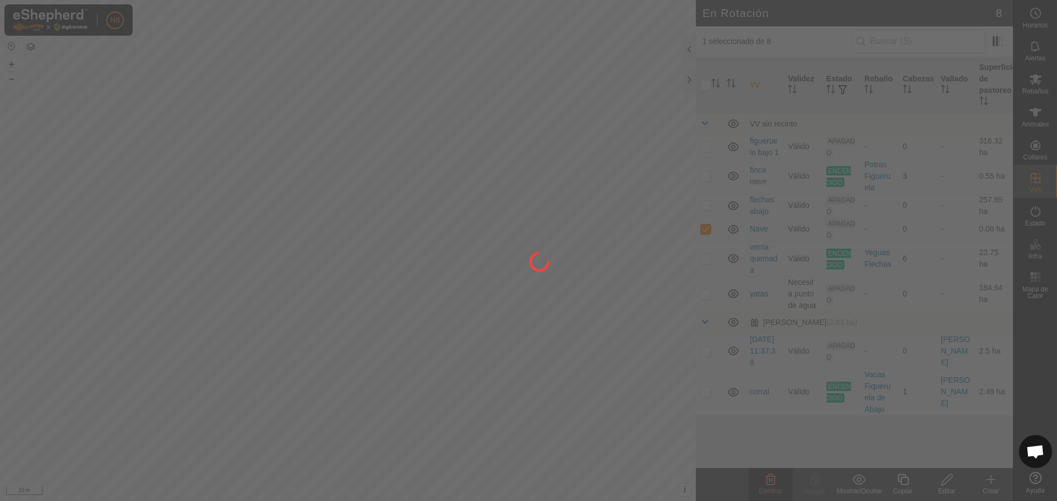
checkbox input "false"
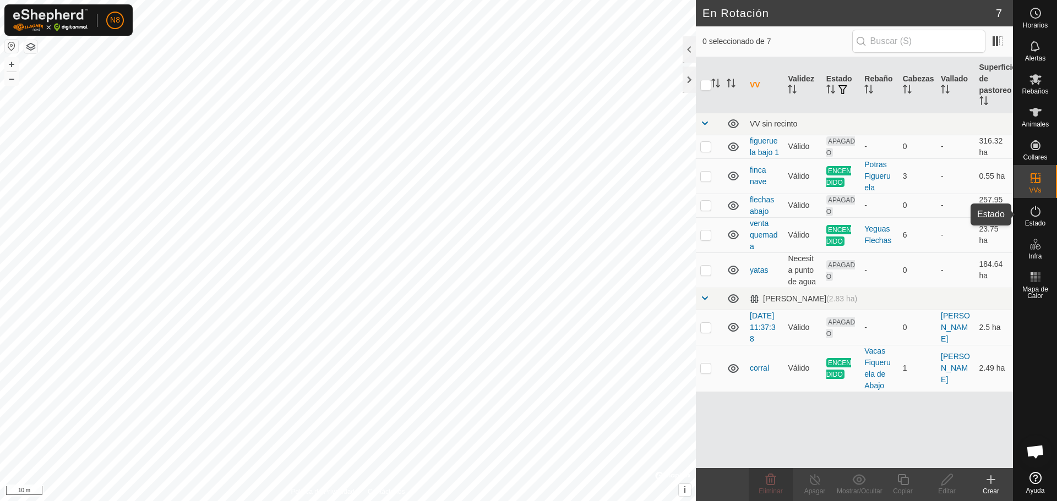
click at [1035, 214] on icon at bounding box center [1035, 211] width 13 height 13
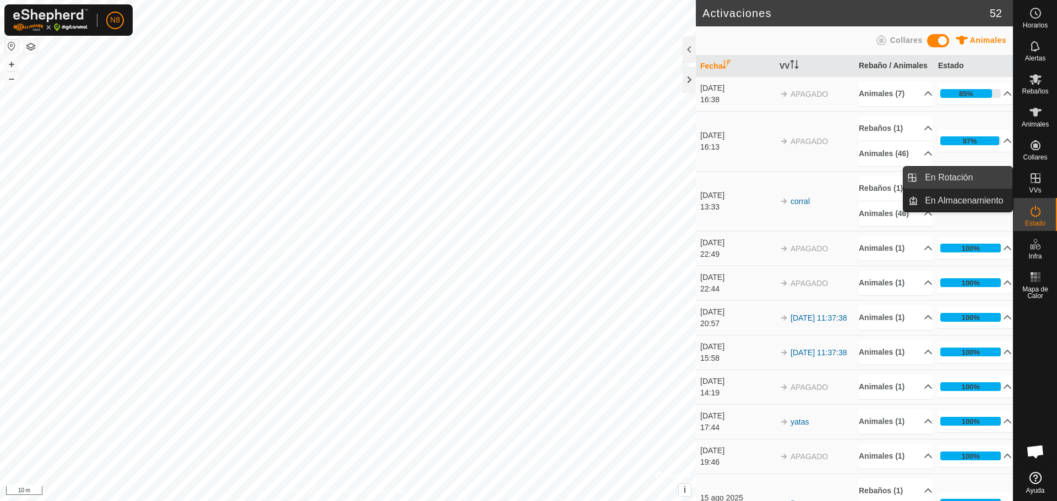
click at [975, 181] on link "En Rotación" at bounding box center [965, 178] width 94 height 22
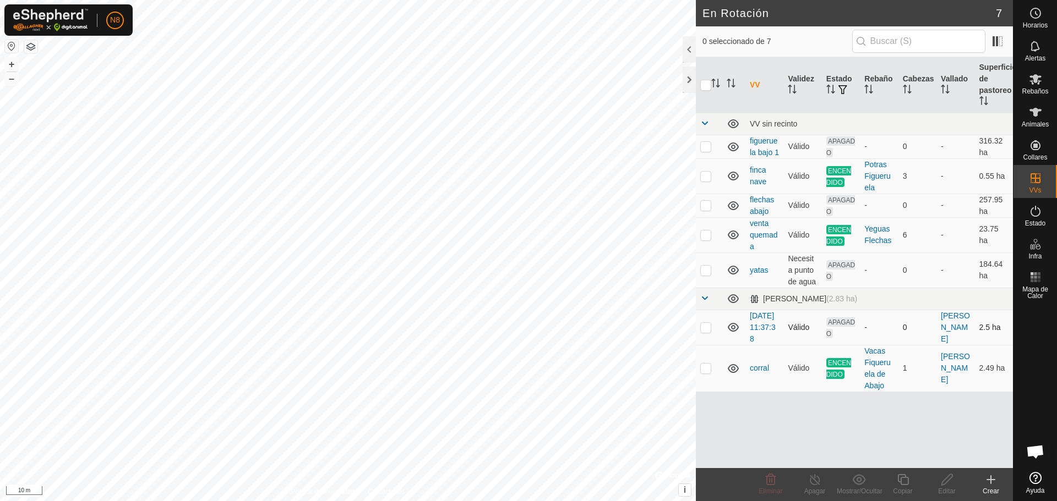
click at [708, 332] on p-checkbox at bounding box center [705, 327] width 11 height 9
click at [703, 332] on p-checkbox at bounding box center [705, 327] width 11 height 9
checkbox input "false"
click at [993, 484] on icon at bounding box center [990, 479] width 13 height 13
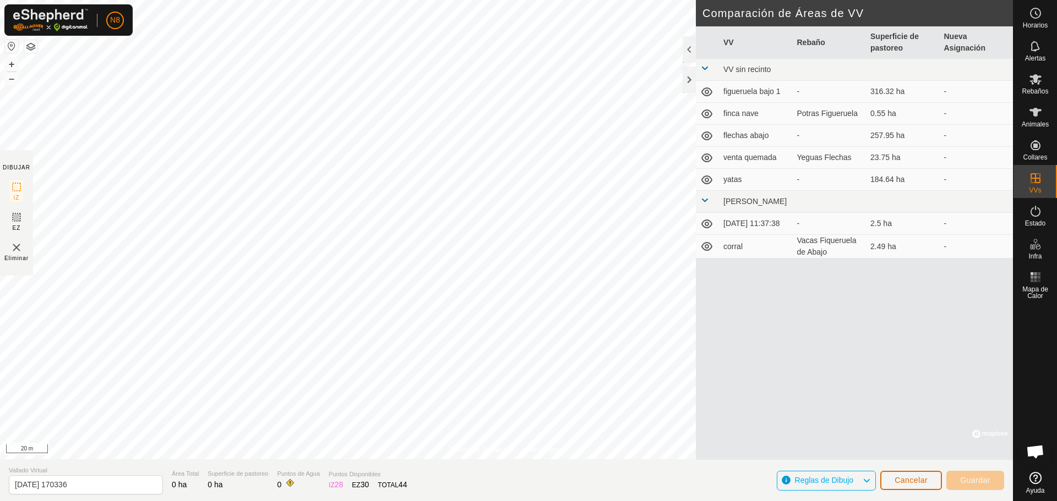
click at [911, 483] on span "Cancelar" at bounding box center [911, 480] width 33 height 9
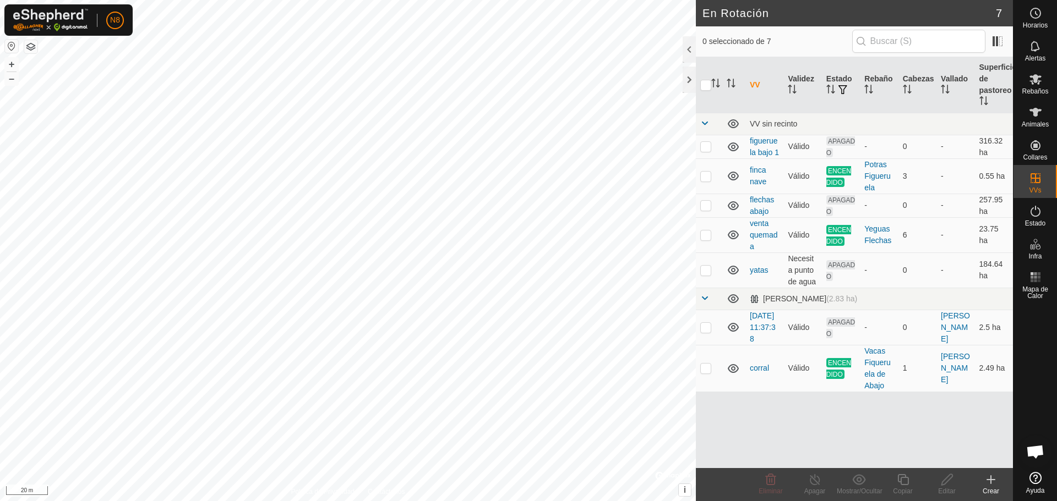
click at [989, 489] on div "Crear" at bounding box center [991, 492] width 44 height 10
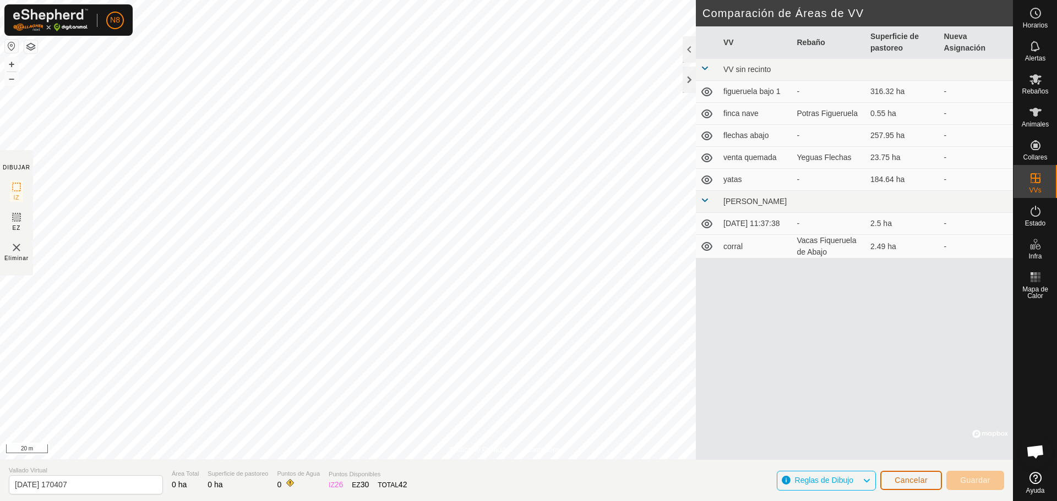
click at [907, 483] on span "Cancelar" at bounding box center [911, 480] width 33 height 9
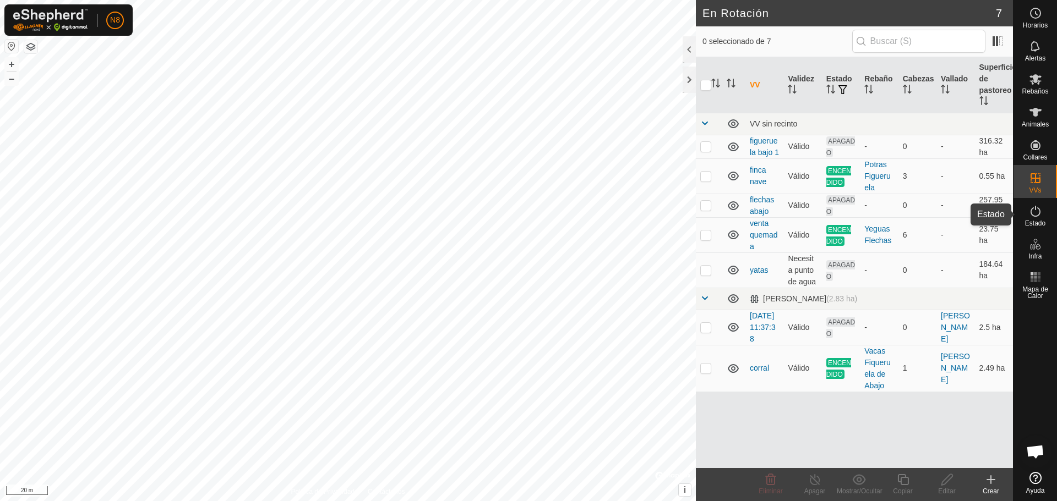
click at [1038, 217] on icon at bounding box center [1035, 211] width 13 height 13
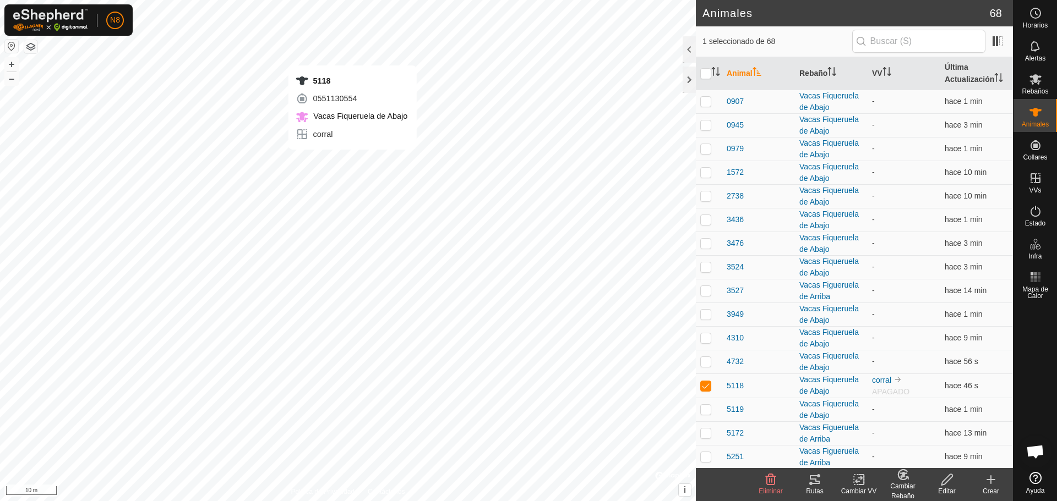
checkbox input "false"
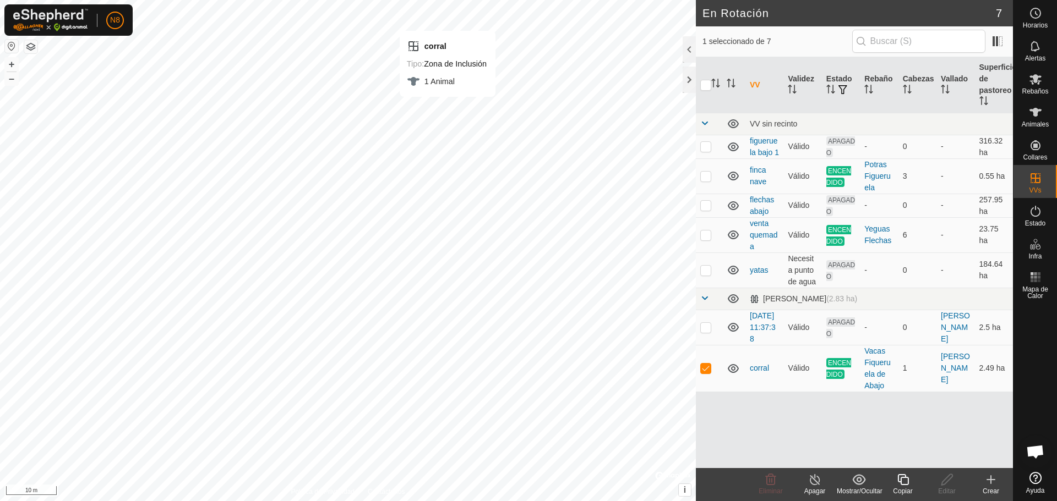
checkbox input "true"
checkbox input "false"
checkbox input "true"
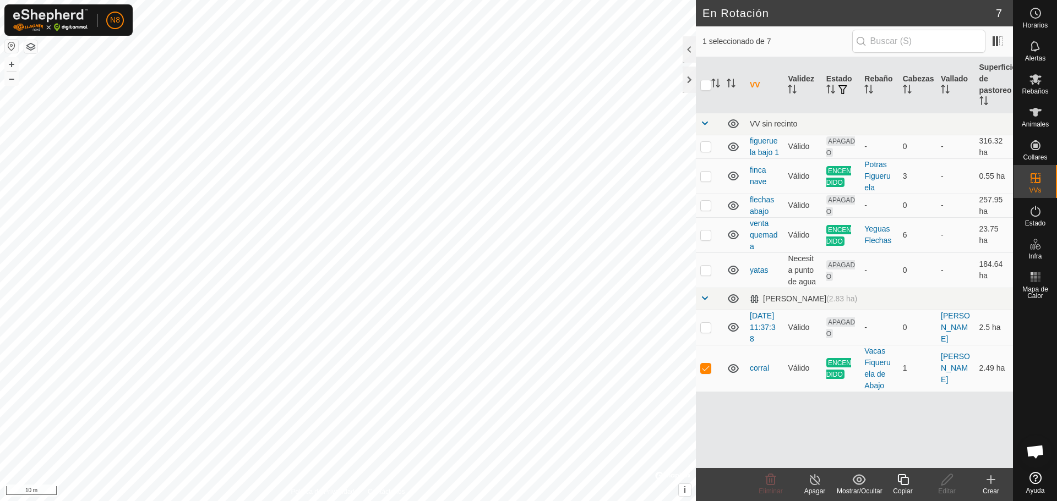
checkbox input "false"
click at [705, 373] on p-checkbox at bounding box center [705, 368] width 11 height 9
checkbox input "false"
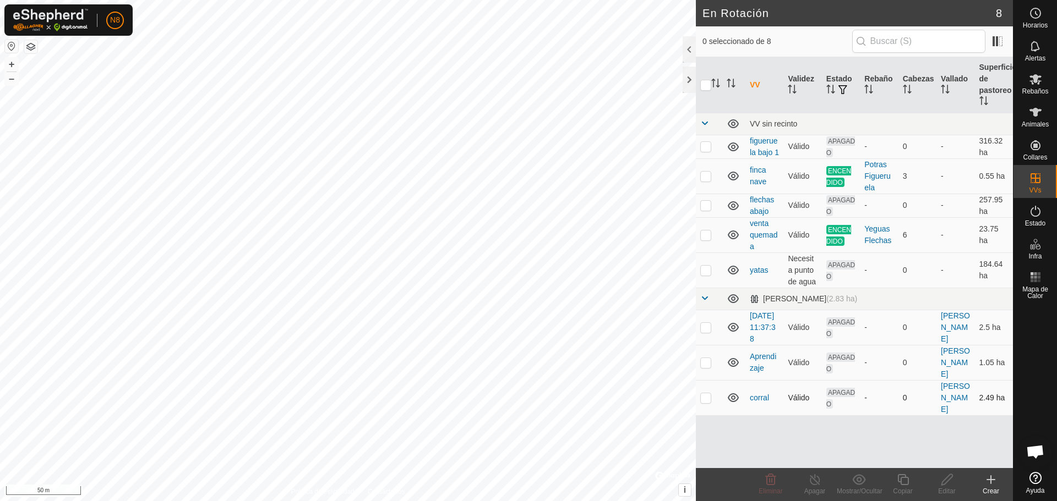
click at [707, 394] on p-checkbox at bounding box center [705, 398] width 11 height 9
click at [772, 481] on icon at bounding box center [771, 479] width 10 height 11
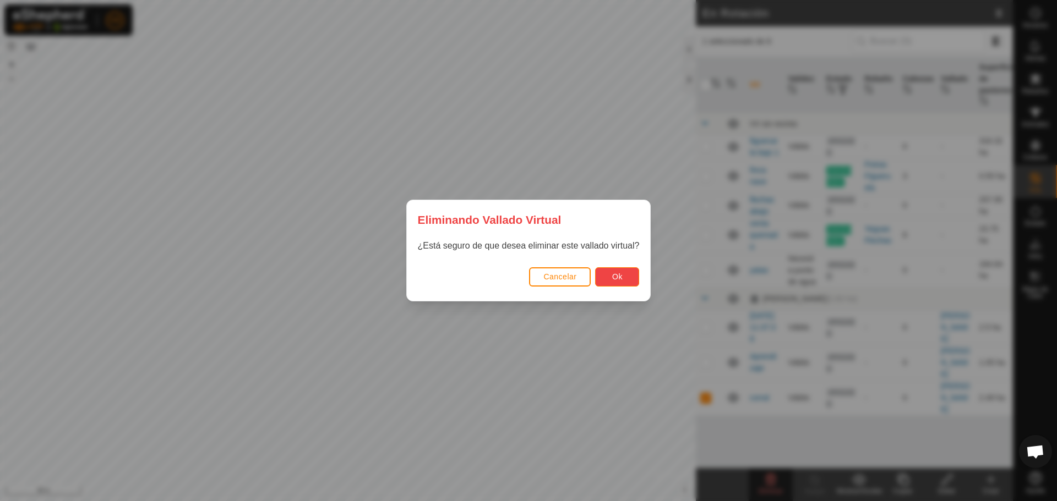
click at [629, 277] on button "Ok" at bounding box center [617, 277] width 44 height 19
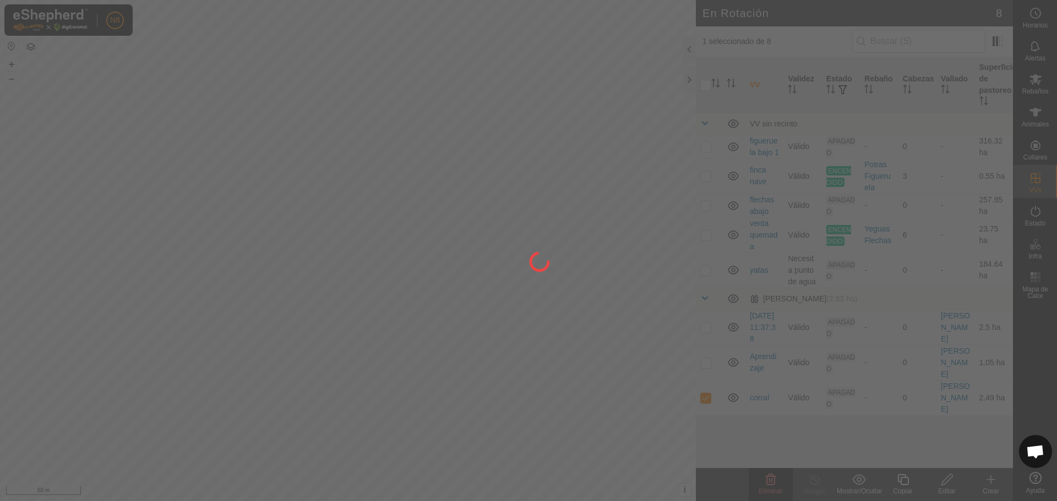
checkbox input "false"
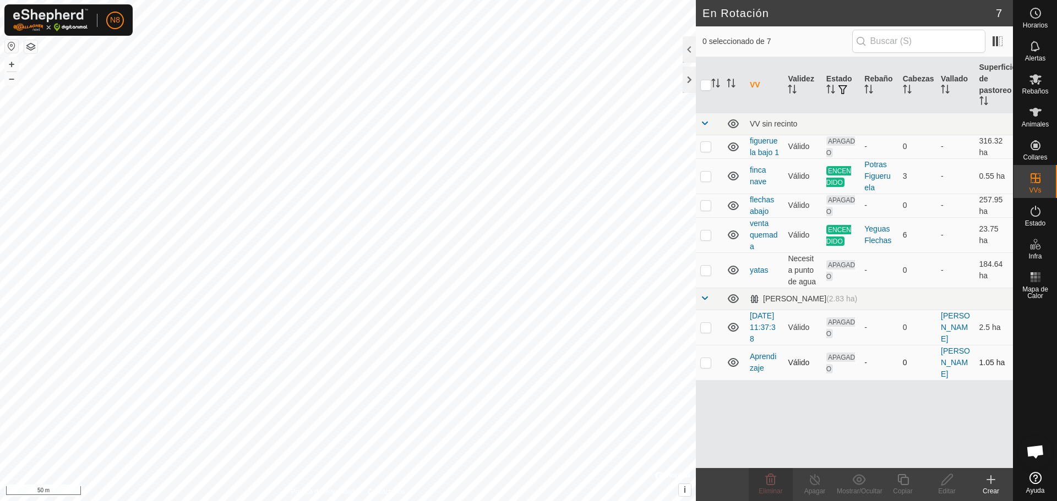
click at [703, 366] on p-checkbox at bounding box center [705, 362] width 11 height 9
checkbox input "true"
click at [934, 483] on edit-svg-icon at bounding box center [947, 479] width 44 height 13
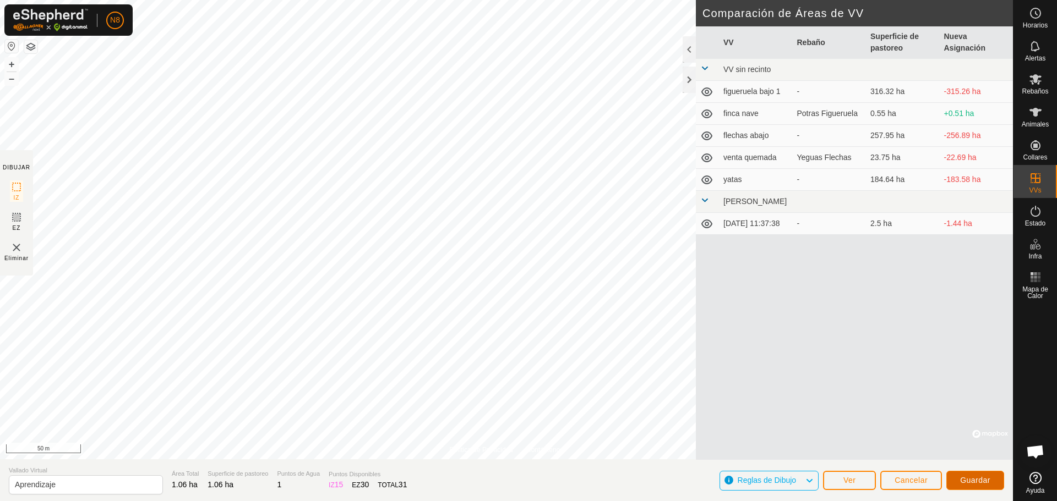
click at [970, 485] on button "Guardar" at bounding box center [975, 480] width 58 height 19
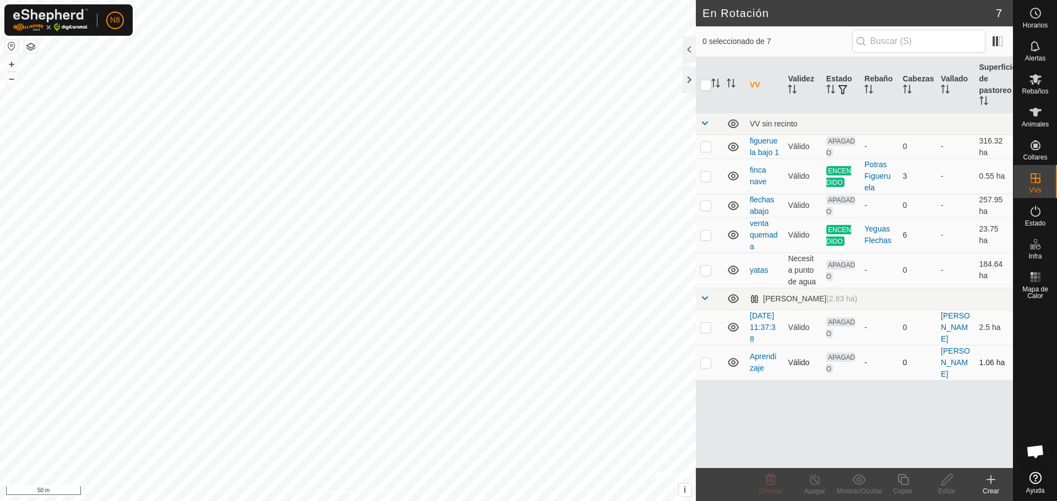
click at [707, 367] on p-checkbox at bounding box center [705, 362] width 11 height 9
click at [708, 367] on p-checkbox at bounding box center [705, 362] width 11 height 9
checkbox input "false"
click at [1042, 88] on span "Rebaños" at bounding box center [1035, 91] width 26 height 7
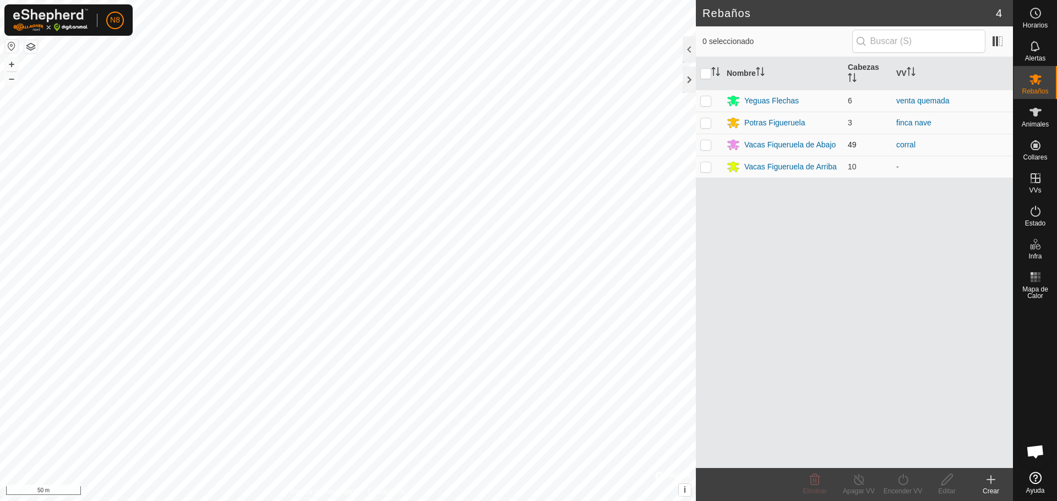
click at [705, 146] on p-checkbox at bounding box center [705, 144] width 11 height 9
checkbox input "true"
click at [907, 487] on div "Encender VV" at bounding box center [903, 492] width 44 height 10
click at [907, 455] on link "Ahora" at bounding box center [935, 456] width 109 height 22
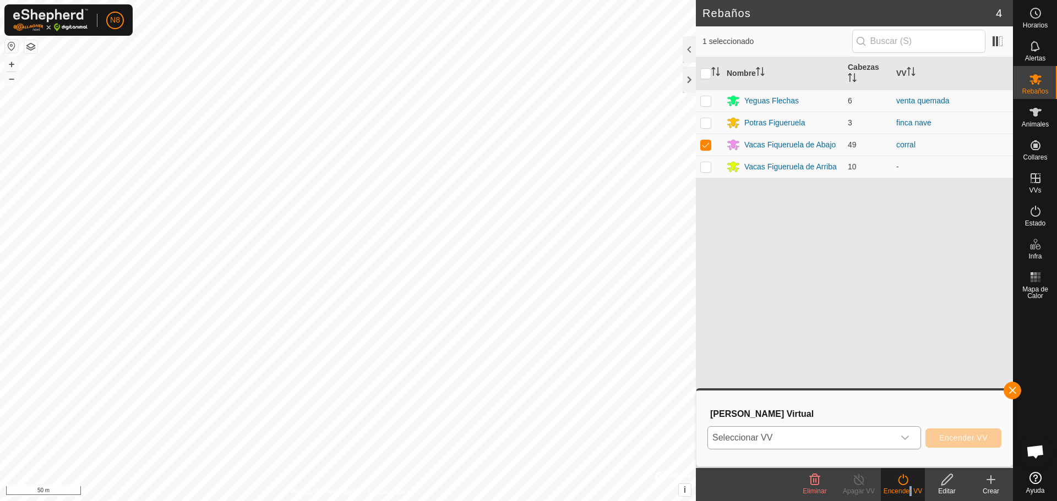
click at [882, 442] on span "Seleccionar VV" at bounding box center [801, 438] width 186 height 22
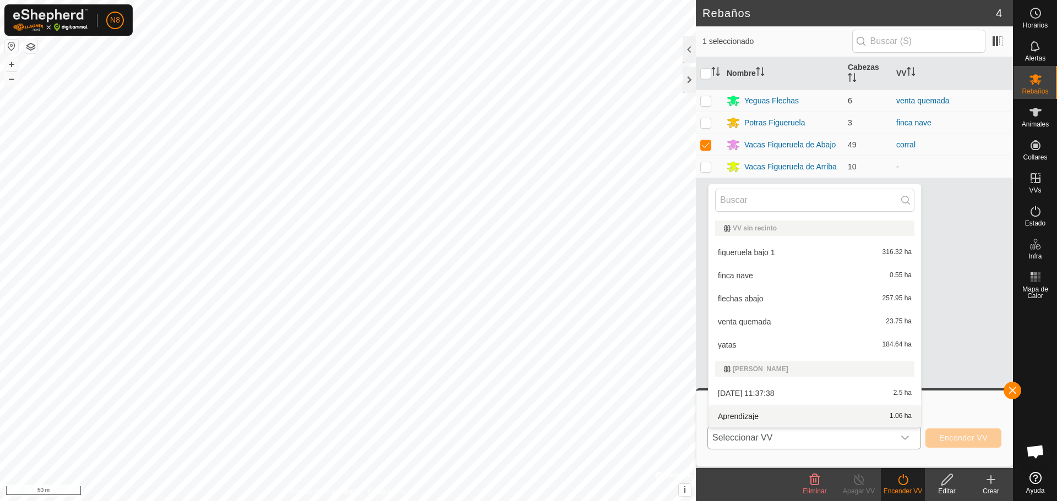
click at [785, 420] on li "Aprendizaje 1.06 ha" at bounding box center [814, 417] width 212 height 22
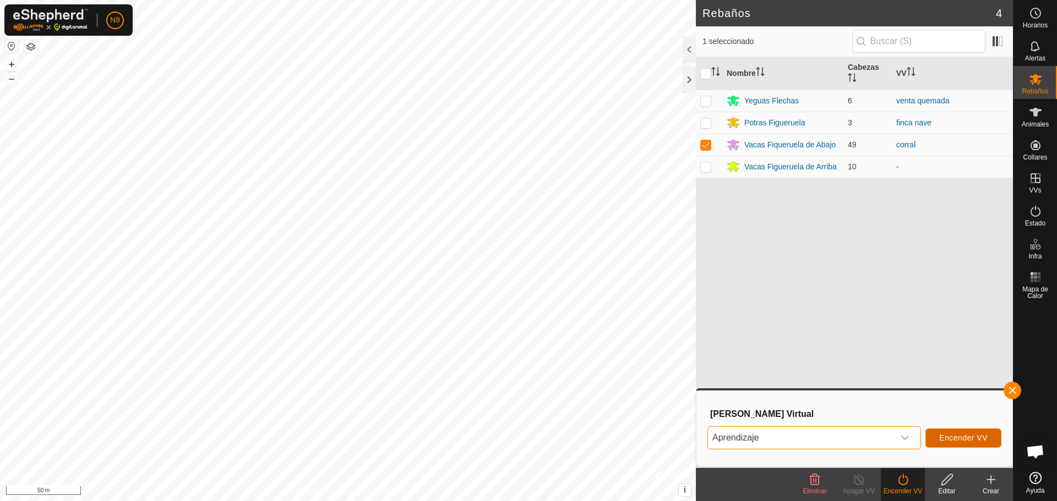
click at [972, 440] on span "Encender VV" at bounding box center [963, 438] width 48 height 9
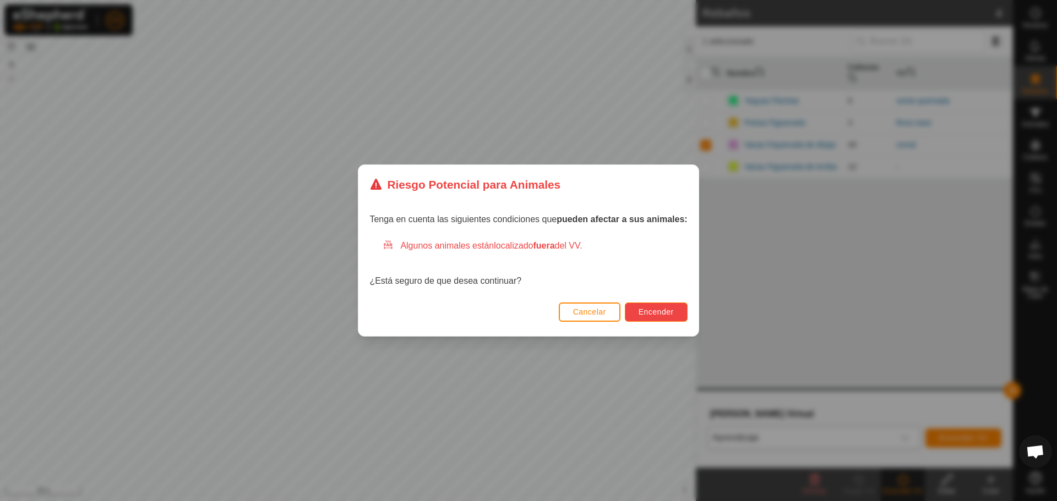
click at [664, 314] on span "Encender" at bounding box center [656, 312] width 35 height 9
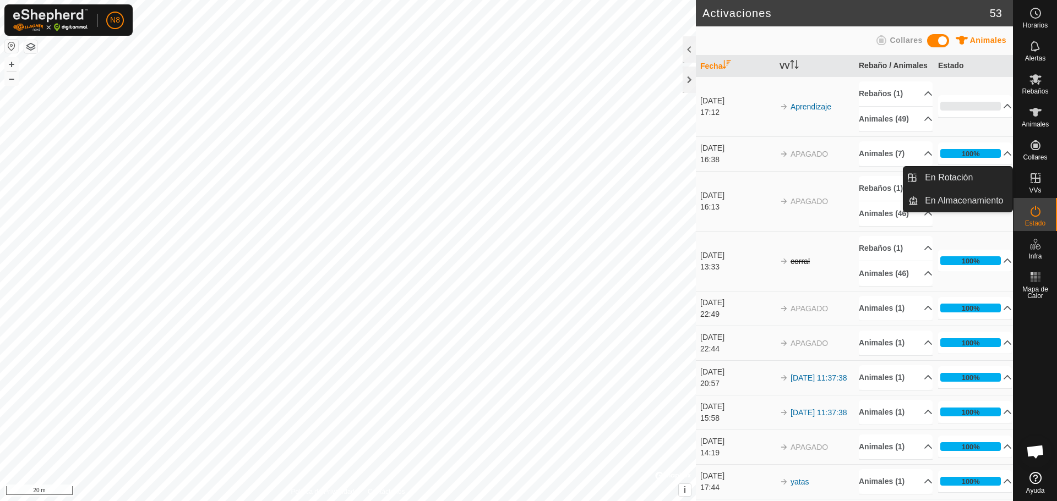
click at [1038, 180] on icon at bounding box center [1035, 178] width 13 height 13
click at [1032, 184] on icon at bounding box center [1035, 178] width 13 height 13
click at [1033, 176] on icon at bounding box center [1035, 178] width 13 height 13
click at [953, 180] on link "En Rotación" at bounding box center [965, 178] width 94 height 22
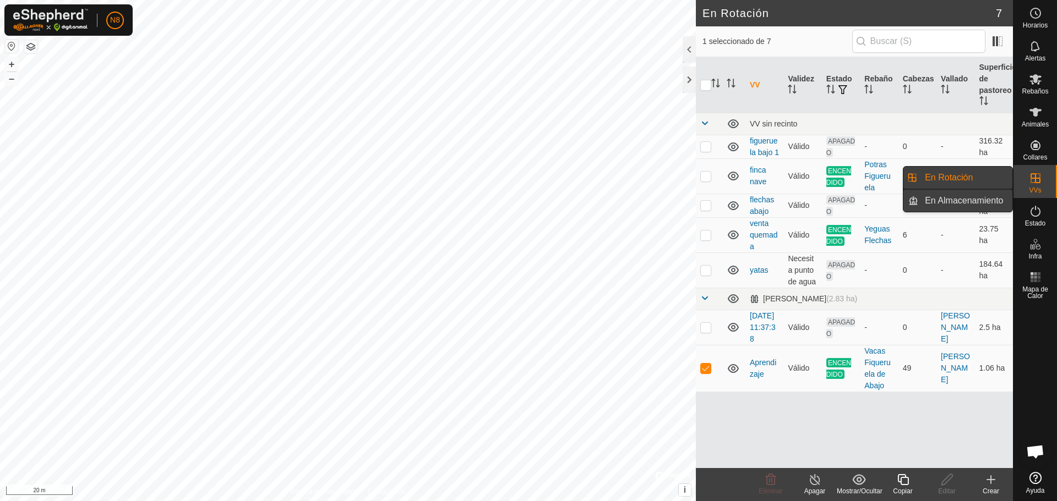
click at [997, 200] on link "En Almacenamiento" at bounding box center [965, 201] width 94 height 22
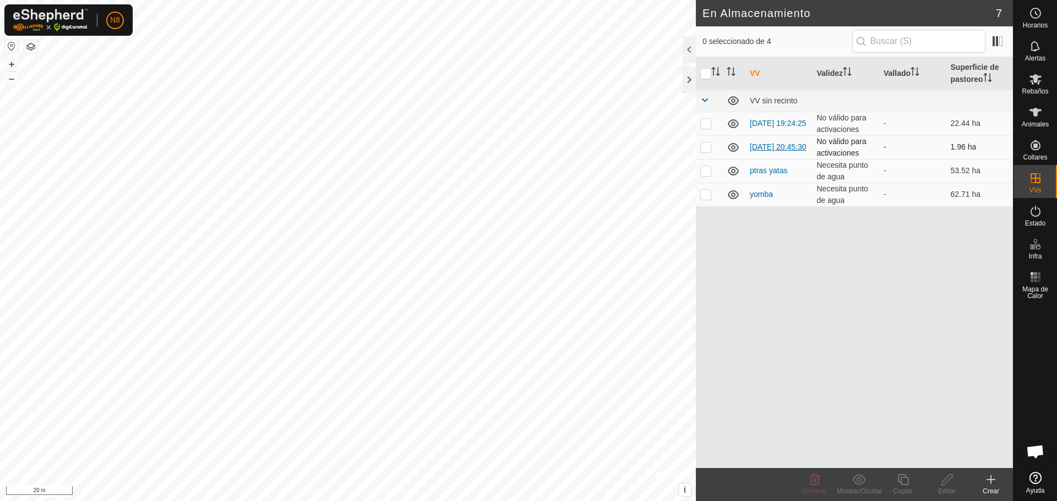
click at [764, 144] on link "2025-09-04 20:45:30" at bounding box center [778, 147] width 56 height 9
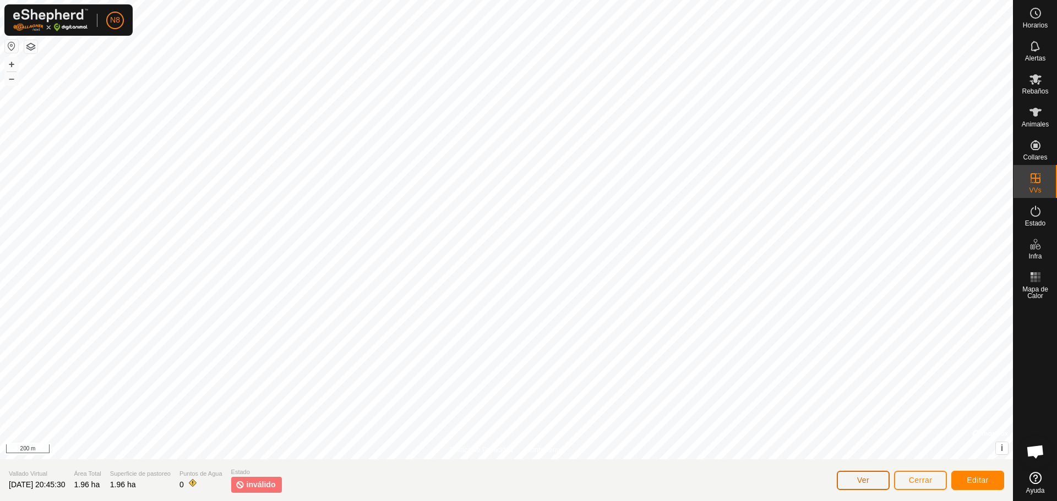
click at [866, 479] on span "Ver" at bounding box center [863, 480] width 13 height 9
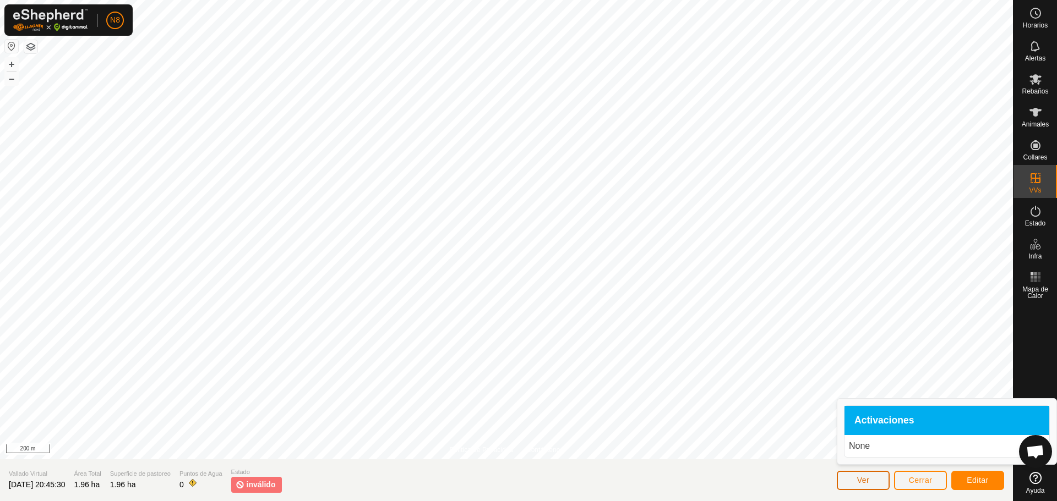
click at [865, 479] on span "Ver" at bounding box center [863, 480] width 13 height 9
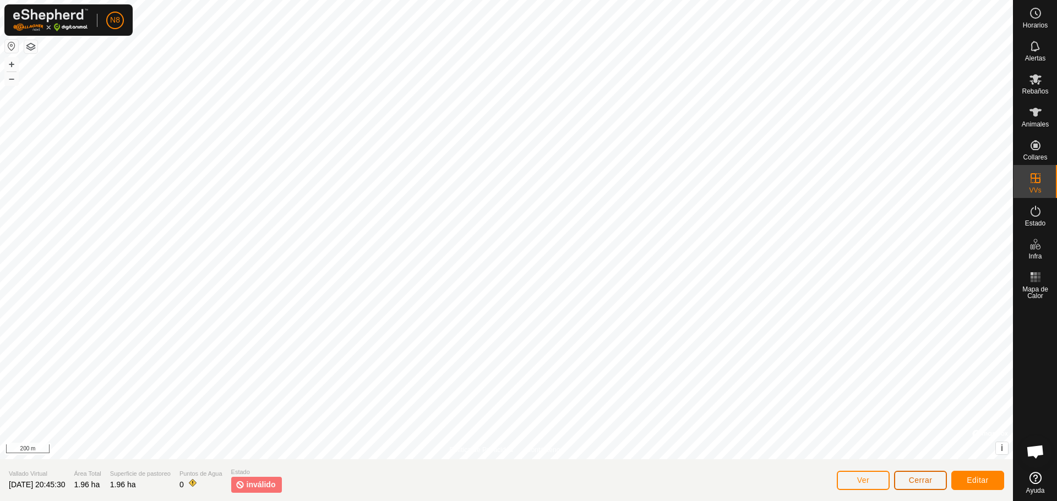
click at [921, 481] on span "Cerrar" at bounding box center [921, 480] width 24 height 9
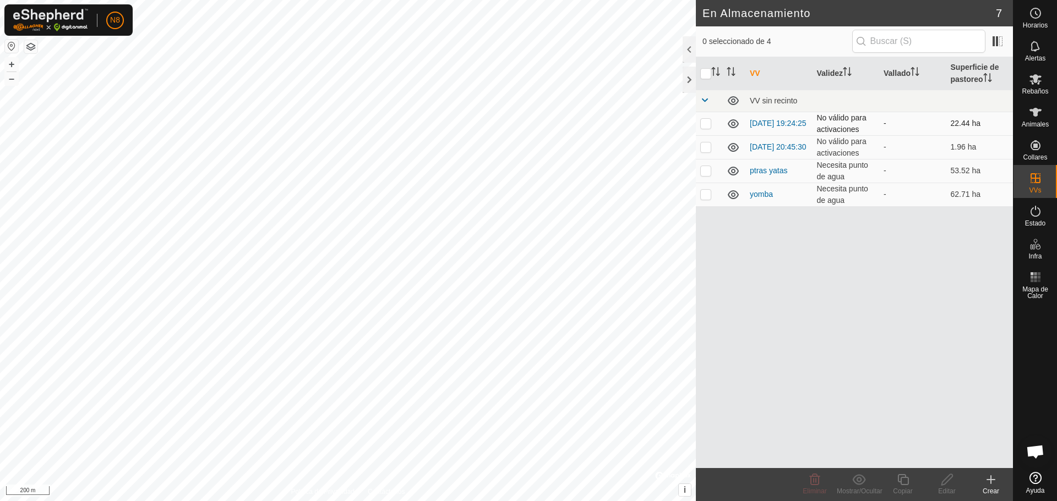
click at [700, 124] on td at bounding box center [709, 124] width 26 height 24
checkbox input "true"
click at [771, 124] on link "2025-09-04 19:24:25" at bounding box center [778, 123] width 56 height 9
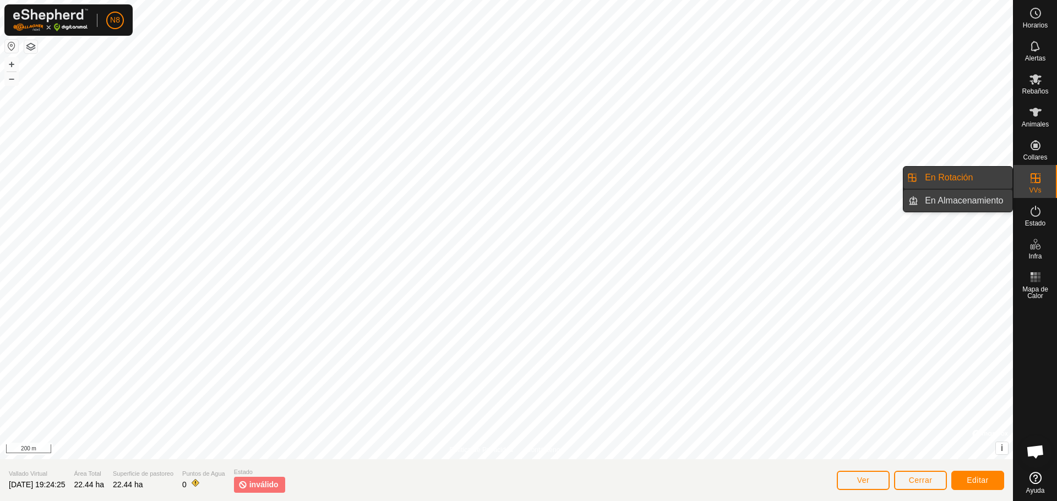
click at [948, 205] on link "En Almacenamiento" at bounding box center [965, 201] width 94 height 22
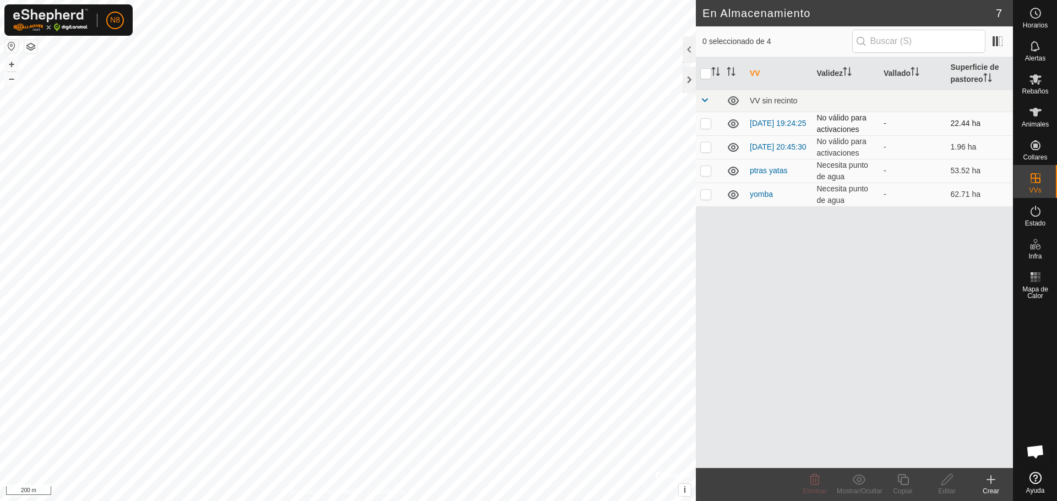
click at [708, 123] on p-checkbox at bounding box center [705, 123] width 11 height 9
click at [710, 123] on p-checkbox at bounding box center [705, 123] width 11 height 9
click at [859, 484] on icon at bounding box center [858, 479] width 13 height 10
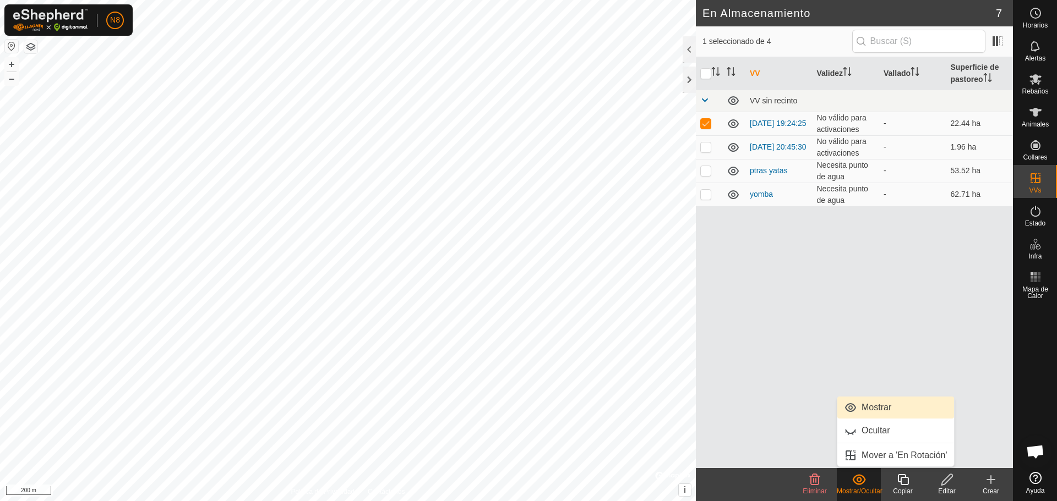
click at [867, 408] on link "Mostrar" at bounding box center [895, 408] width 117 height 22
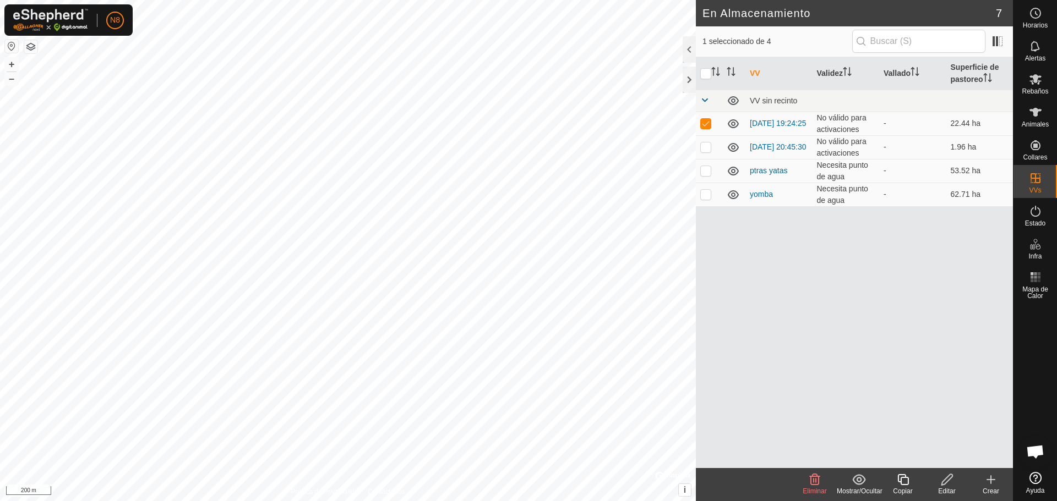
click at [821, 484] on delete-svg-icon at bounding box center [815, 479] width 44 height 13
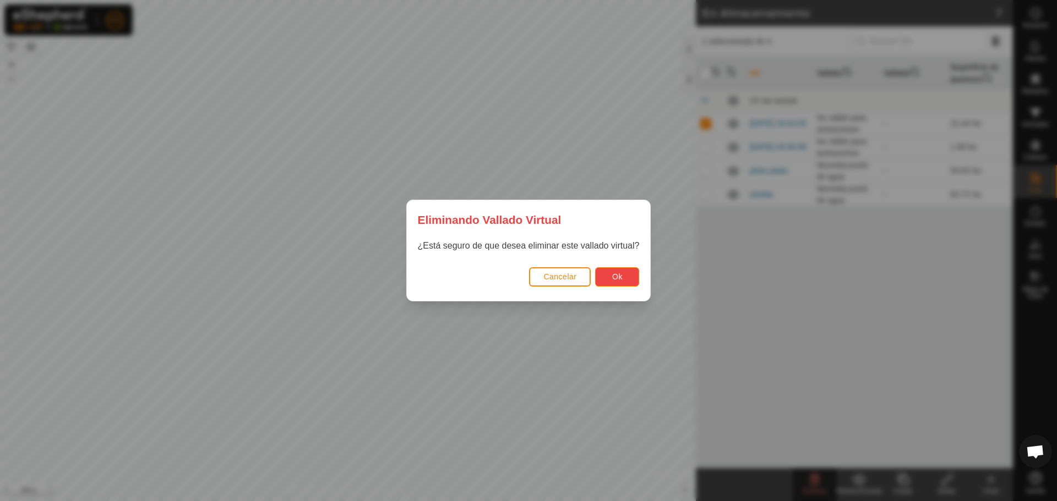
click at [615, 276] on span "Ok" at bounding box center [617, 276] width 10 height 9
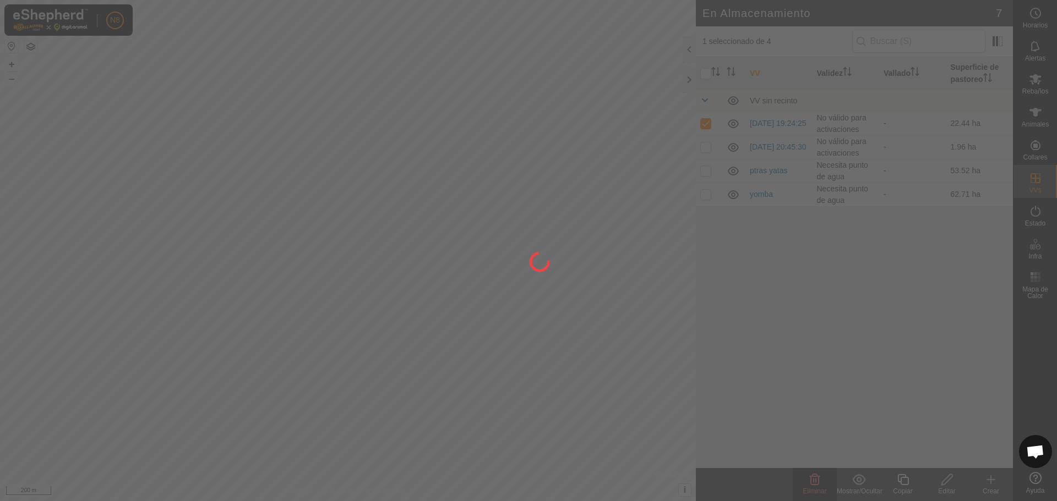
checkbox input "false"
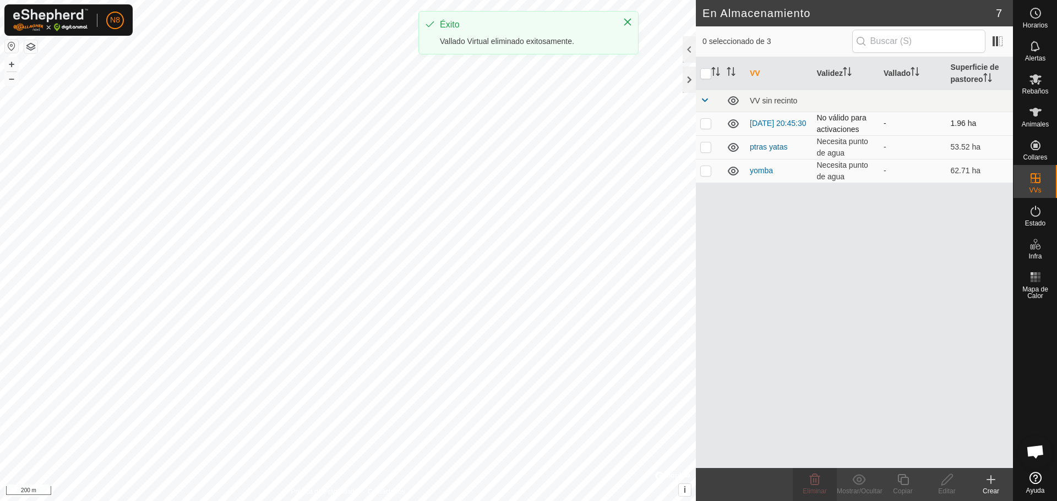
click at [704, 124] on p-checkbox at bounding box center [705, 123] width 11 height 9
checkbox input "true"
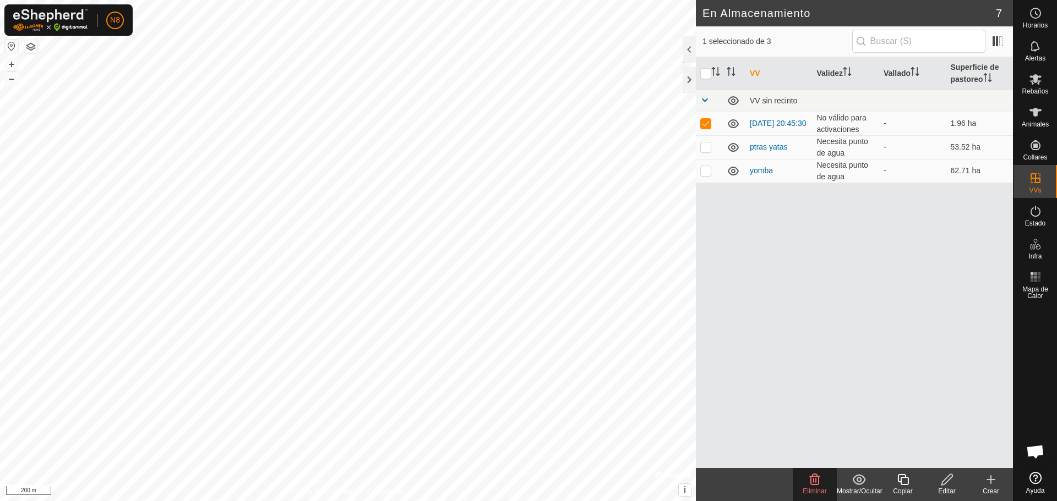
click at [865, 484] on icon at bounding box center [859, 479] width 14 height 13
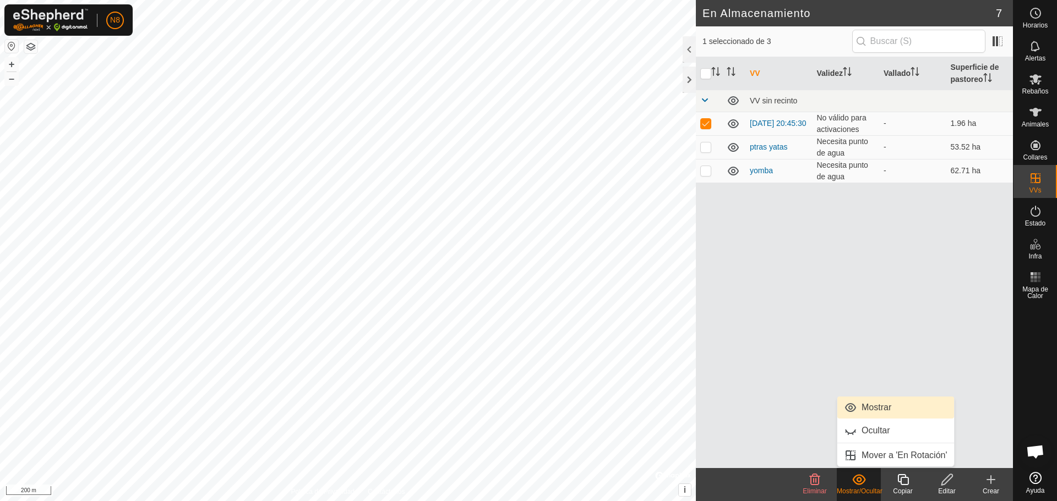
click at [868, 406] on link "Mostrar" at bounding box center [895, 408] width 117 height 22
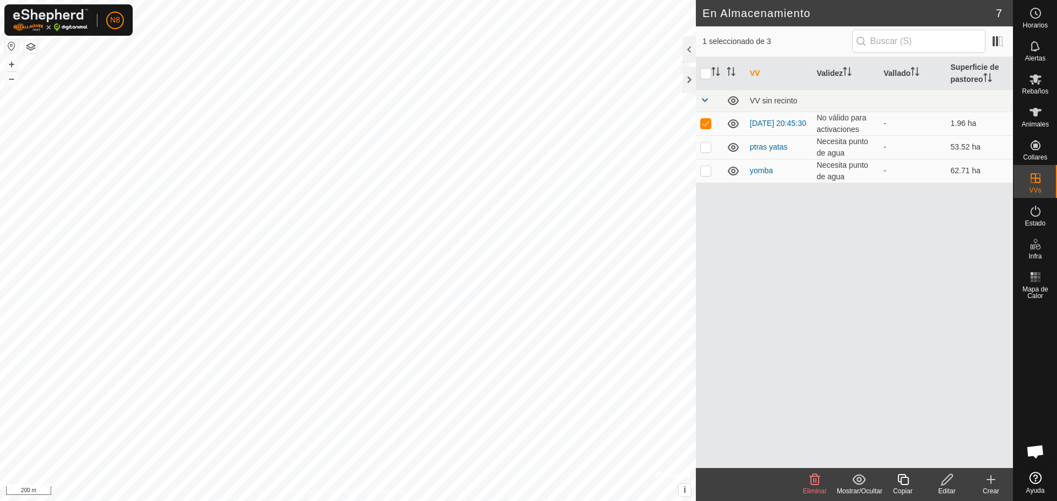
click at [812, 482] on icon at bounding box center [814, 479] width 13 height 13
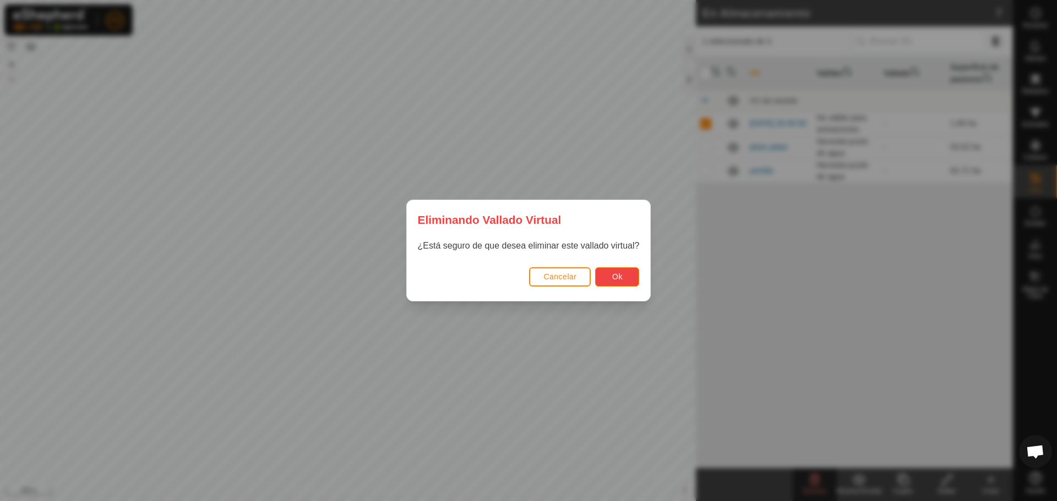
click at [607, 279] on button "Ok" at bounding box center [617, 277] width 44 height 19
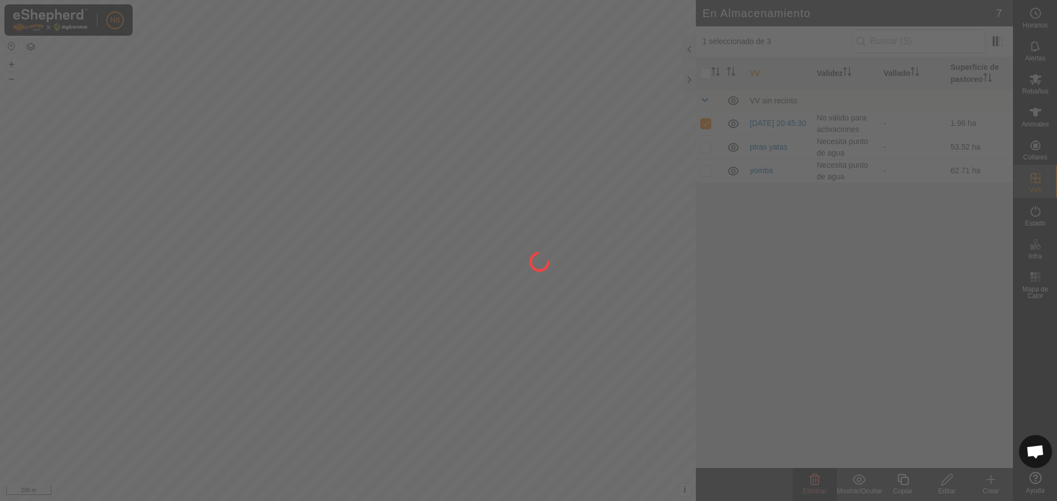
checkbox input "false"
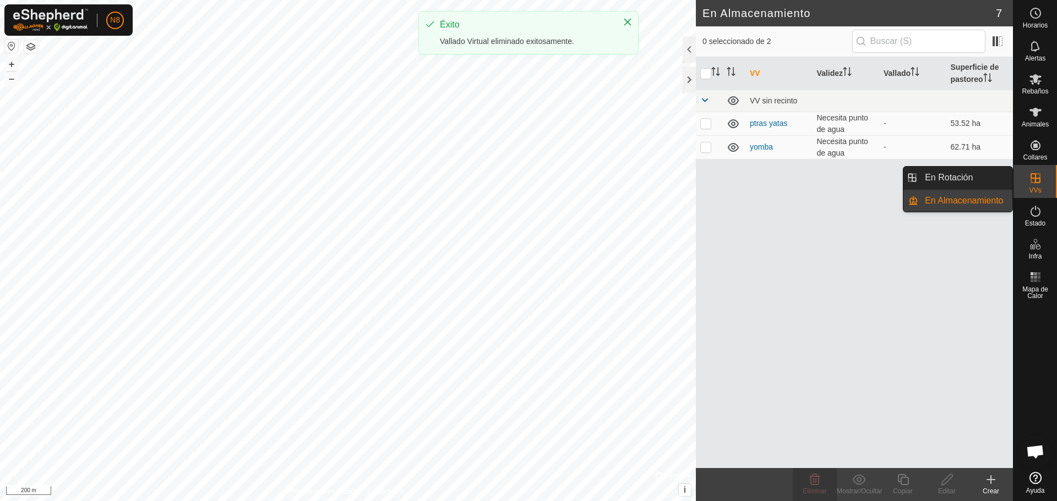
click at [1037, 177] on icon at bounding box center [1035, 178] width 13 height 13
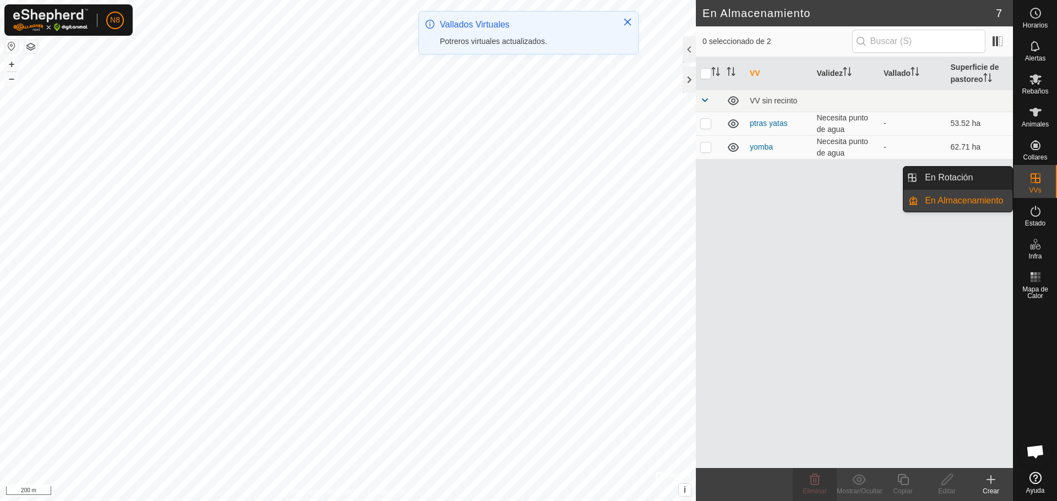
click at [974, 204] on link "En Almacenamiento" at bounding box center [965, 201] width 94 height 22
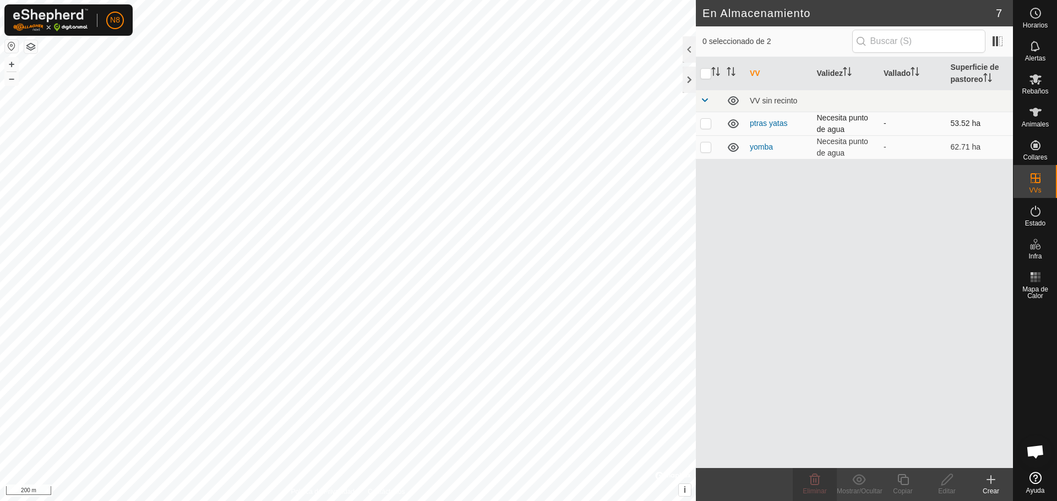
click at [703, 124] on p-checkbox at bounding box center [705, 123] width 11 height 9
click at [861, 483] on icon at bounding box center [858, 479] width 13 height 10
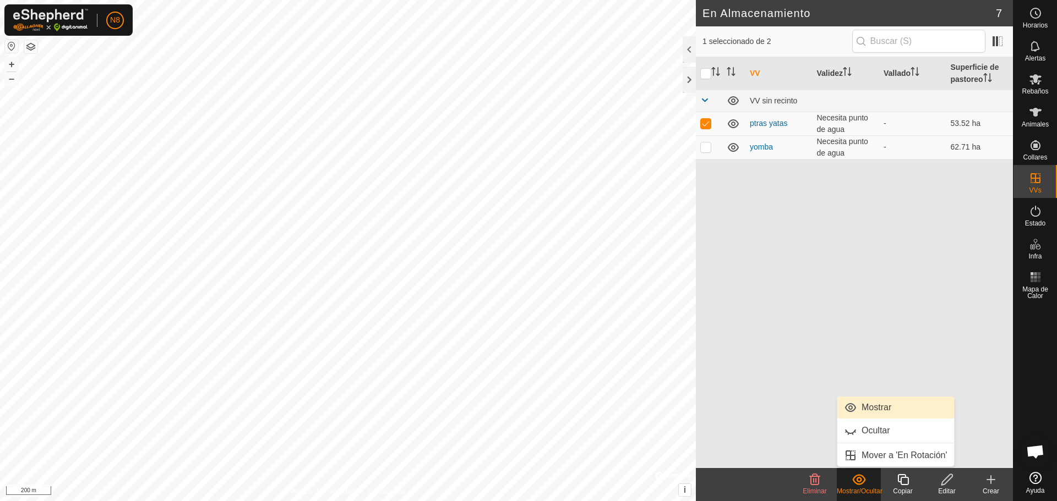
click at [875, 405] on link "Mostrar" at bounding box center [895, 408] width 117 height 22
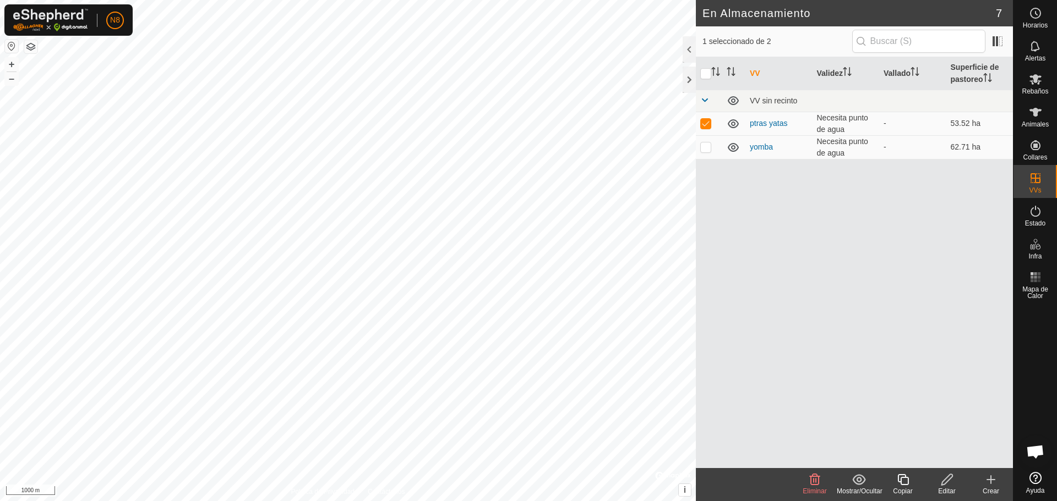
click at [809, 476] on icon at bounding box center [814, 479] width 13 height 13
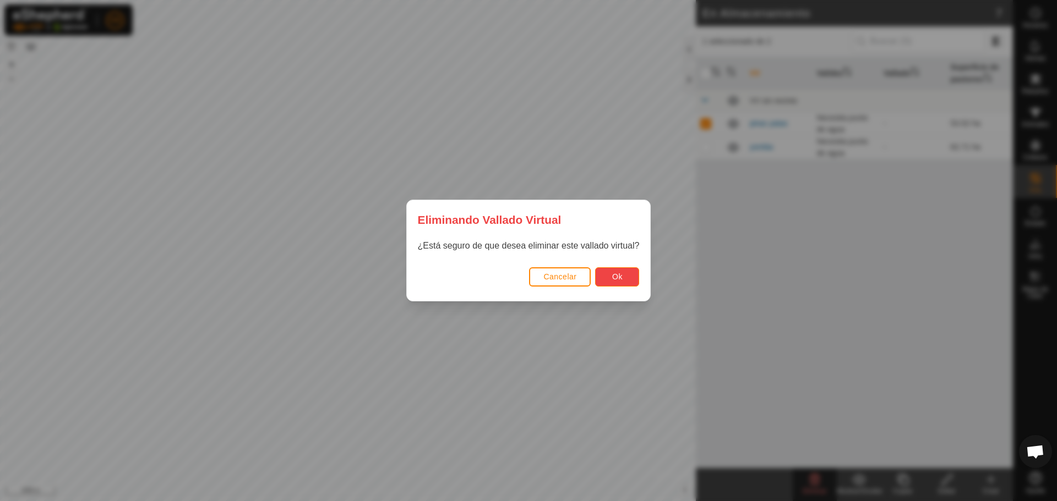
click at [621, 269] on button "Ok" at bounding box center [617, 277] width 44 height 19
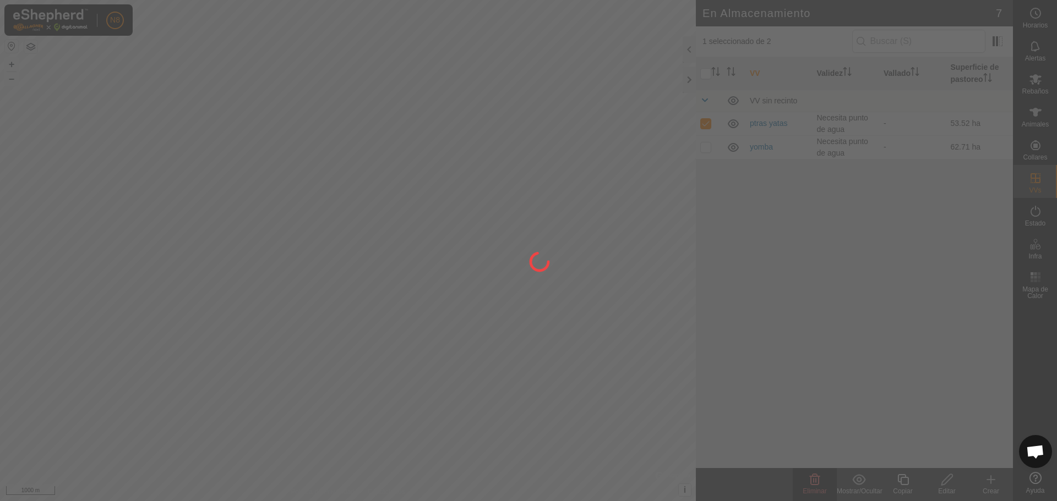
checkbox input "false"
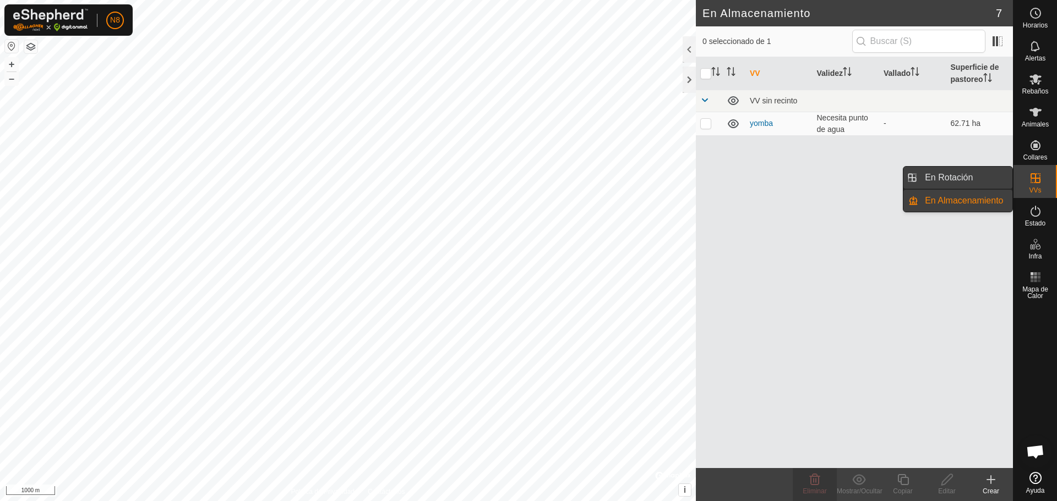
drag, startPoint x: 1006, startPoint y: 178, endPoint x: 973, endPoint y: 176, distance: 33.1
click at [973, 176] on link "En Rotación" at bounding box center [965, 178] width 94 height 22
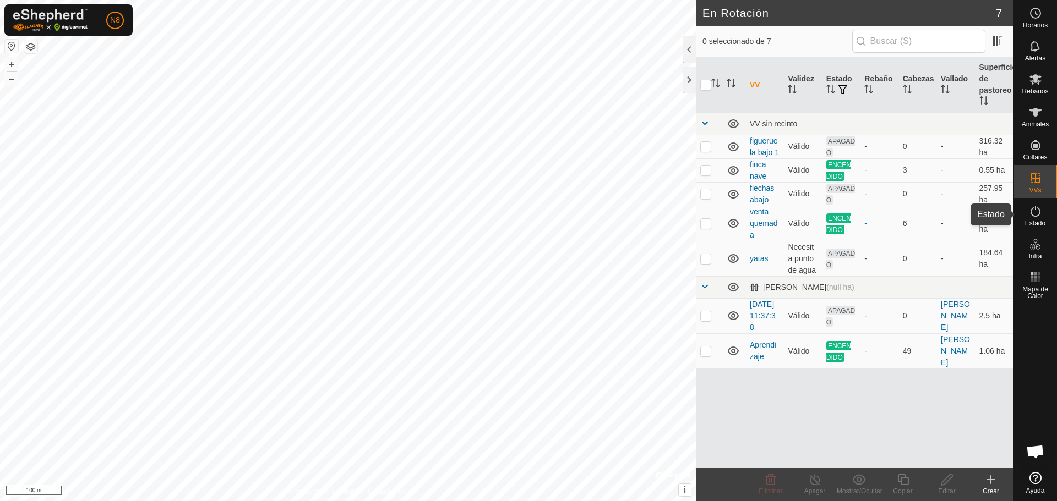
click at [1039, 216] on icon at bounding box center [1035, 211] width 13 height 13
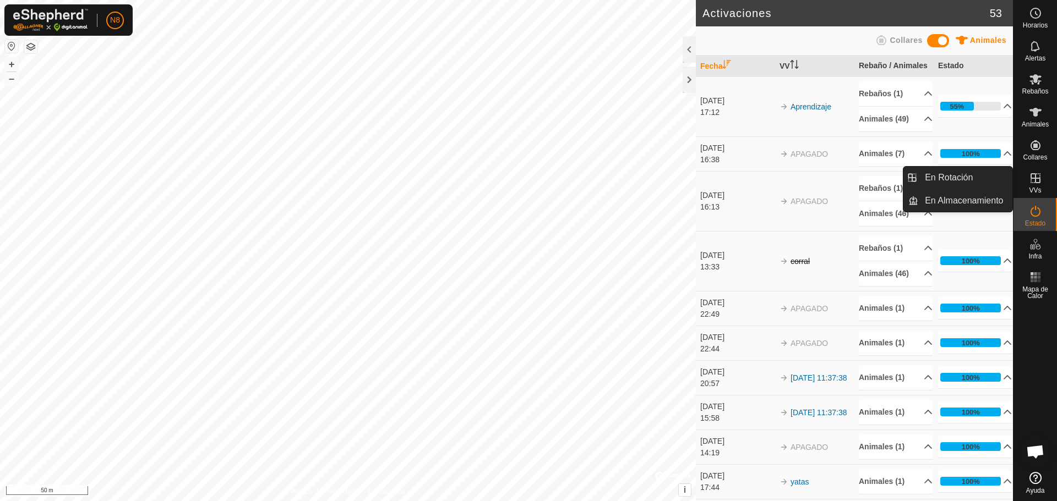
click at [1039, 188] on span "VVs" at bounding box center [1035, 190] width 12 height 7
click at [1036, 179] on icon at bounding box center [1035, 178] width 13 height 13
click at [970, 180] on link "En Rotación" at bounding box center [965, 178] width 94 height 22
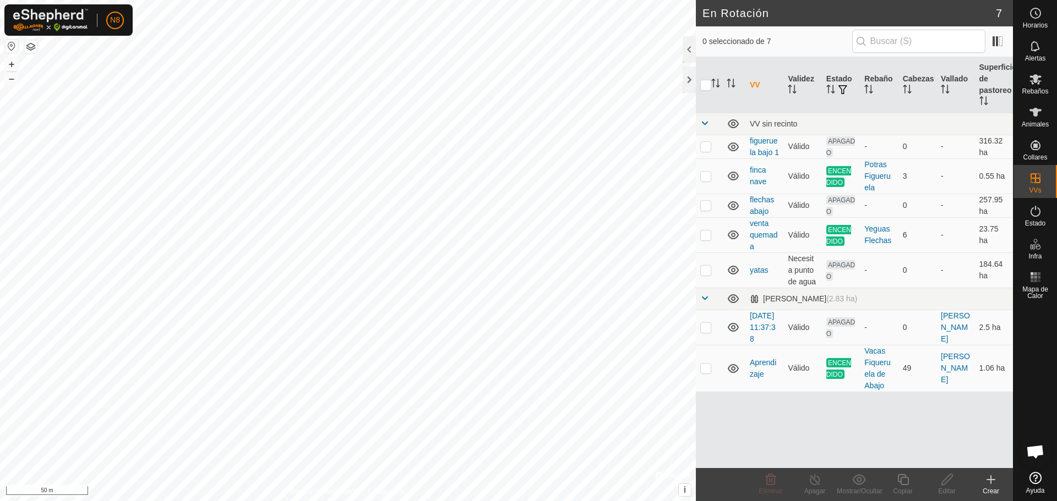
click at [993, 485] on icon at bounding box center [990, 479] width 13 height 13
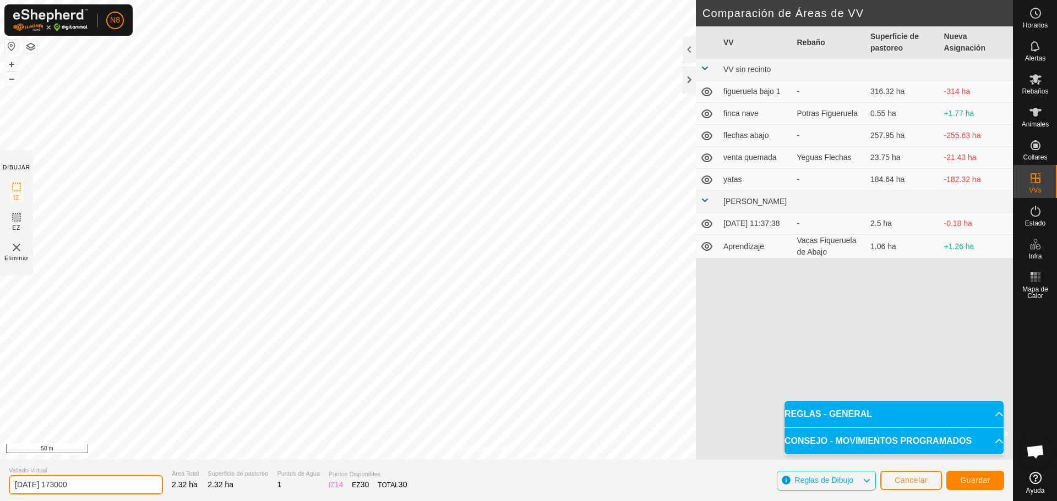
click at [96, 487] on input "2025-10-08 173000" at bounding box center [86, 485] width 154 height 19
type input "2"
type input "Aprendizaje 2"
click at [979, 485] on button "Guardar" at bounding box center [975, 480] width 58 height 19
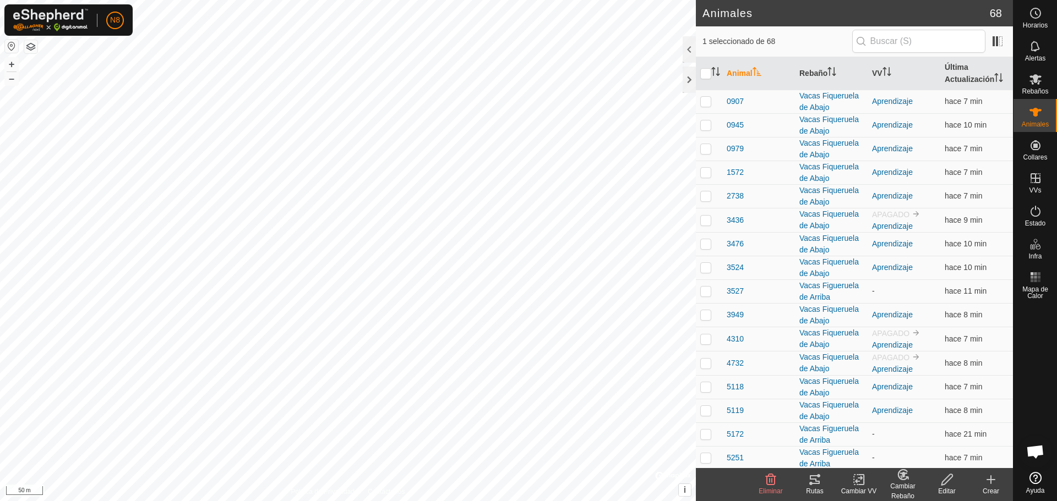
click at [991, 483] on icon at bounding box center [991, 480] width 0 height 8
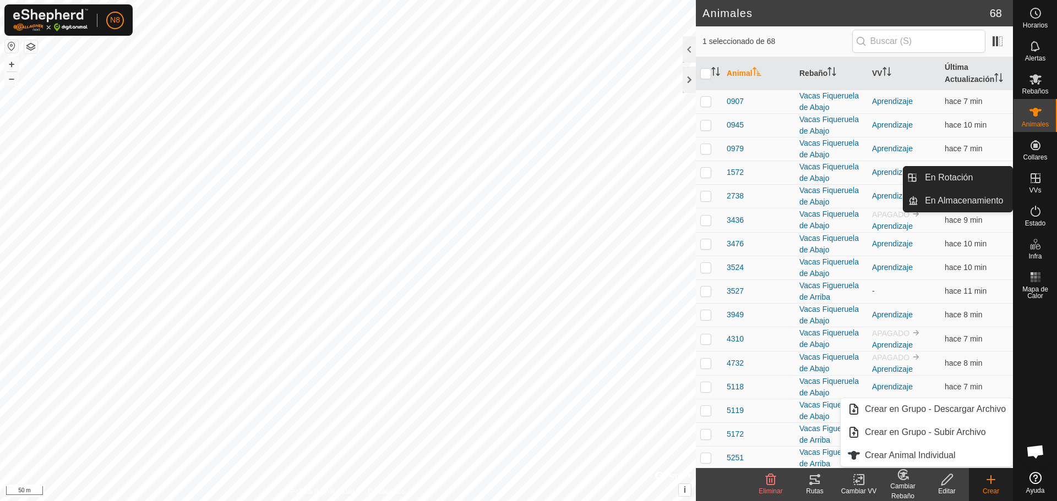
click at [1035, 182] on icon at bounding box center [1035, 178] width 10 height 10
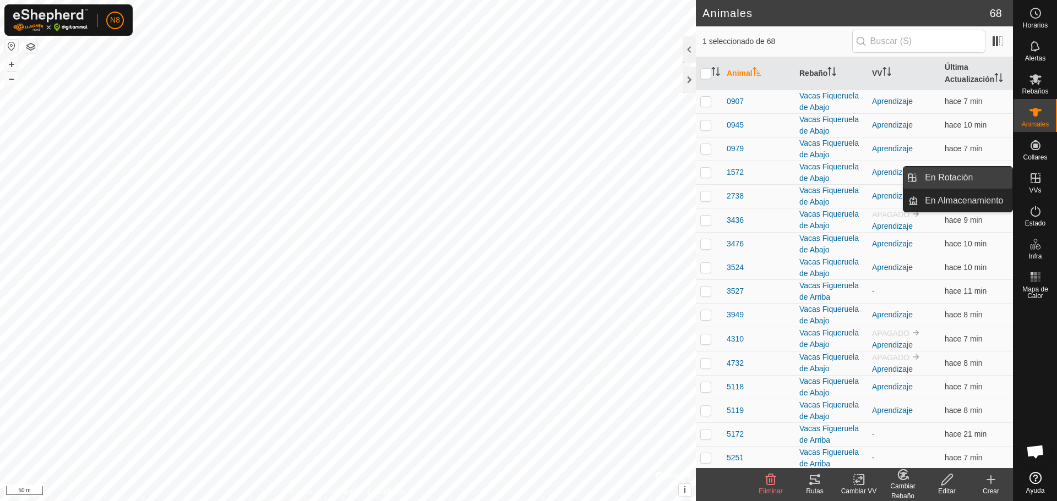
click at [978, 177] on link "En Rotación" at bounding box center [965, 178] width 94 height 22
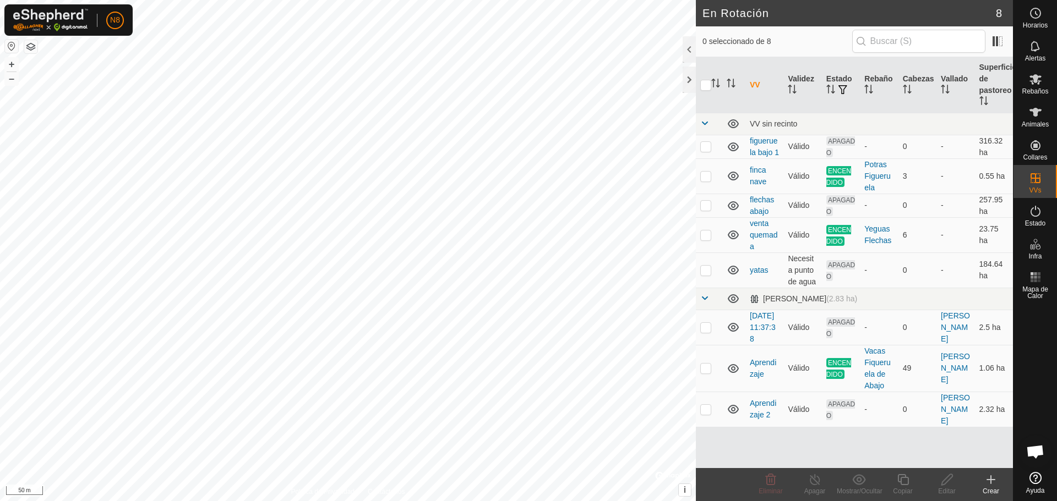
click at [992, 483] on icon at bounding box center [990, 479] width 13 height 13
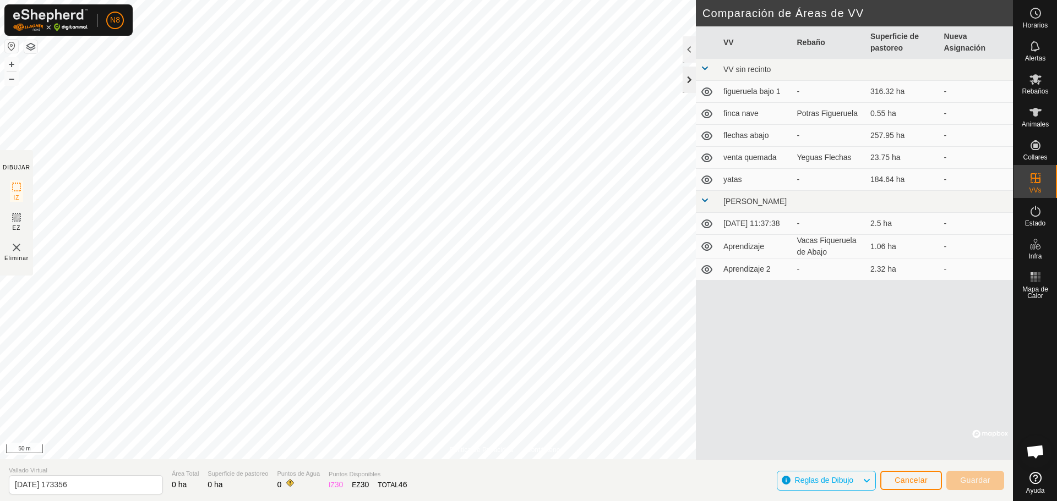
click at [687, 79] on div at bounding box center [689, 80] width 13 height 26
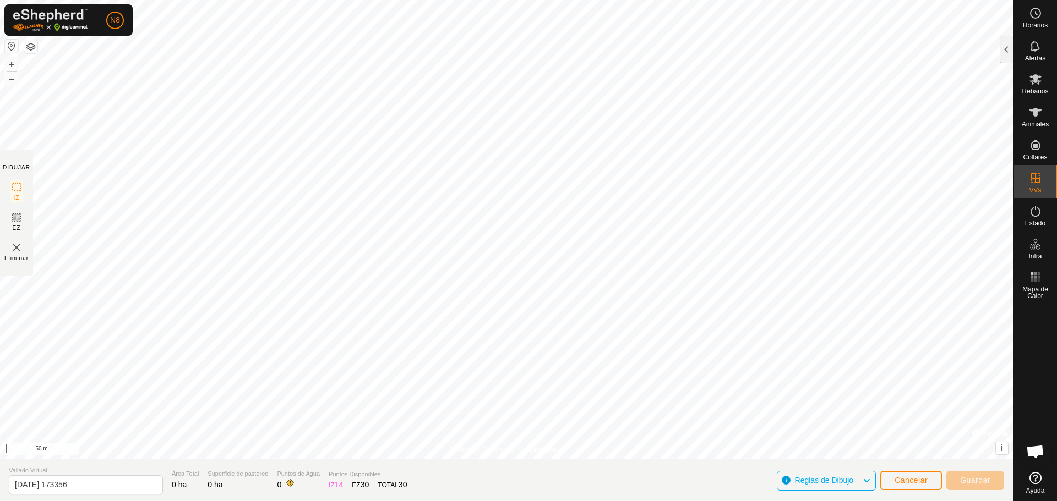
click at [755, 499] on div "Política de Privacidad Contáctenos Semental 2181449201 Vacas Figueruela de Arri…" at bounding box center [506, 250] width 1013 height 501
click at [607, 0] on html "N8 Horarios Alertas Rebaños Animales Collares VVs Estado Infra Mapa de Calor Ay…" at bounding box center [528, 250] width 1057 height 501
click at [787, 500] on div "Política de Privacidad Contáctenos Semental 2181449201 Vacas Figueruela de Arri…" at bounding box center [506, 250] width 1013 height 501
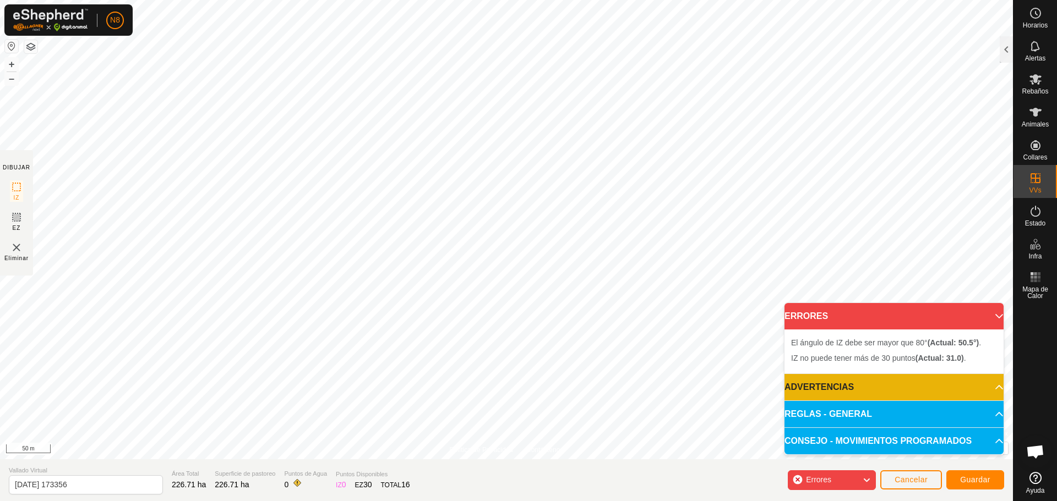
click at [568, 476] on div "Política de Privacidad Contáctenos + – ⇧ i © Mapbox , © OpenStreetMap , Improve…" at bounding box center [506, 250] width 1013 height 501
click at [470, 465] on div "Política de Privacidad Contáctenos + – ⇧ i © Mapbox , © OpenStreetMap , Improve…" at bounding box center [506, 250] width 1013 height 501
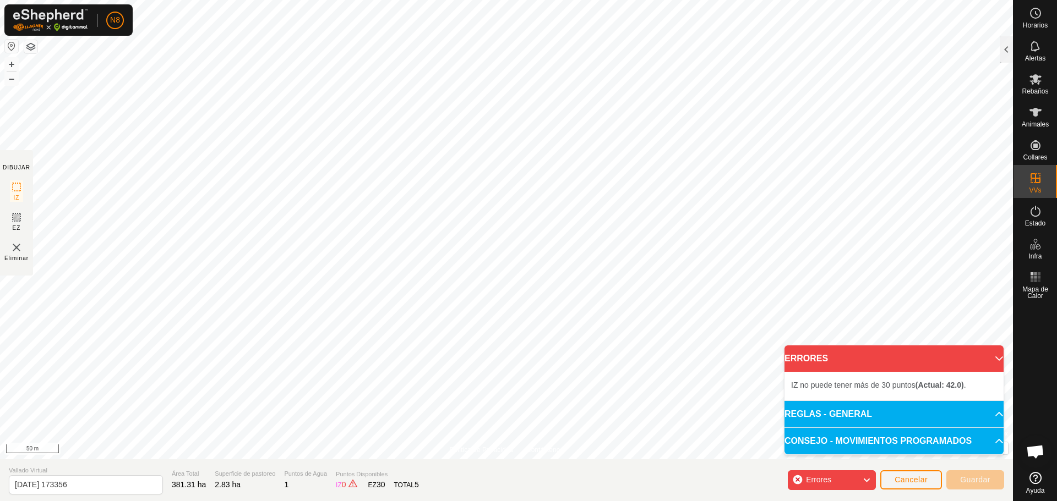
click at [464, 472] on div "Política de Privacidad Contáctenos + – ⇧ i © Mapbox , © OpenStreetMap , Improve…" at bounding box center [506, 250] width 1013 height 501
click at [867, 479] on icon at bounding box center [866, 480] width 9 height 14
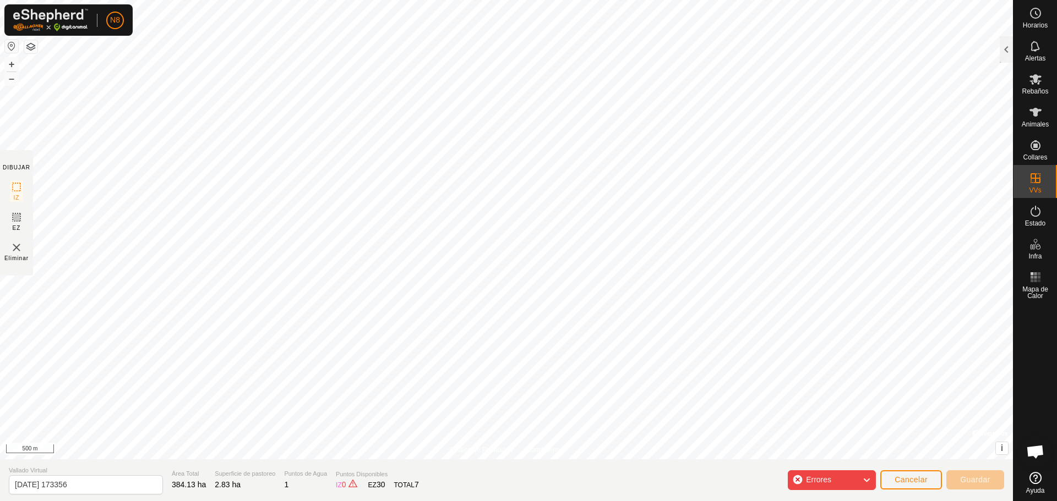
click at [867, 479] on icon at bounding box center [866, 480] width 9 height 14
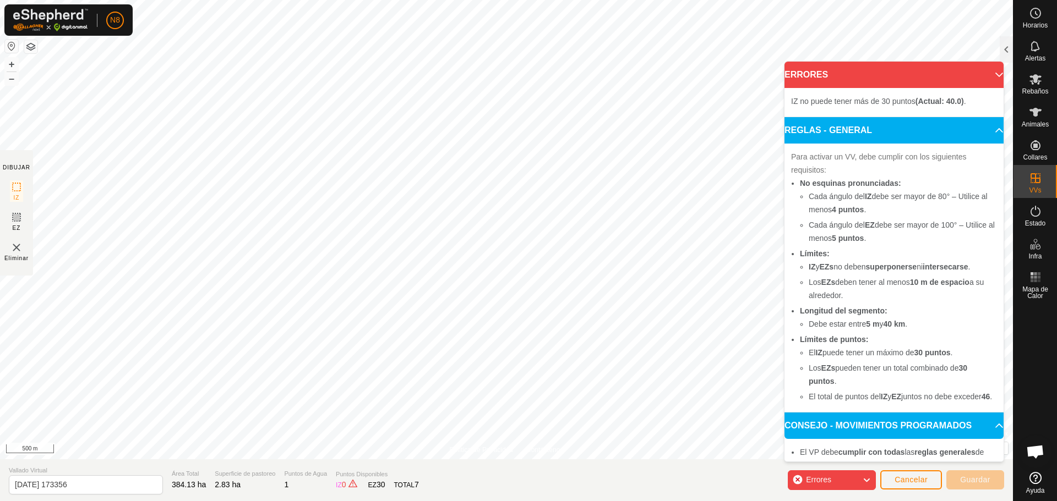
click at [986, 129] on p-accordion-header "REGLAS - GENERAL" at bounding box center [893, 130] width 219 height 26
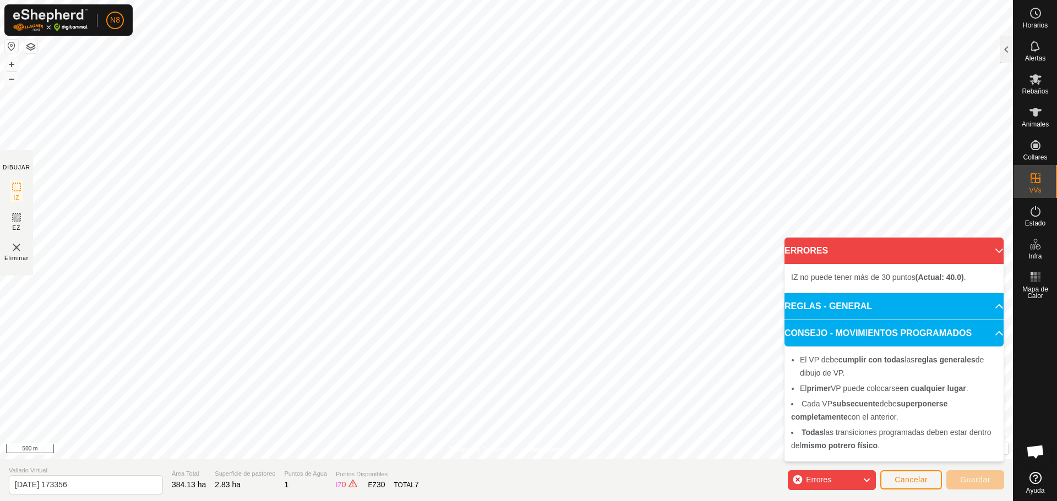
click at [996, 332] on p-accordion-header "CONSEJO - MOVIMIENTOS PROGRAMADOS" at bounding box center [893, 333] width 219 height 26
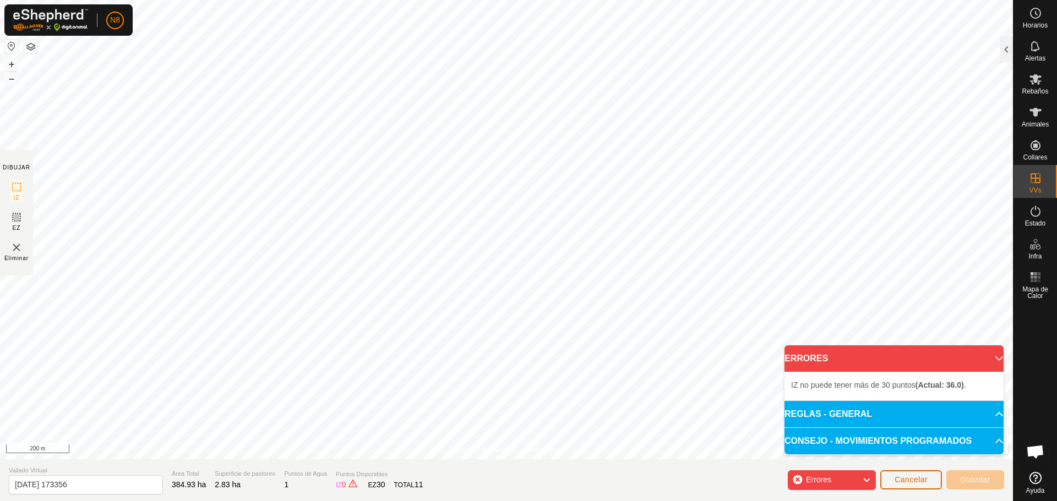
click at [920, 483] on span "Cancelar" at bounding box center [911, 480] width 33 height 9
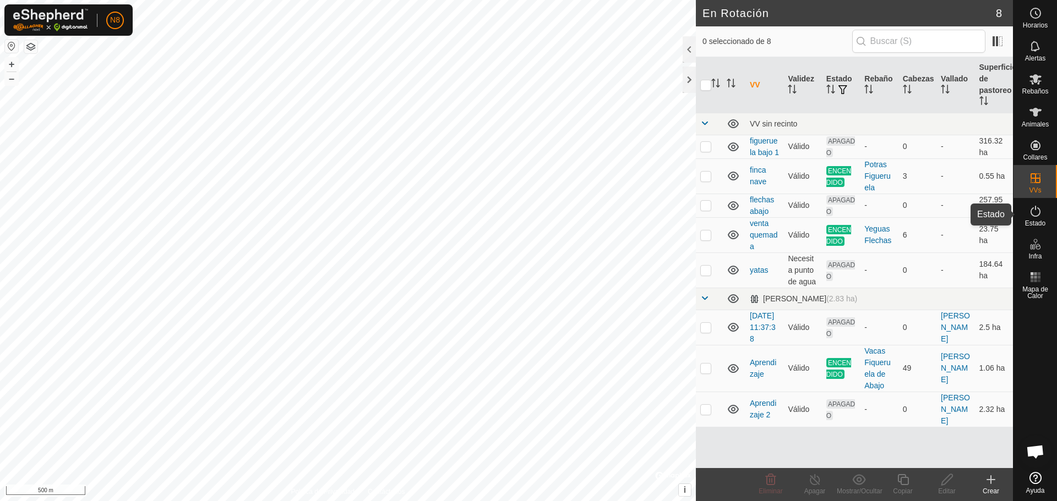
click at [1036, 212] on icon at bounding box center [1035, 211] width 13 height 13
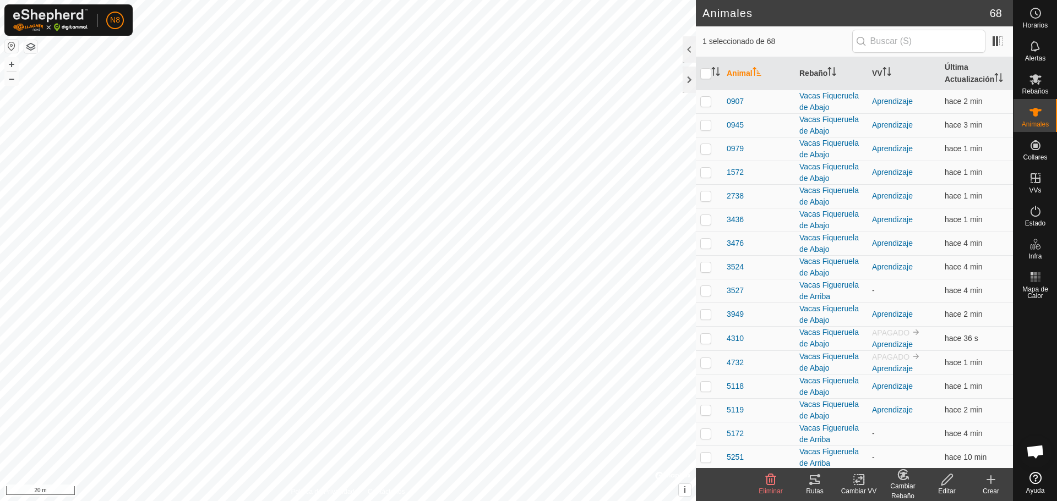
click at [814, 486] on icon at bounding box center [814, 479] width 13 height 13
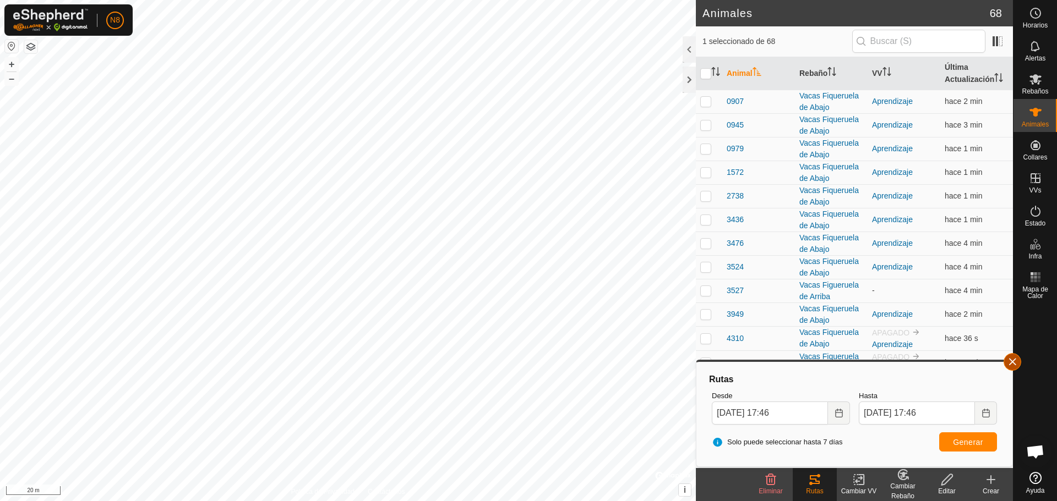
click at [1007, 361] on button "button" at bounding box center [1012, 362] width 18 height 18
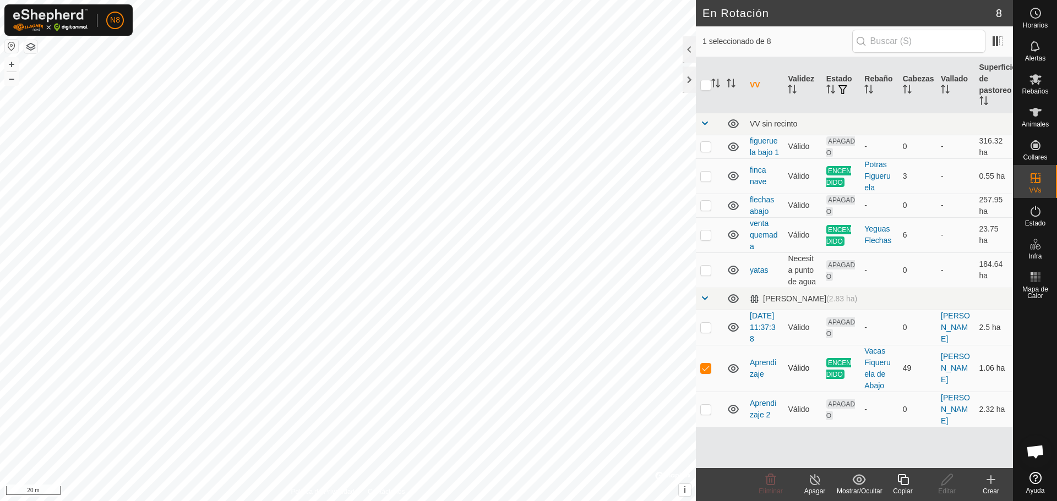
click at [708, 373] on p-checkbox at bounding box center [705, 368] width 11 height 9
checkbox input "false"
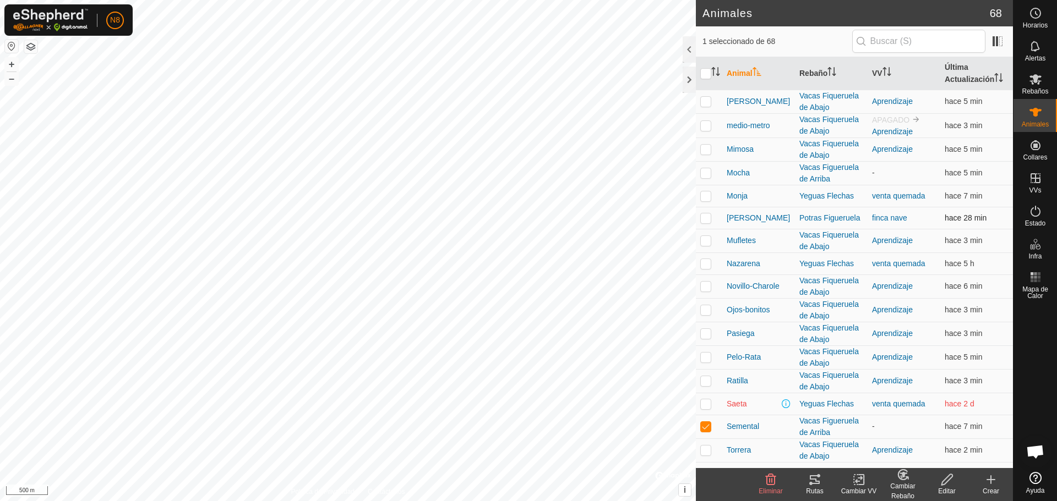
scroll to position [1220, 0]
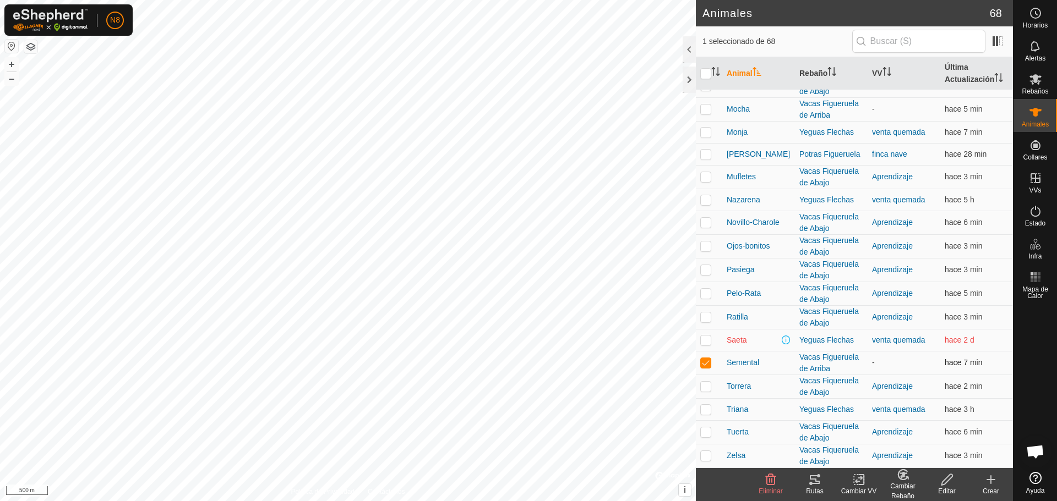
click at [710, 365] on p-checkbox at bounding box center [705, 362] width 11 height 9
checkbox input "false"
click at [659, 476] on div "Política de Privacidad Contáctenos [PERSON_NAME] 1352304417 Vacas Figueruela de…" at bounding box center [348, 250] width 696 height 501
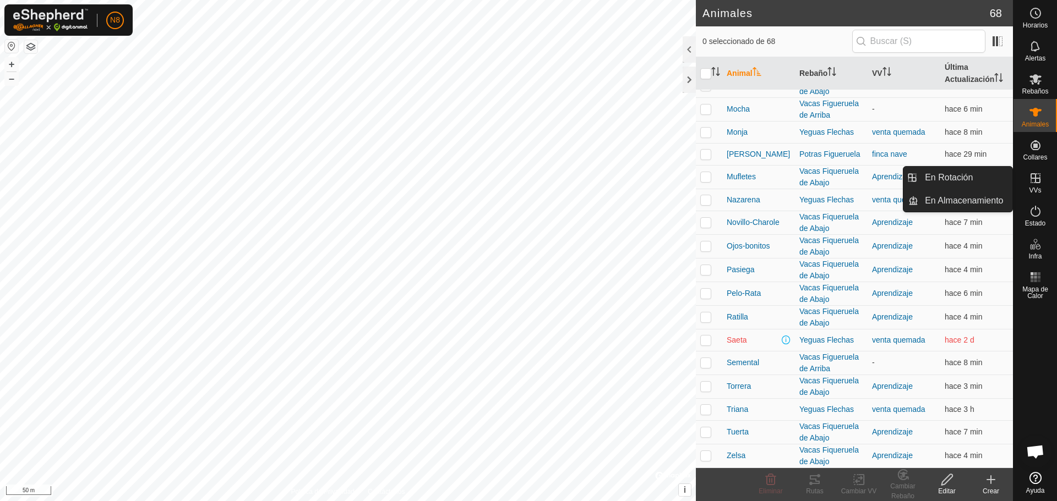
click at [1041, 182] on icon at bounding box center [1035, 178] width 13 height 13
click at [951, 178] on link "En Rotación" at bounding box center [965, 178] width 94 height 22
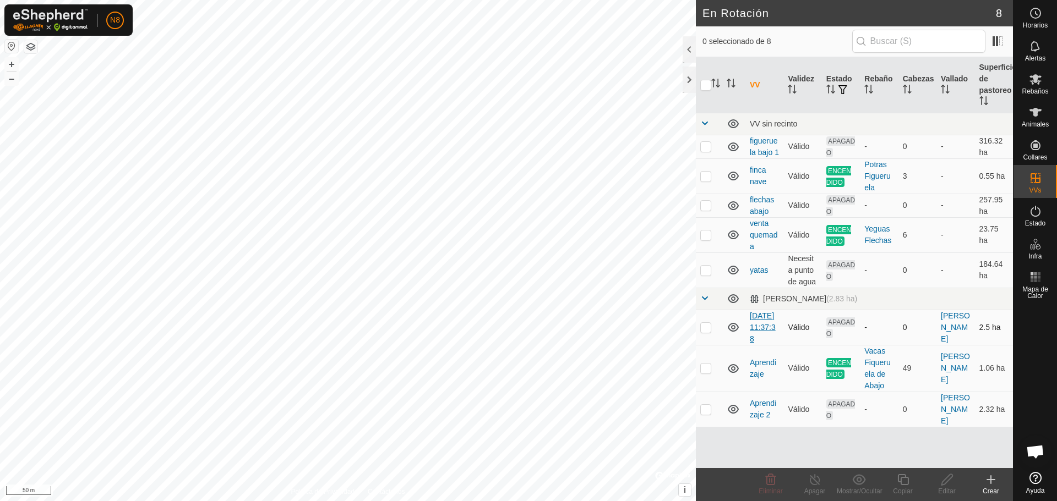
click at [761, 336] on link "[DATE] 11:37:38" at bounding box center [763, 328] width 26 height 32
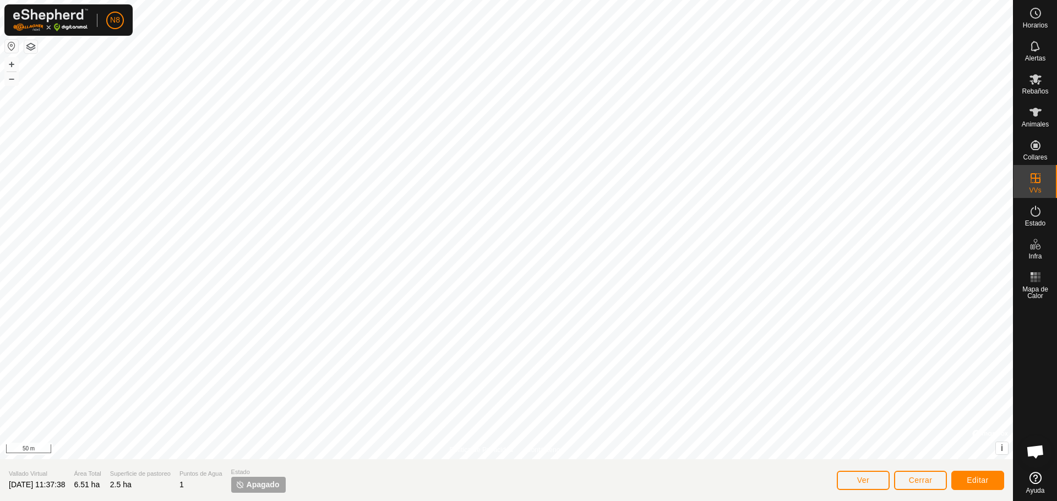
click at [54, 484] on span "[DATE] 11:37:38" at bounding box center [37, 485] width 56 height 9
click at [994, 481] on button "Editar" at bounding box center [977, 480] width 53 height 19
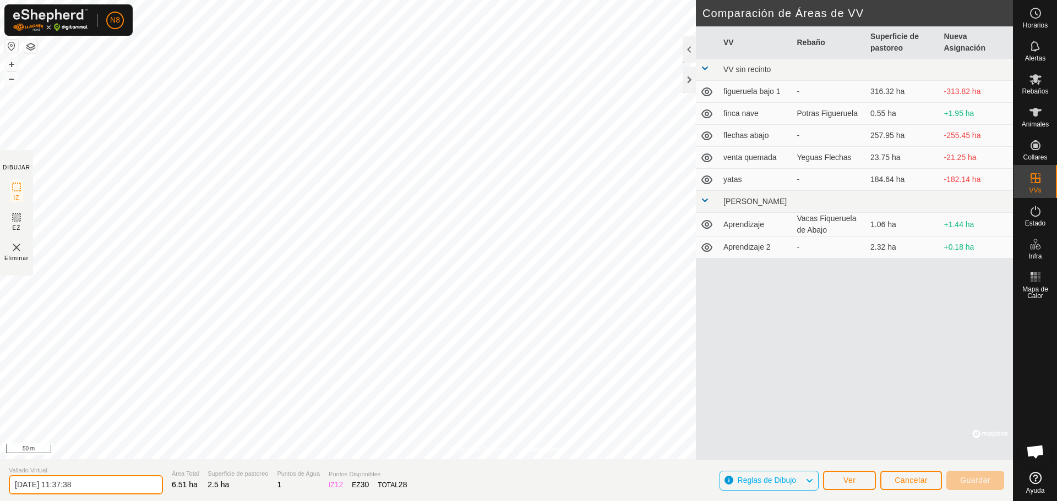
click at [99, 486] on input "[DATE] 11:37:38" at bounding box center [86, 485] width 154 height 19
click at [94, 487] on input "[DATE] 11:37:38" at bounding box center [86, 485] width 154 height 19
type input "Aprendizaje 3"
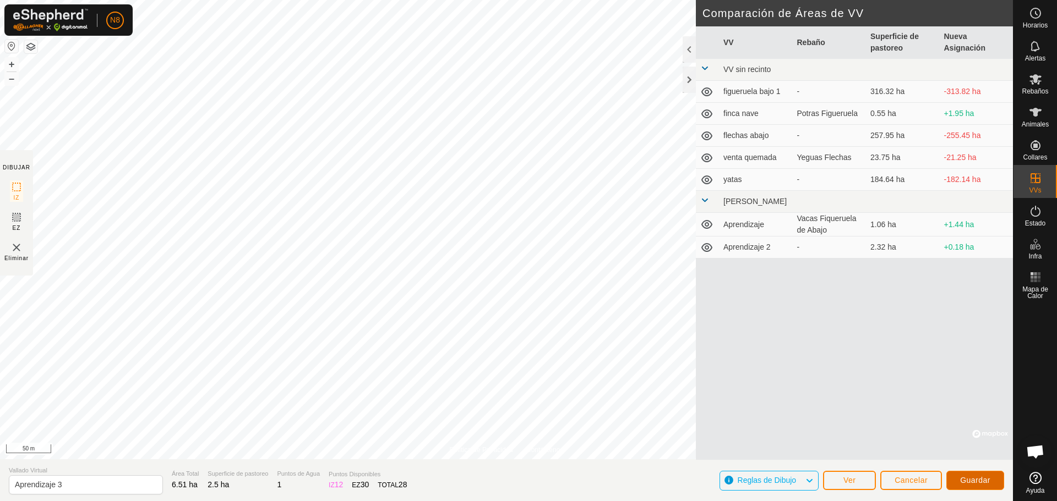
click at [979, 482] on span "Guardar" at bounding box center [975, 480] width 30 height 9
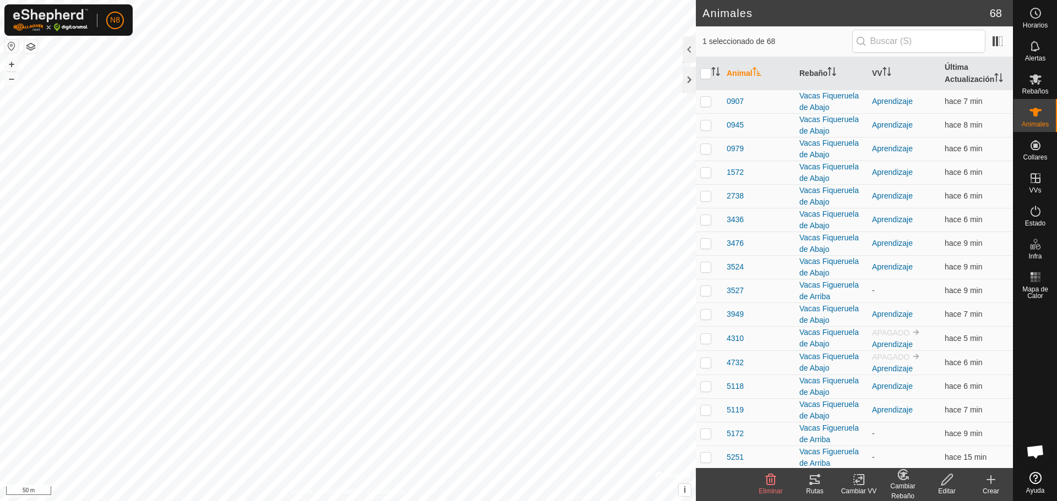
click at [814, 482] on icon at bounding box center [814, 479] width 13 height 13
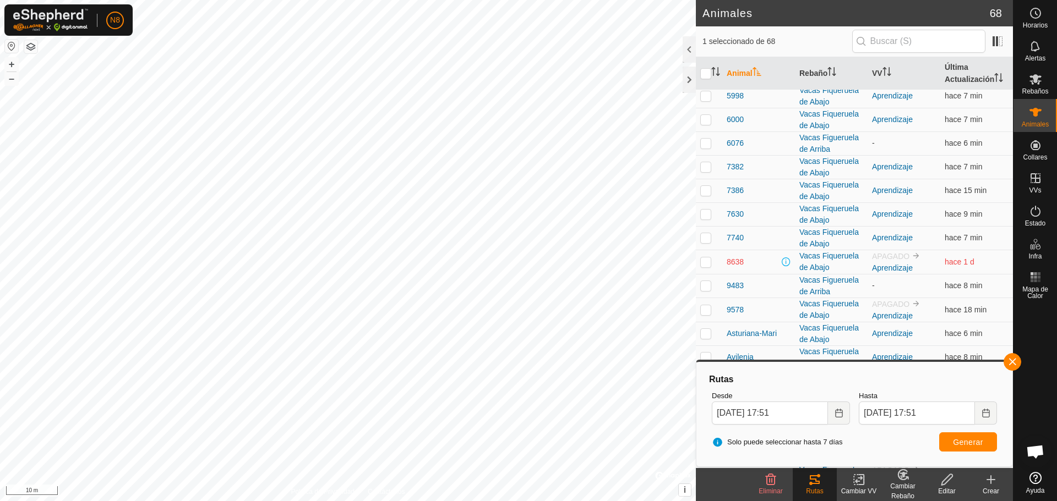
scroll to position [495, 0]
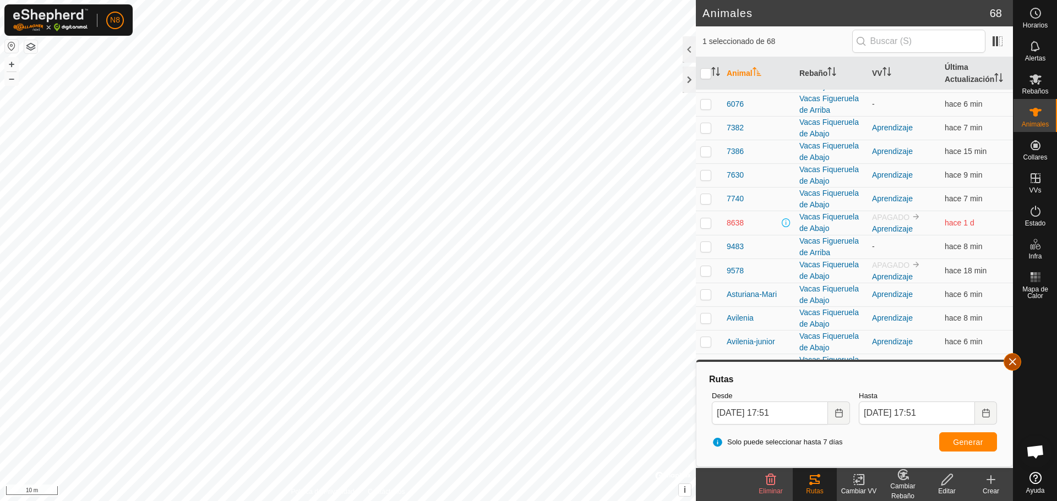
click at [1011, 361] on button "button" at bounding box center [1012, 362] width 18 height 18
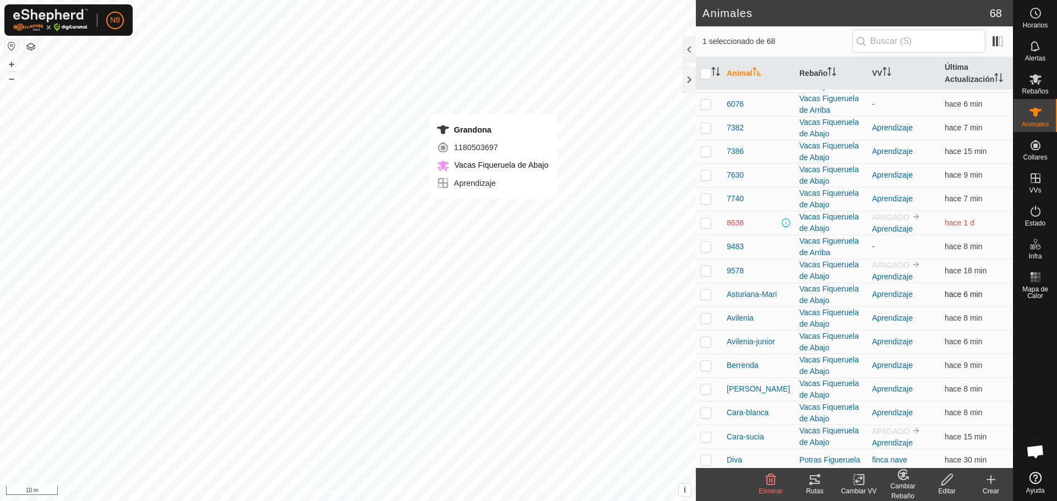
checkbox input "false"
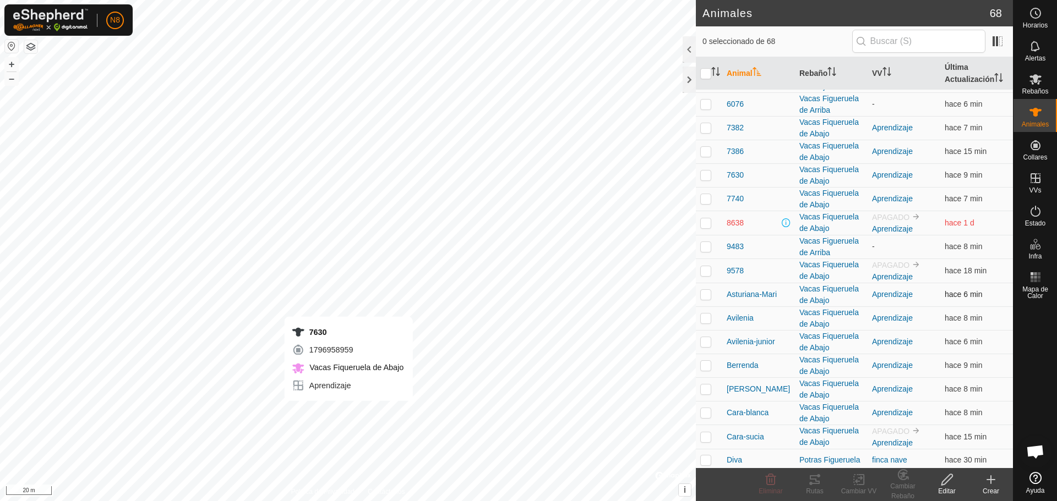
checkbox input "true"
click at [817, 481] on icon at bounding box center [814, 479] width 13 height 13
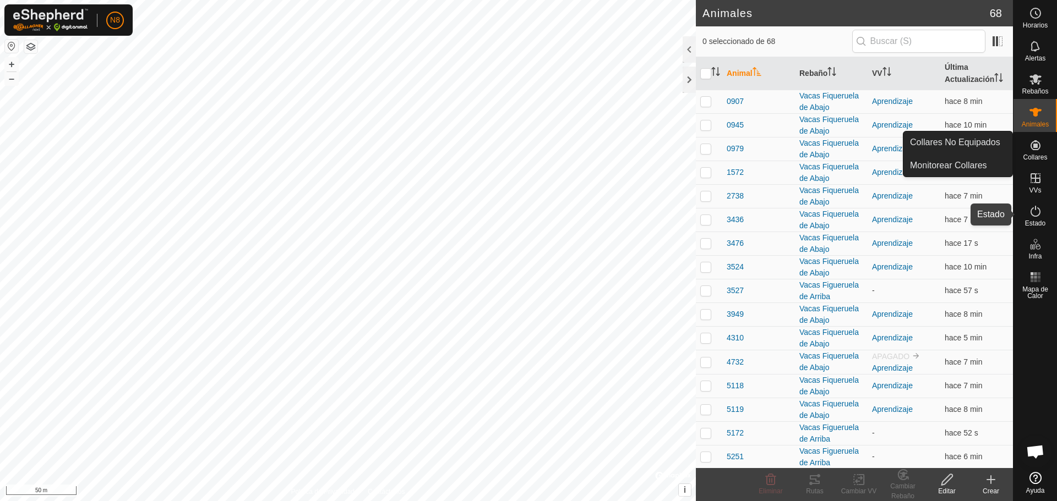
click at [1037, 216] on icon at bounding box center [1035, 211] width 10 height 11
